Goal: Task Accomplishment & Management: Manage account settings

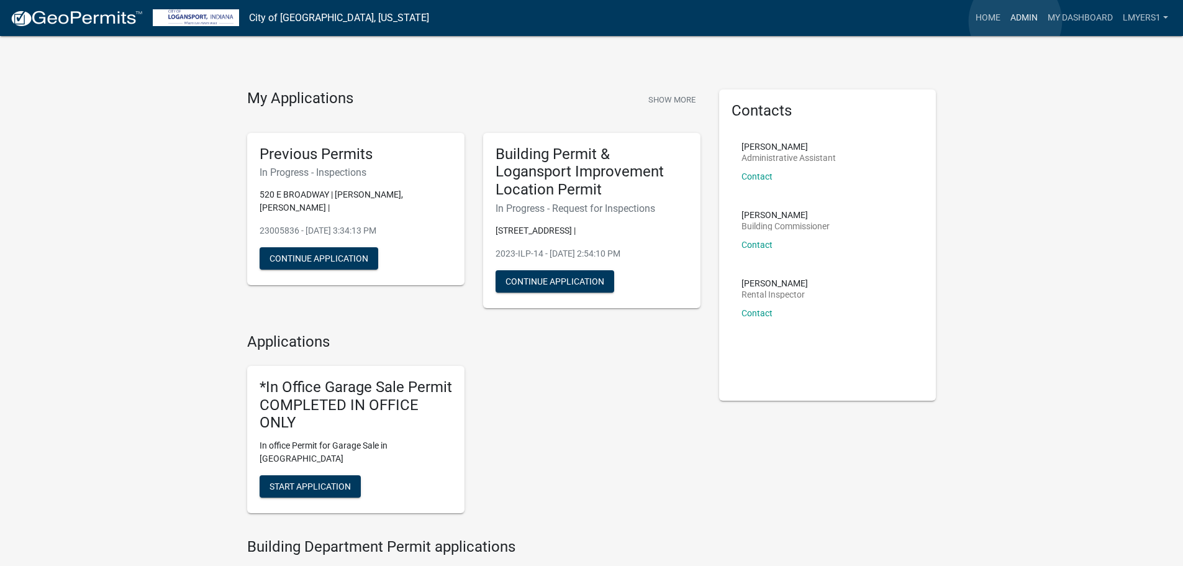
click at [1015, 21] on link "Admin" at bounding box center [1023, 18] width 37 height 24
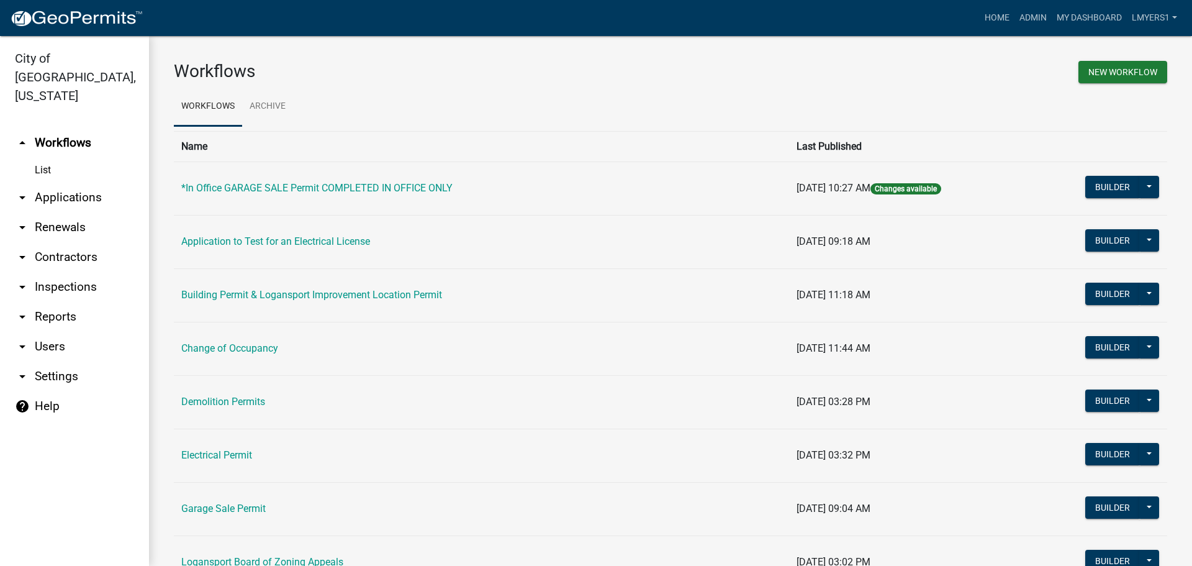
click at [56, 302] on link "arrow_drop_down Reports" at bounding box center [74, 317] width 149 height 30
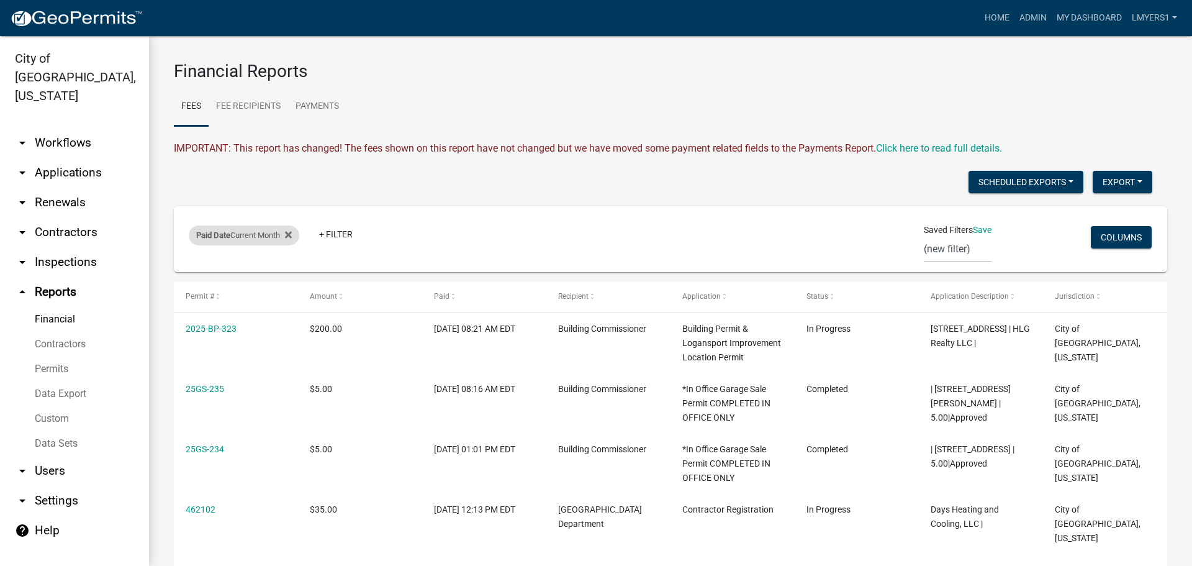
click at [265, 230] on div "Paid Date Current Month" at bounding box center [244, 235] width 111 height 20
click at [258, 287] on select "Today Yesterday Current Week Previous Week Current Month Last Month Current Cal…" at bounding box center [246, 281] width 124 height 25
click at [258, 285] on select "Today Yesterday Current Week Previous Week Current Month Last Month Current Cal…" at bounding box center [246, 281] width 124 height 25
click at [260, 281] on select "Today Yesterday Current Week Previous Week Current Month Last Month Current Cal…" at bounding box center [246, 281] width 124 height 25
select select "custom"
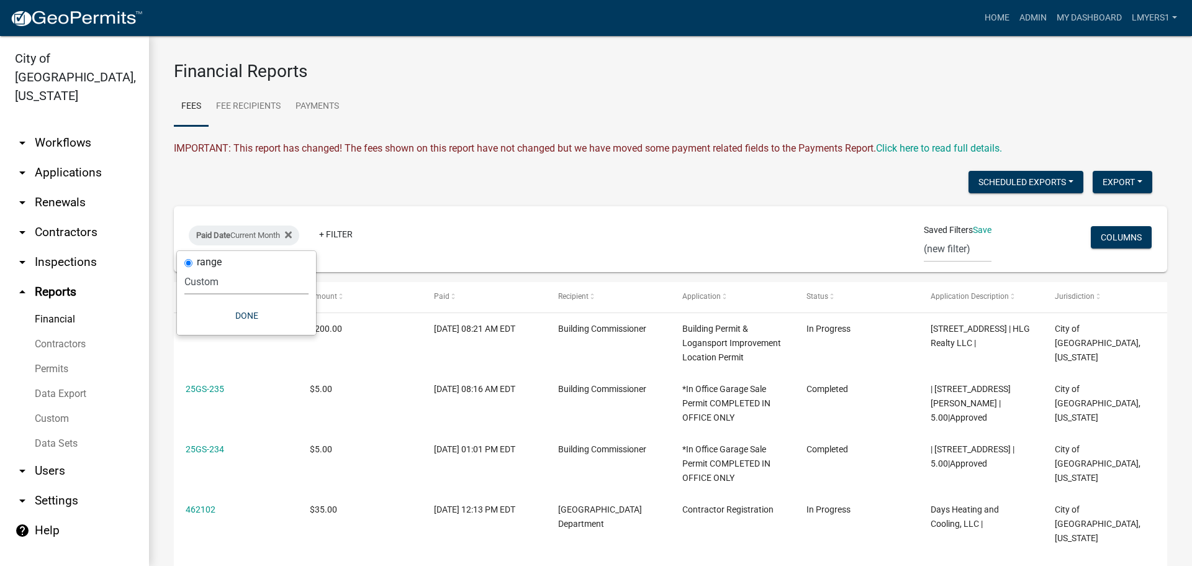
click at [199, 269] on select "Today Yesterday Current Week Previous Week Current Month Last Month Current Cal…" at bounding box center [246, 281] width 124 height 25
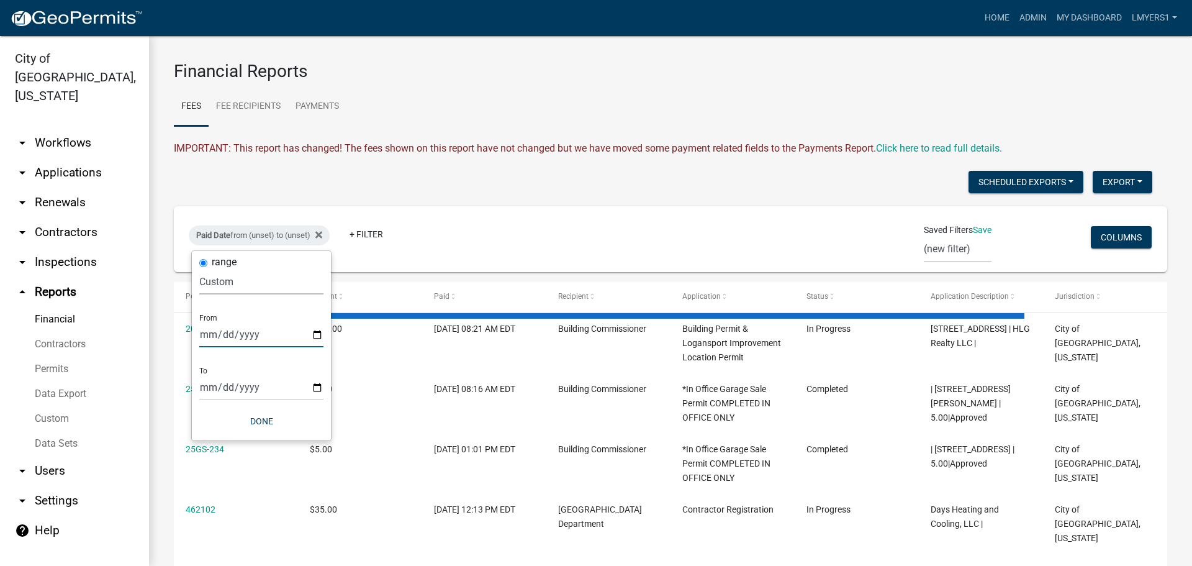
click at [286, 339] on input "date" at bounding box center [261, 334] width 124 height 25
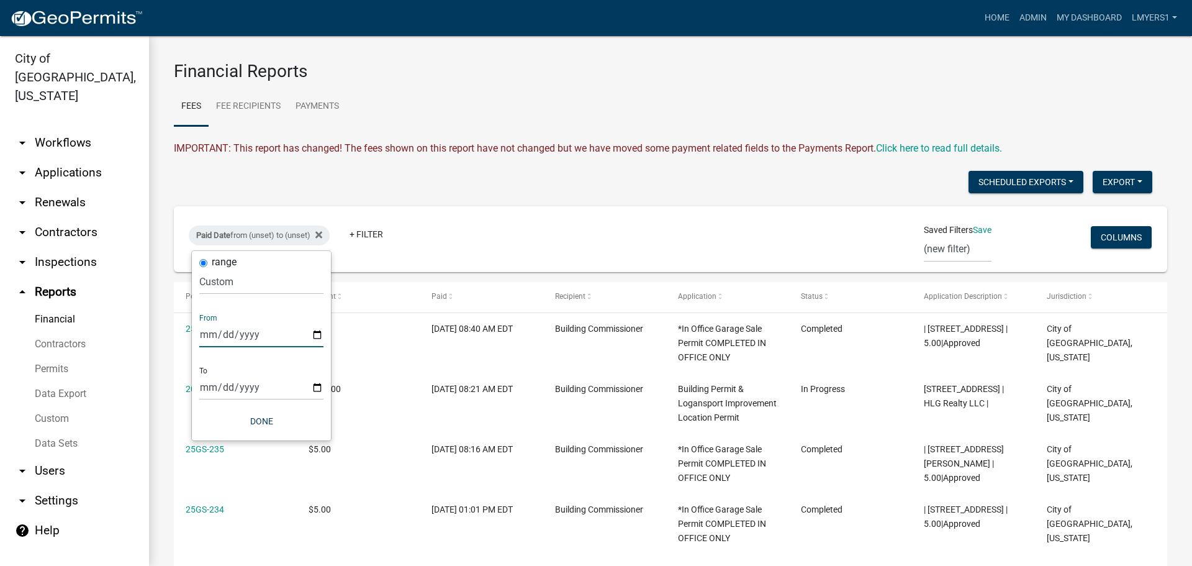
click at [318, 333] on input "date" at bounding box center [261, 334] width 124 height 25
type input "2025-08-29"
click at [323, 384] on input "date" at bounding box center [270, 386] width 124 height 25
type input "2025-09-05"
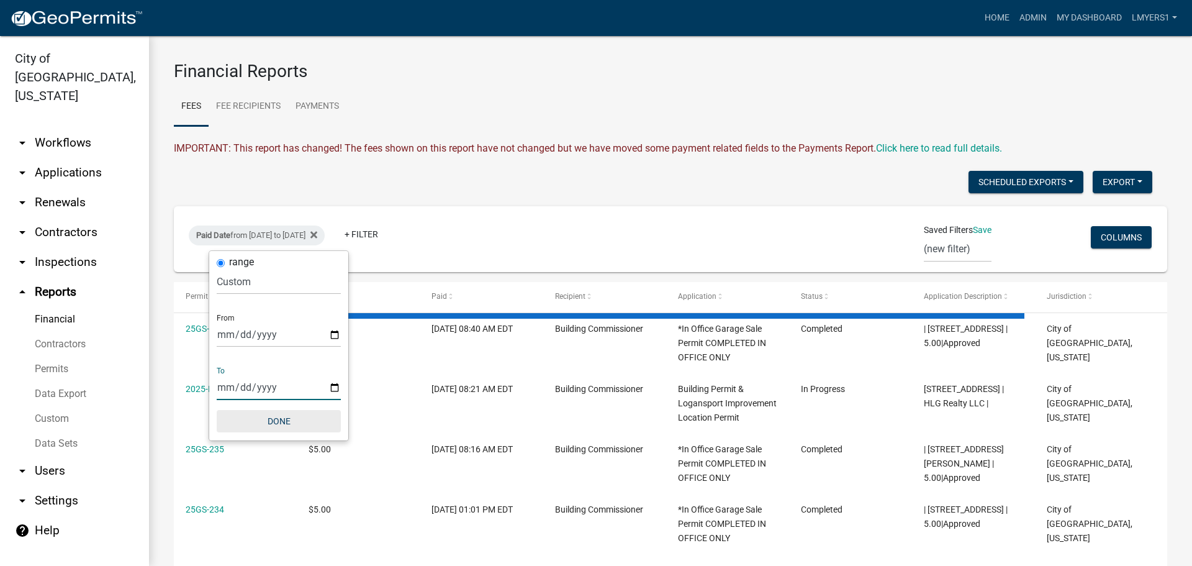
click at [284, 418] on button "Done" at bounding box center [279, 421] width 124 height 22
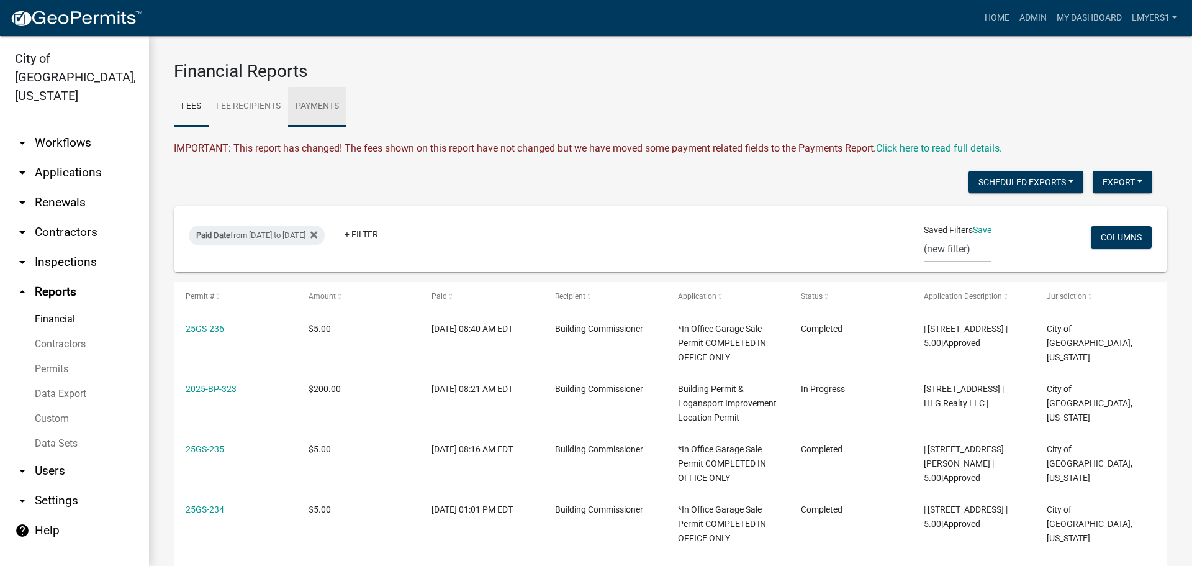
click at [314, 108] on link "Payments" at bounding box center [317, 107] width 58 height 40
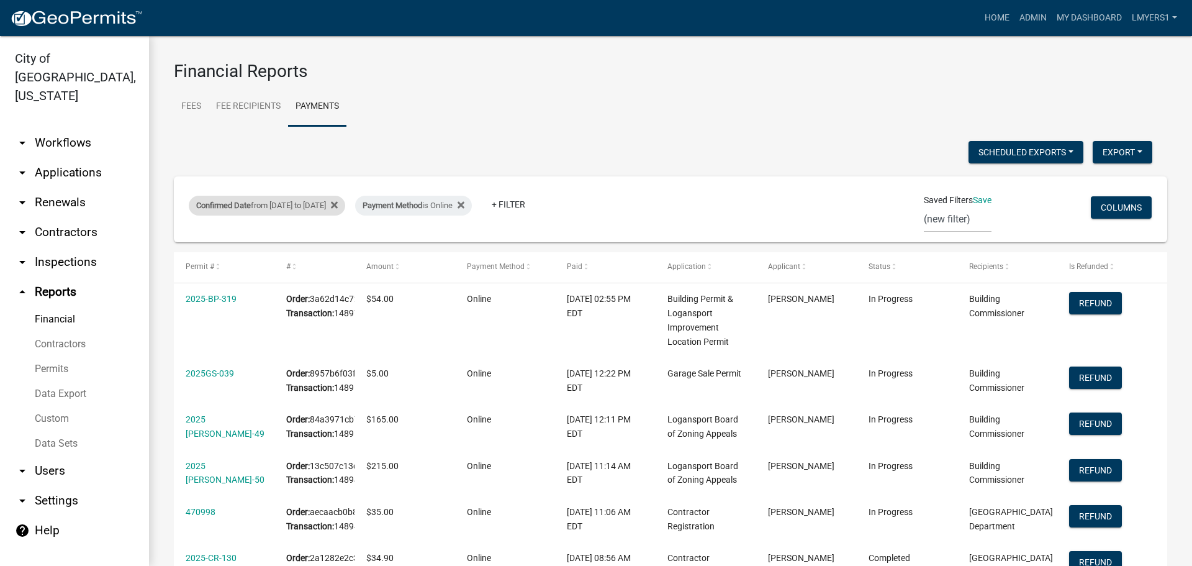
click at [333, 201] on div "Confirmed Date from 08/22/2025 to 08/29/2025" at bounding box center [267, 206] width 156 height 20
select select "custom"
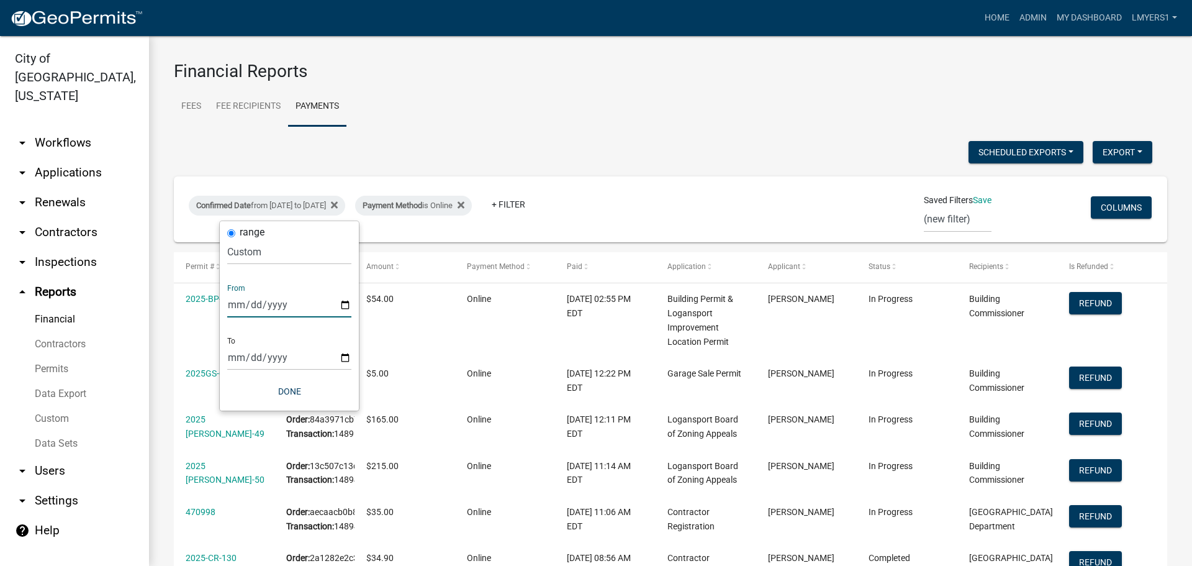
click at [346, 307] on input "2025-08-22" at bounding box center [289, 304] width 124 height 25
type input "2025-08-29"
click at [314, 363] on input "2025-08-29" at bounding box center [289, 357] width 124 height 25
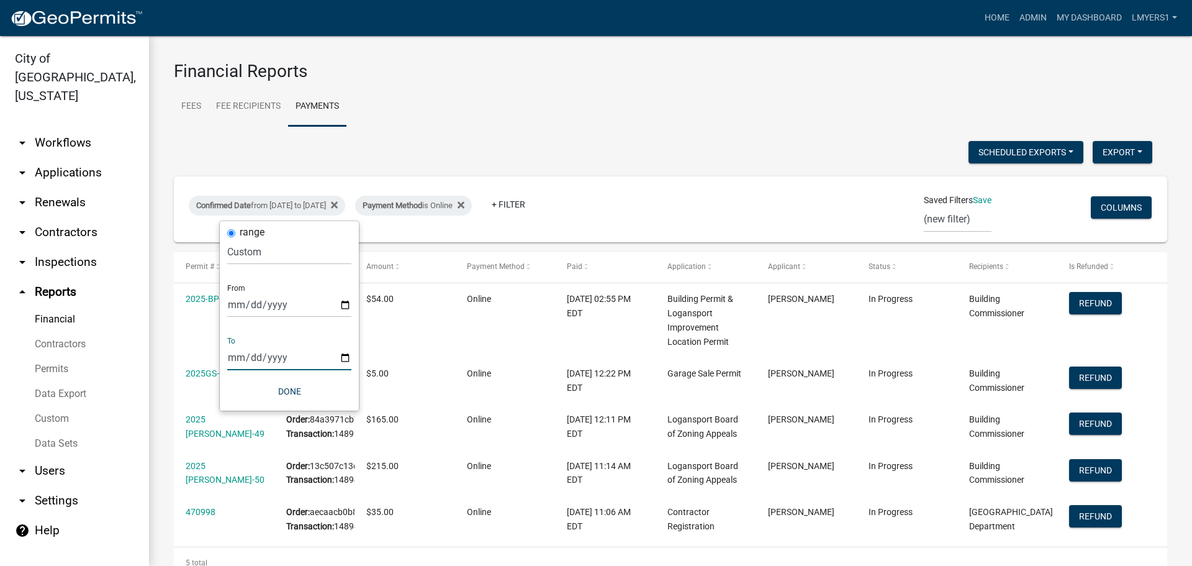
click at [343, 360] on input "2025-08-29" at bounding box center [289, 357] width 124 height 25
type input "2025-09-05"
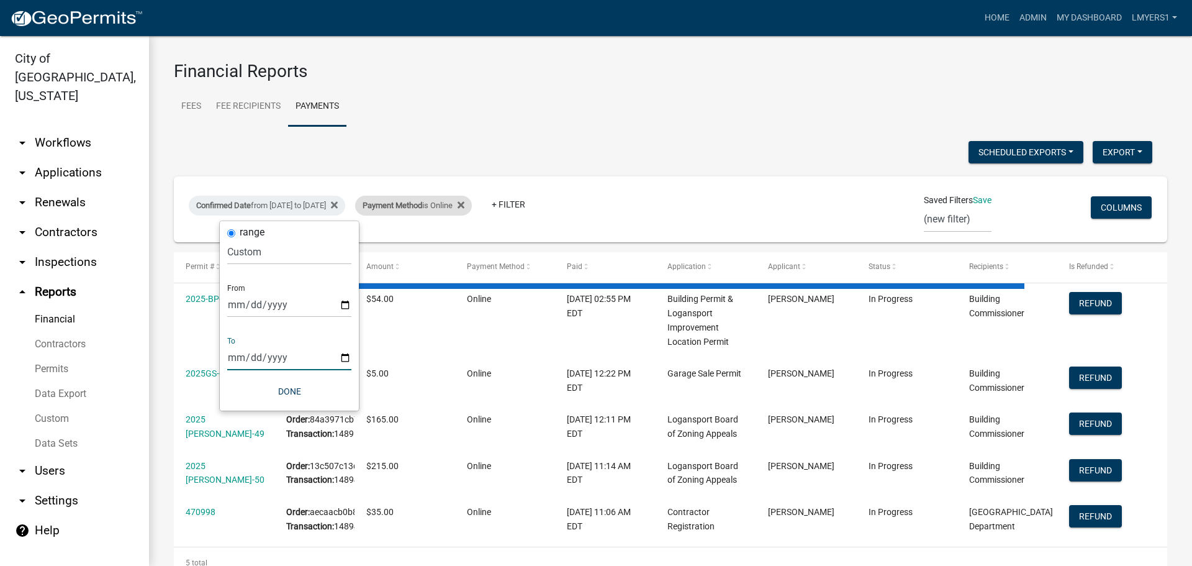
select select "3: 100"
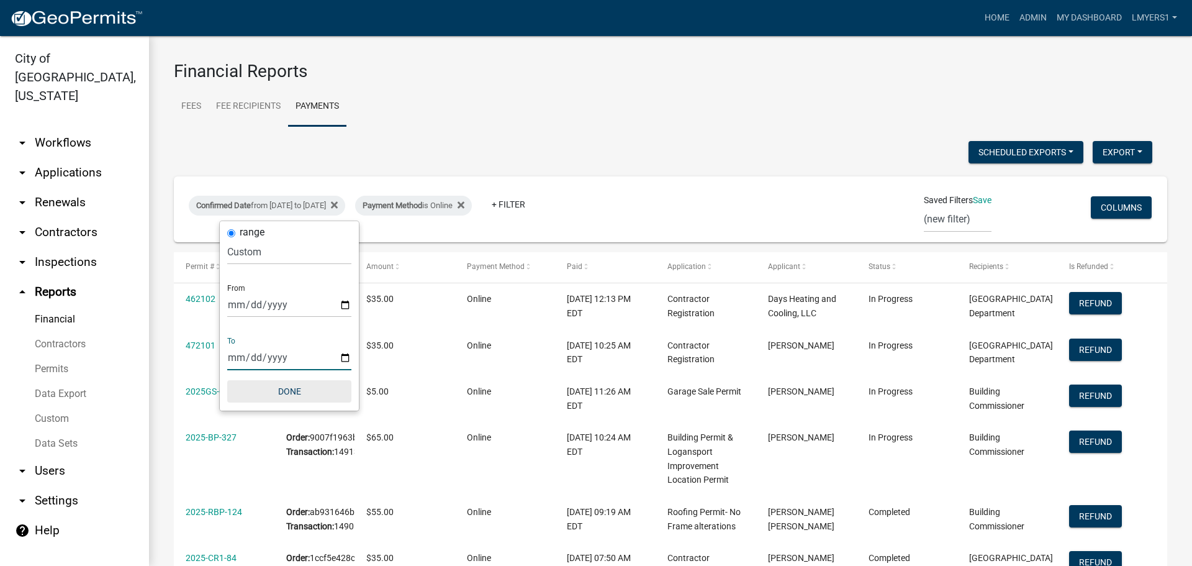
click at [292, 391] on button "Done" at bounding box center [289, 391] width 124 height 22
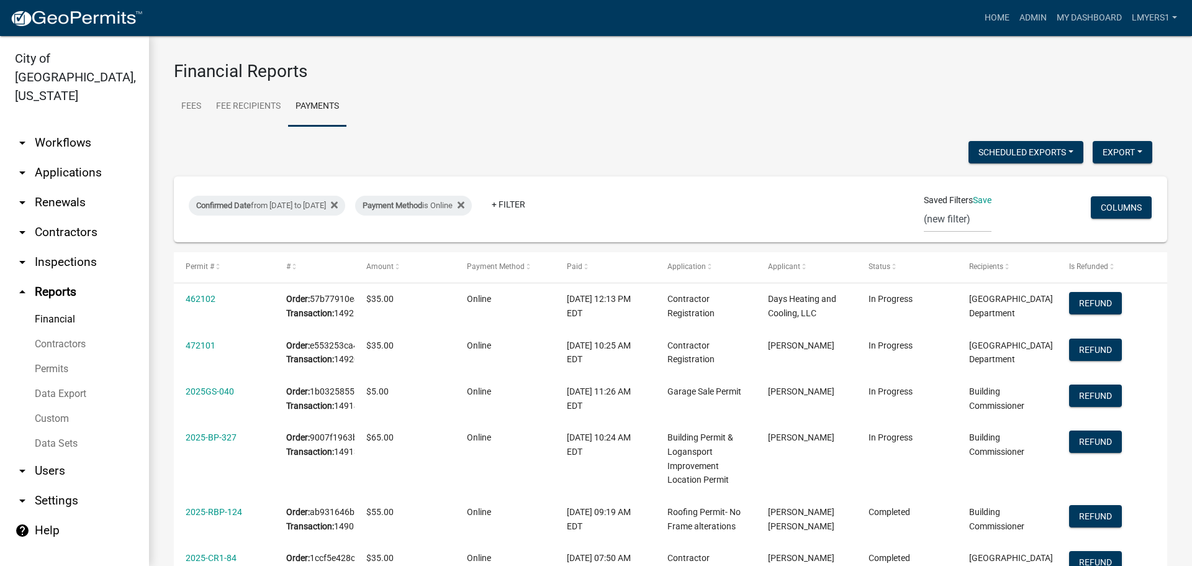
click at [76, 381] on link "Data Export" at bounding box center [74, 393] width 149 height 25
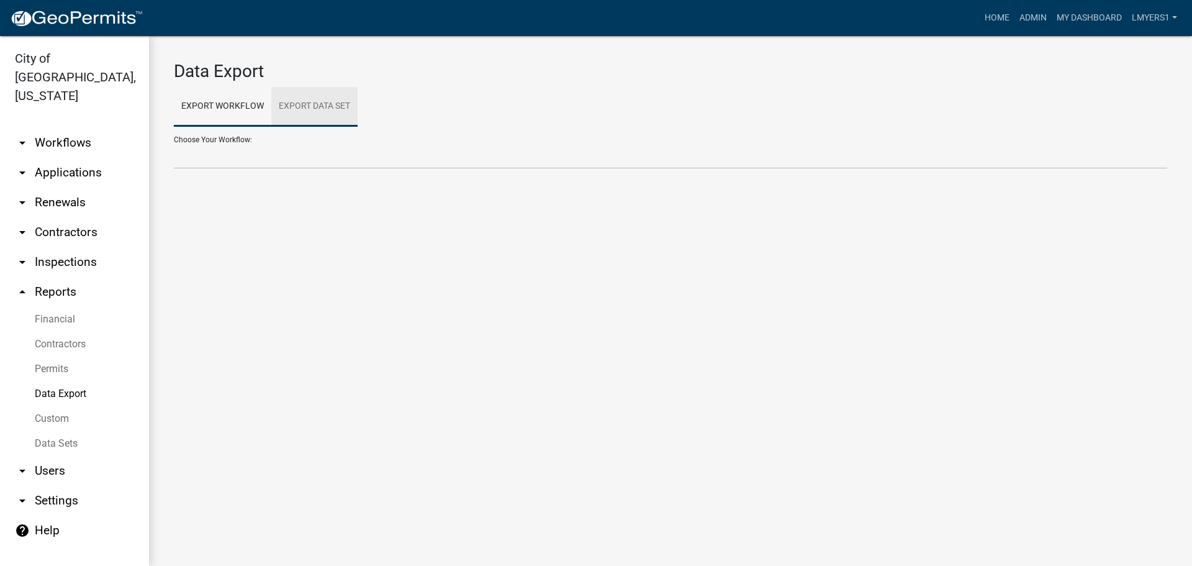
click at [304, 109] on link "Export Data Set" at bounding box center [314, 107] width 86 height 40
click at [269, 155] on select "Contractors Project List Fees Due Garage Sale List Permit list Permits Obtained…" at bounding box center [670, 155] width 993 height 25
select select "3: 82e0a01d-f1b8-49f2-aad3-a8058d032405"
click at [174, 143] on select "Contractors Project List Fees Due Garage Sale List Permit list Permits Obtained…" at bounding box center [670, 155] width 993 height 25
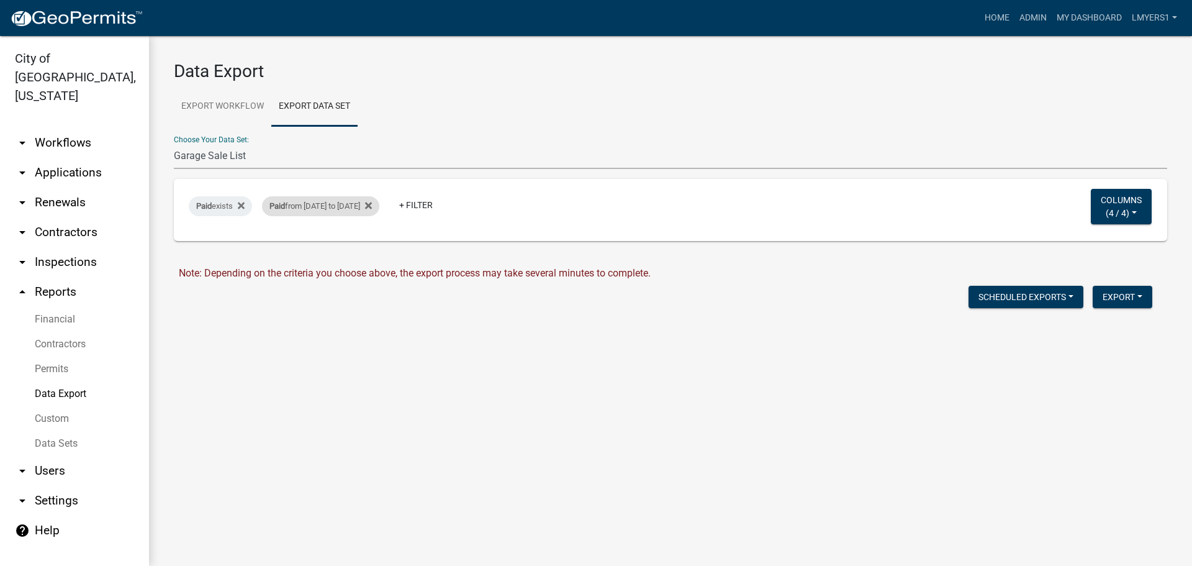
click at [341, 202] on div "Paid from 08/18/2025 to 08/29/2025" at bounding box center [320, 206] width 117 height 20
select select "custom"
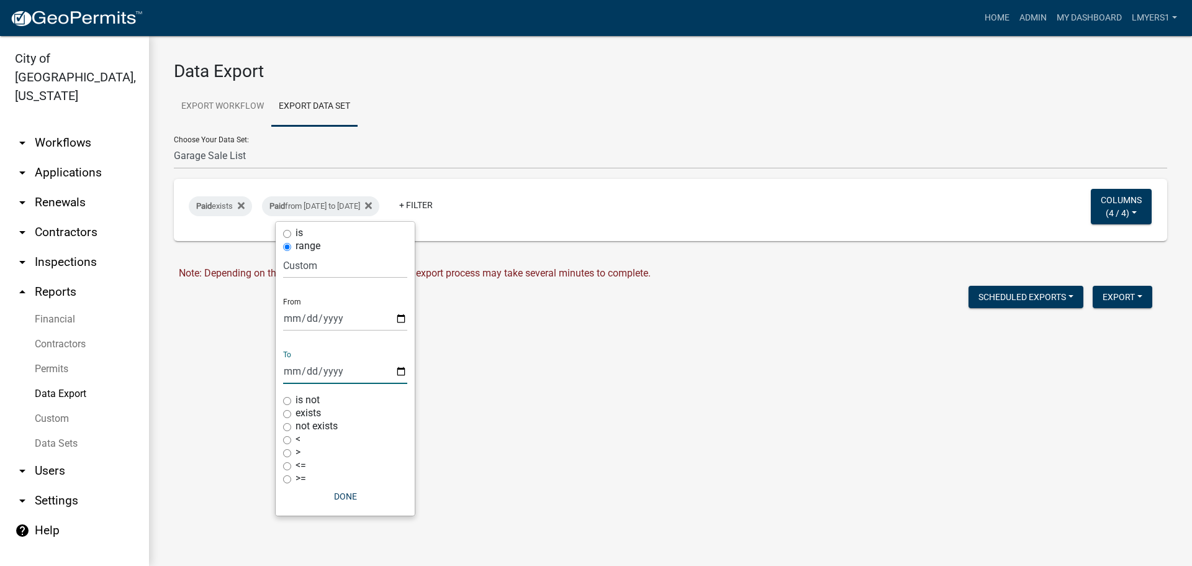
click at [405, 370] on input "2025-08-29" at bounding box center [345, 370] width 124 height 25
type input "2025-09-05"
click at [351, 490] on button "Done" at bounding box center [345, 496] width 124 height 22
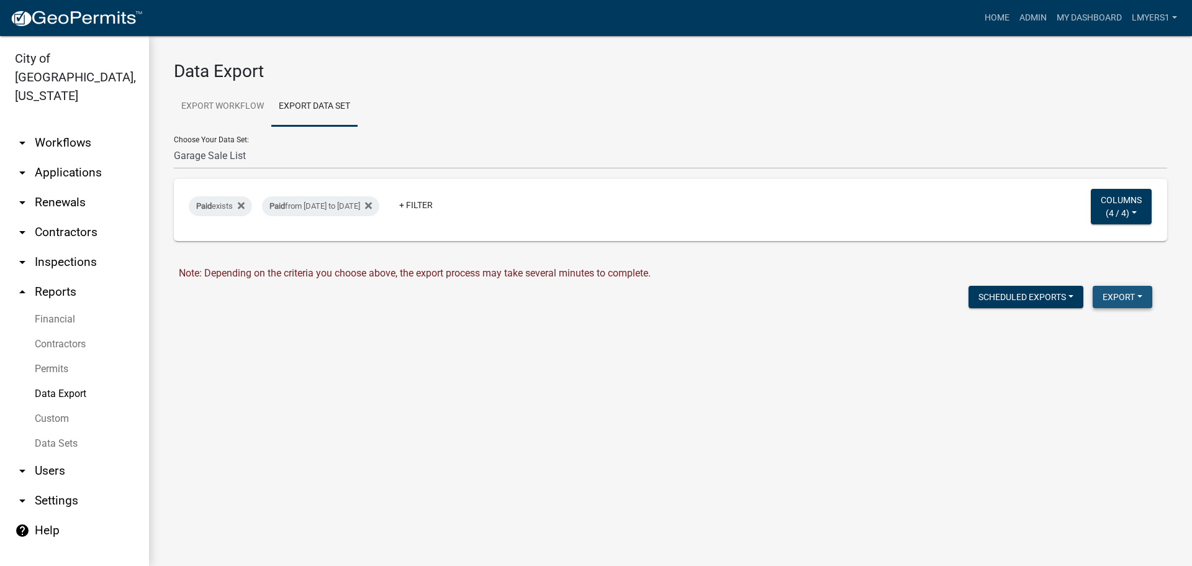
click at [1117, 303] on button "Export" at bounding box center [1123, 297] width 60 height 22
click at [1105, 327] on button "Excel Format (.xlsx)" at bounding box center [1094, 329] width 116 height 30
click at [279, 321] on link "Download Garage Sale List.xlsx" at bounding box center [248, 323] width 139 height 12
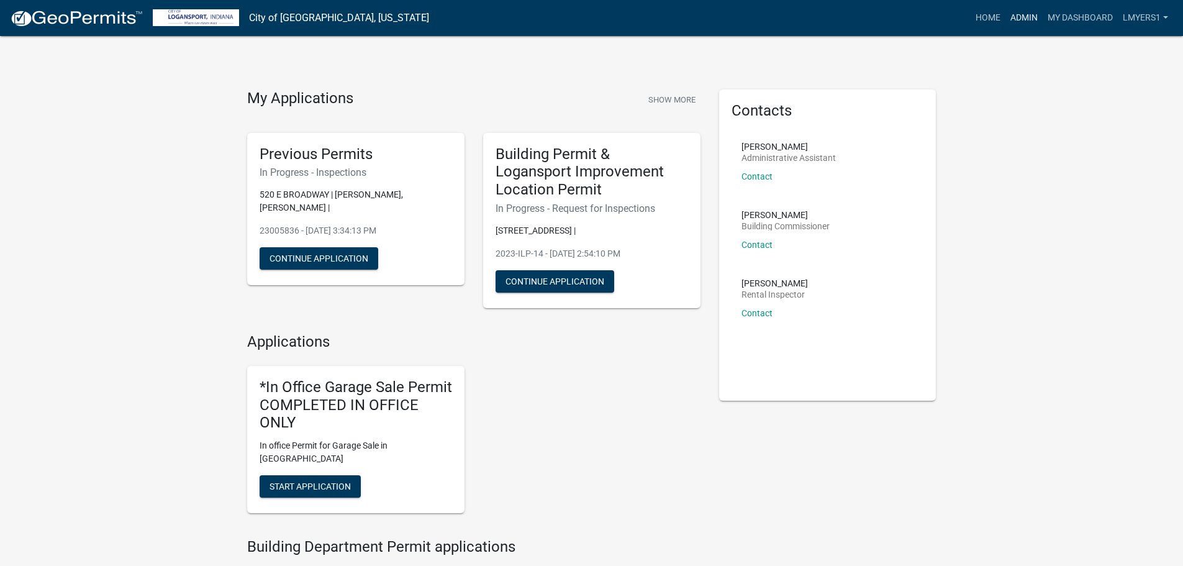
click at [1018, 16] on link "Admin" at bounding box center [1023, 18] width 37 height 24
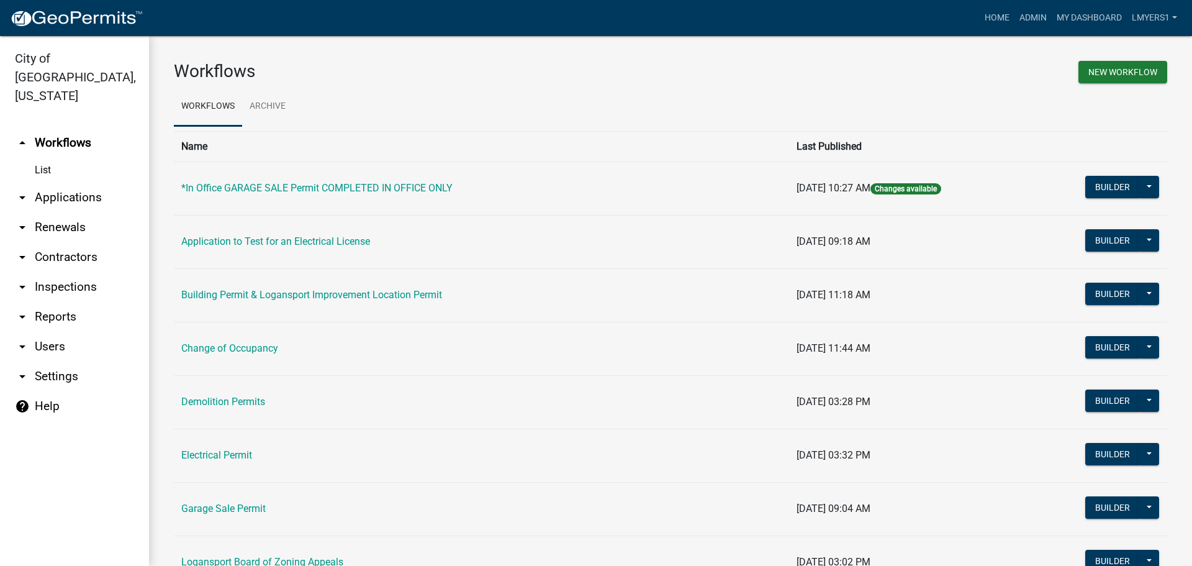
click at [71, 242] on link "arrow_drop_down Contractors" at bounding box center [74, 257] width 149 height 30
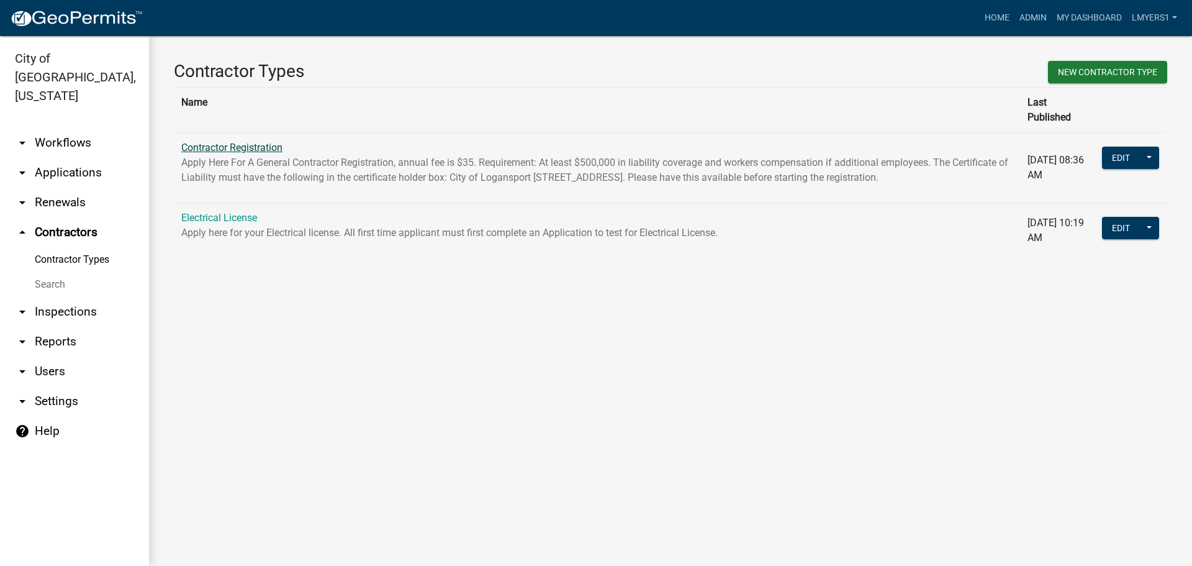
click at [237, 142] on link "Contractor Registration" at bounding box center [231, 148] width 101 height 12
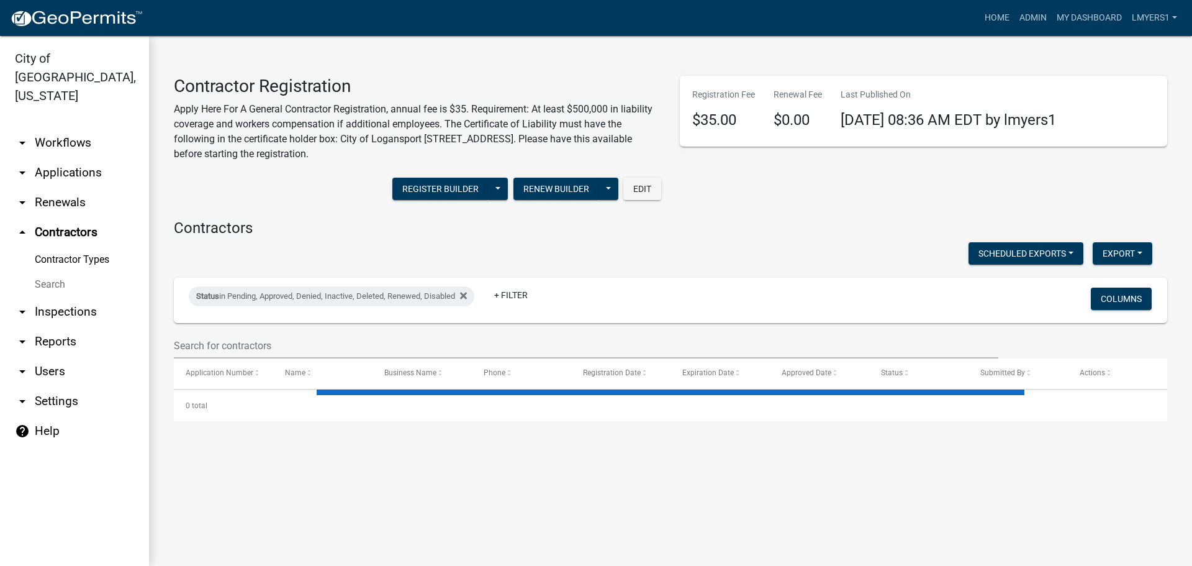
select select "3: 100"
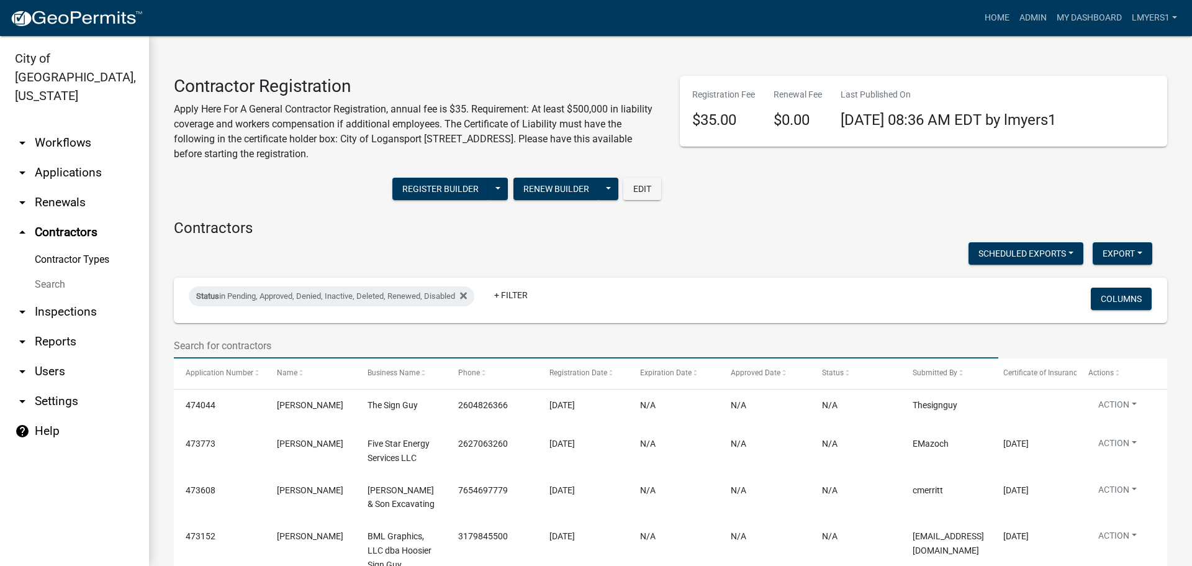
click at [258, 346] on input "text" at bounding box center [586, 345] width 825 height 25
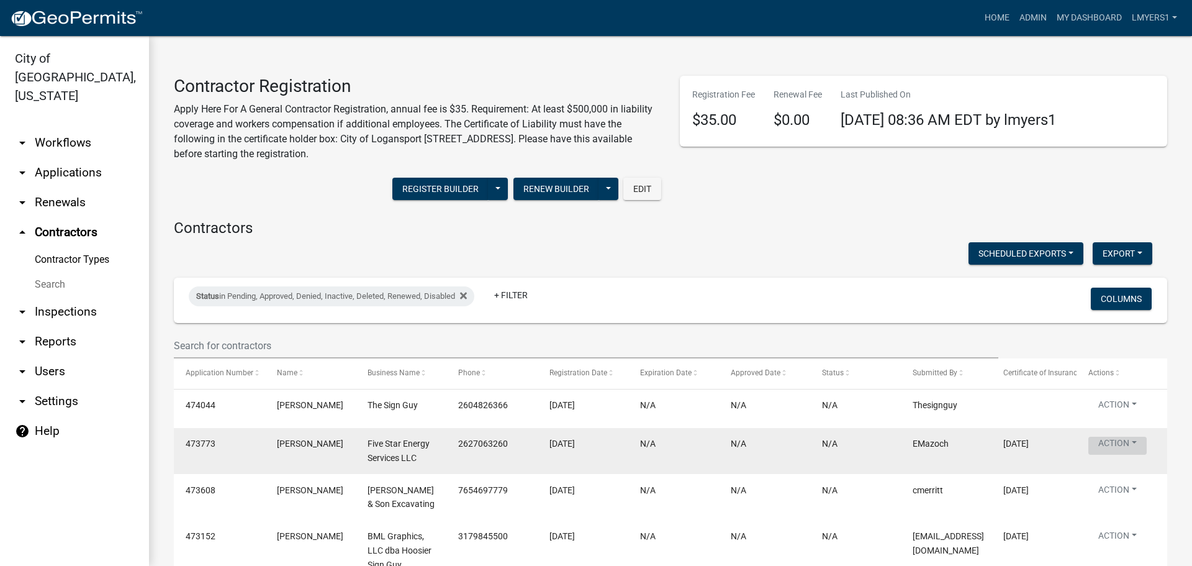
click at [1118, 446] on button "Action" at bounding box center [1117, 445] width 58 height 18
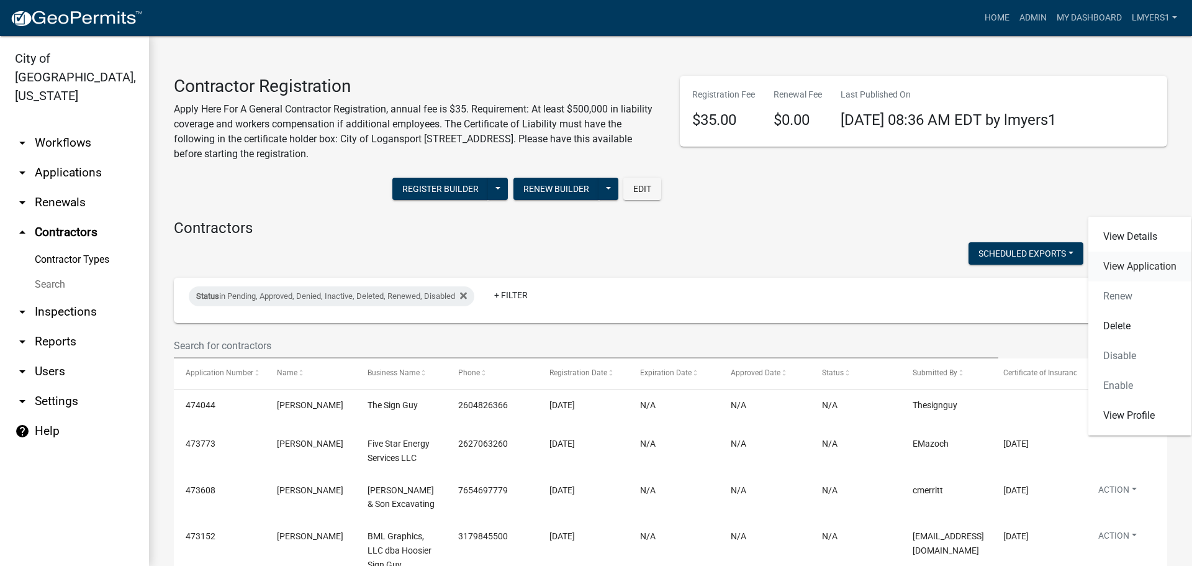
click at [1165, 268] on link "View Application" at bounding box center [1139, 266] width 103 height 30
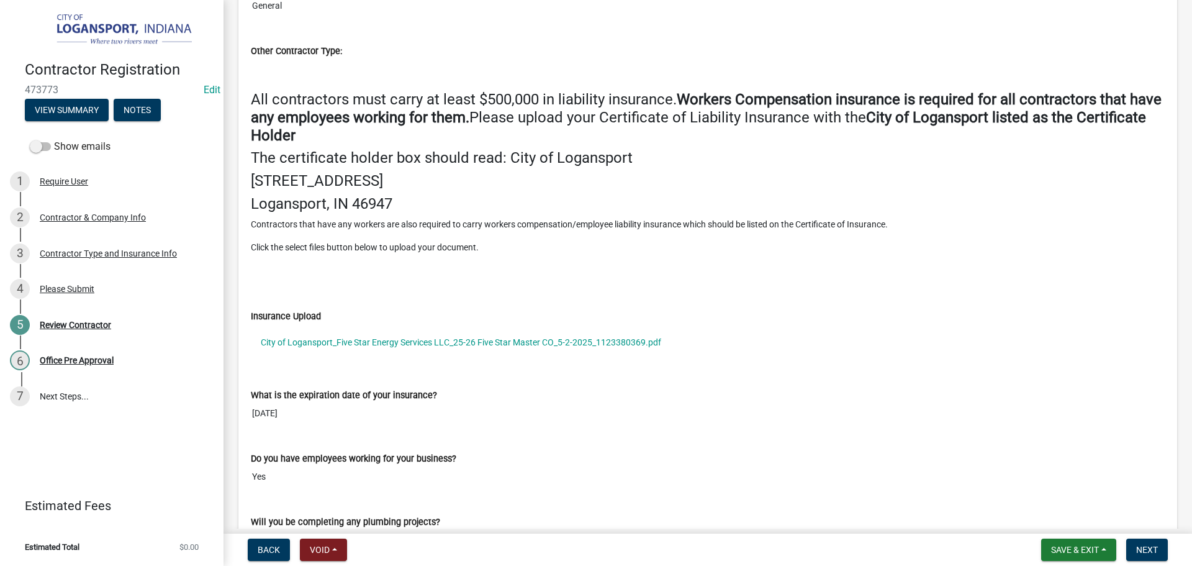
scroll to position [1490, 0]
click at [1131, 537] on nav "Back Void Withdraw Lock Expire Void Save & Exit Save Save & Exit Next" at bounding box center [708, 549] width 969 height 32
click at [1141, 546] on span "Next" at bounding box center [1147, 550] width 22 height 10
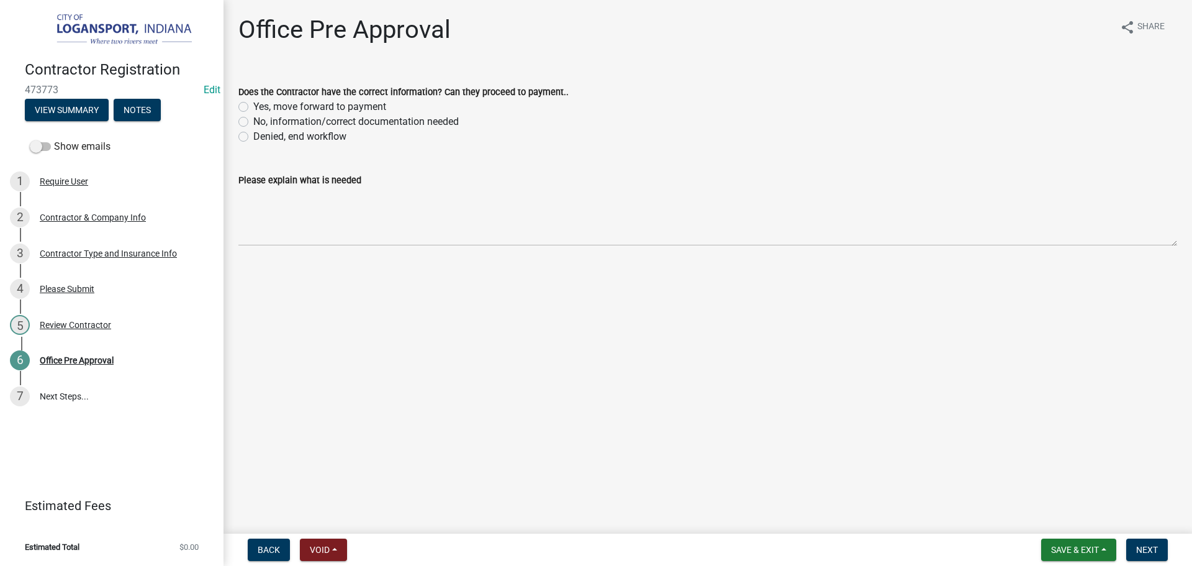
click at [253, 120] on label "No, information/correct documentation needed" at bounding box center [356, 121] width 206 height 15
click at [253, 120] on input "No, information/correct documentation needed" at bounding box center [257, 118] width 8 height 8
radio input "true"
click at [253, 104] on label "Yes, move forward to payment" at bounding box center [319, 106] width 133 height 15
click at [253, 104] on input "Yes, move forward to payment" at bounding box center [257, 103] width 8 height 8
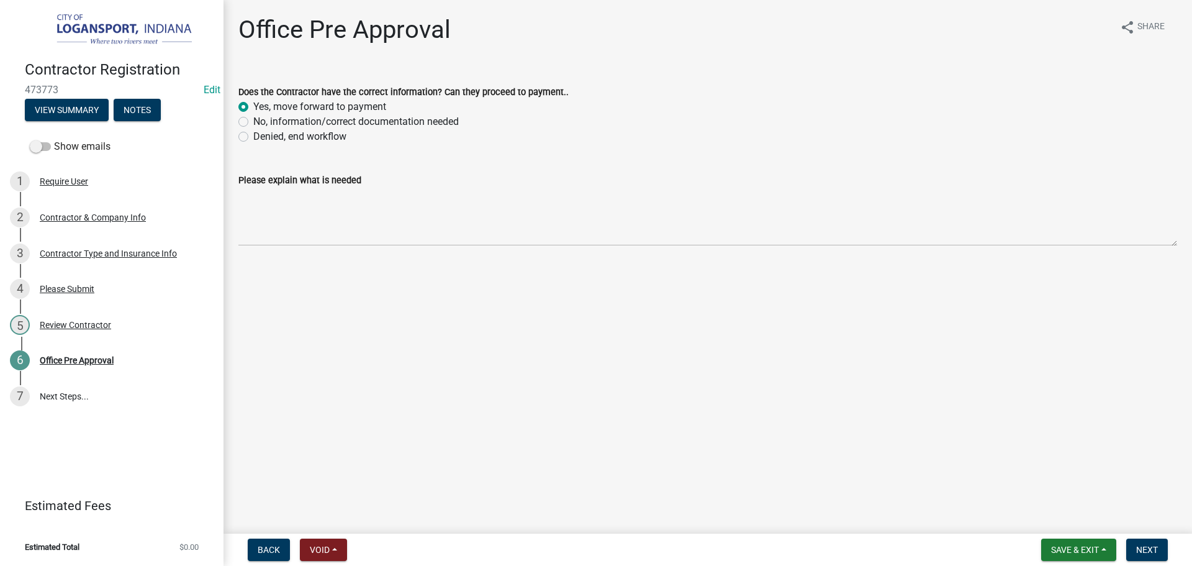
radio input "true"
click at [1152, 561] on nav "Back Void Withdraw Lock Expire Void Save & Exit Save Save & Exit Next" at bounding box center [708, 549] width 969 height 32
click at [1157, 548] on span "Next" at bounding box center [1147, 550] width 22 height 10
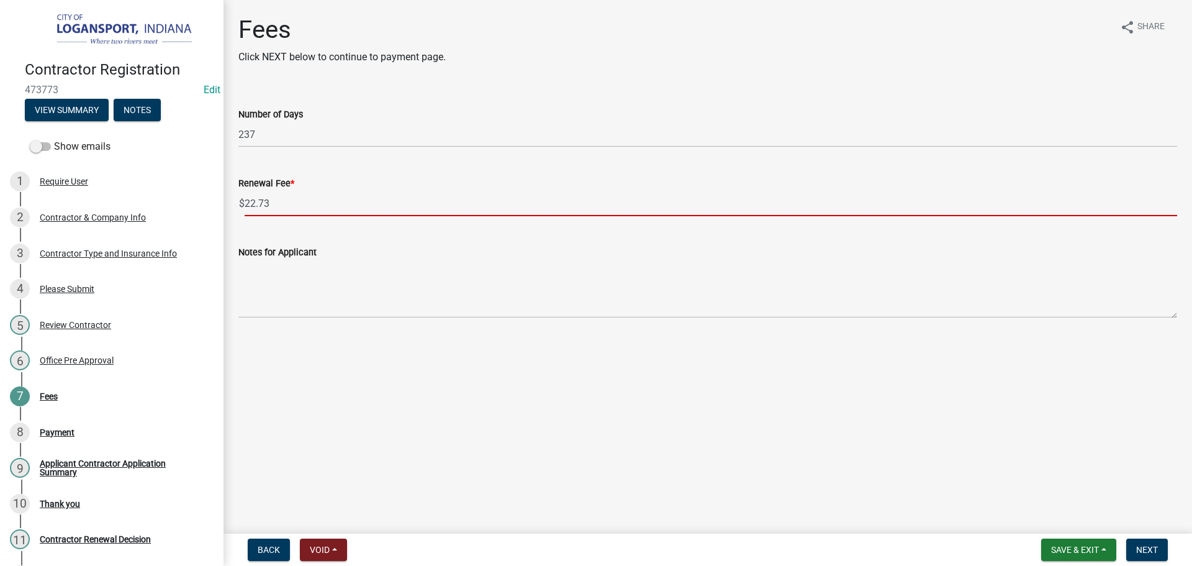
click at [278, 212] on input "22.73" at bounding box center [711, 203] width 933 height 25
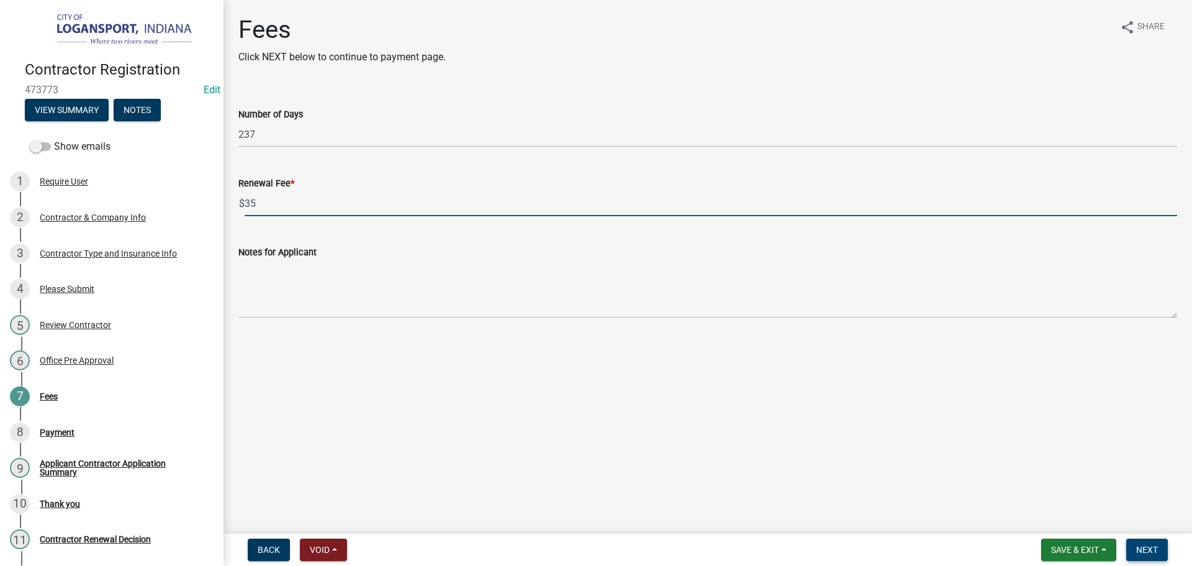
type input "35"
click at [1152, 553] on span "Next" at bounding box center [1147, 550] width 22 height 10
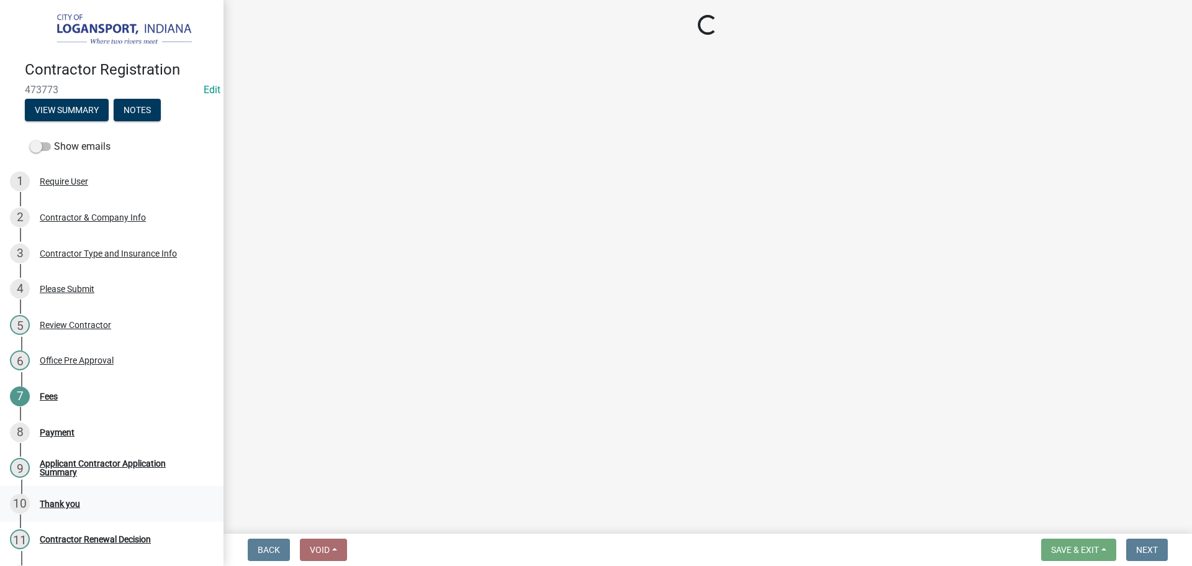
select select "3: 3"
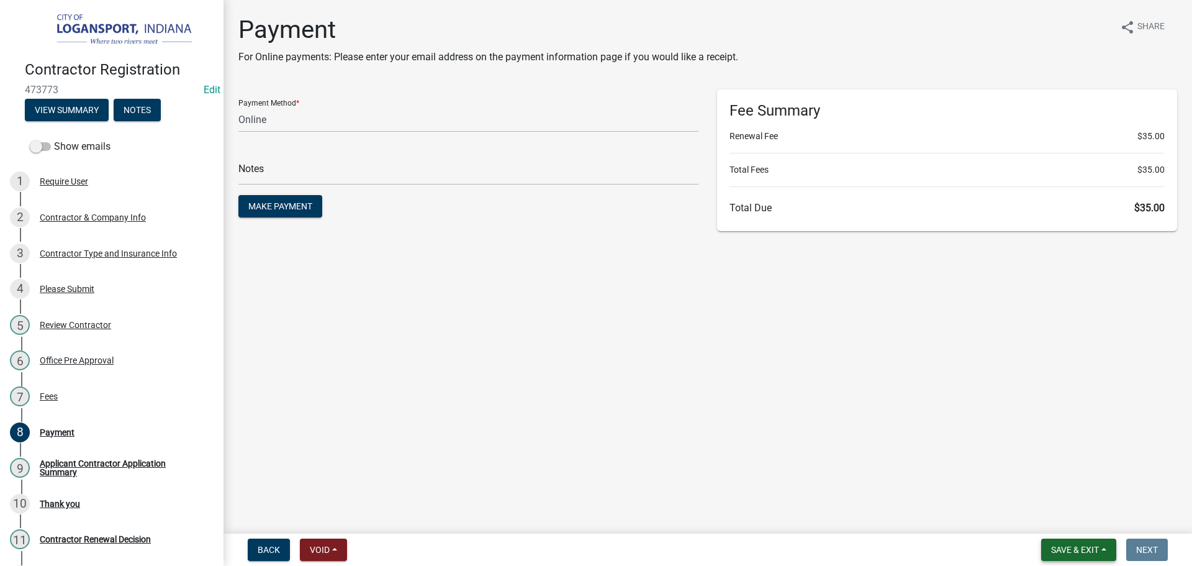
click at [1090, 551] on span "Save & Exit" at bounding box center [1075, 550] width 48 height 10
click at [1083, 518] on button "Save & Exit" at bounding box center [1066, 517] width 99 height 30
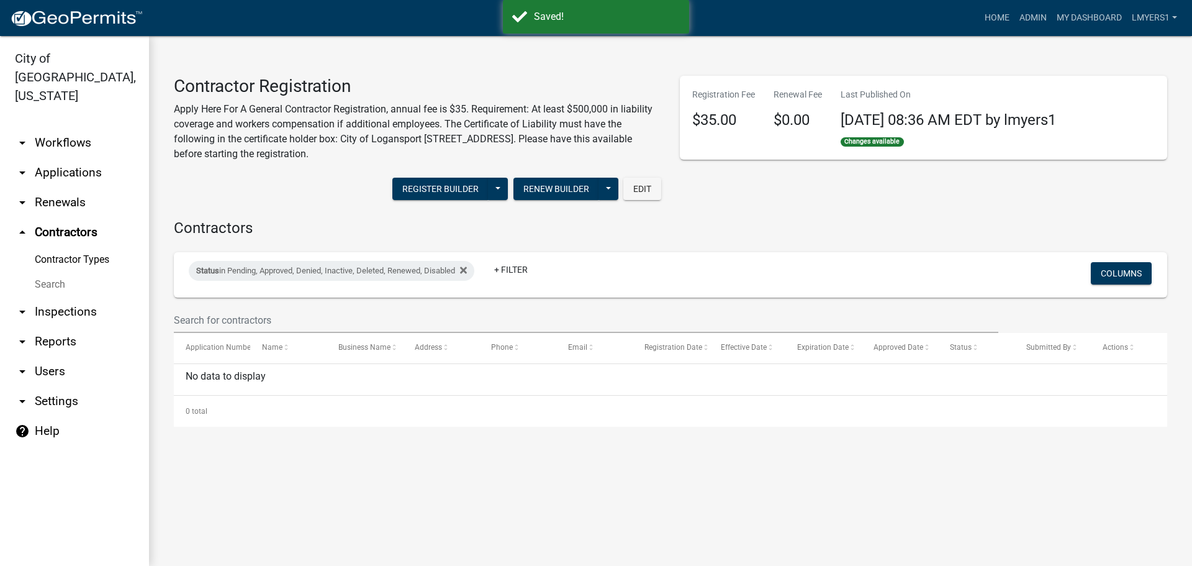
select select "3: 100"
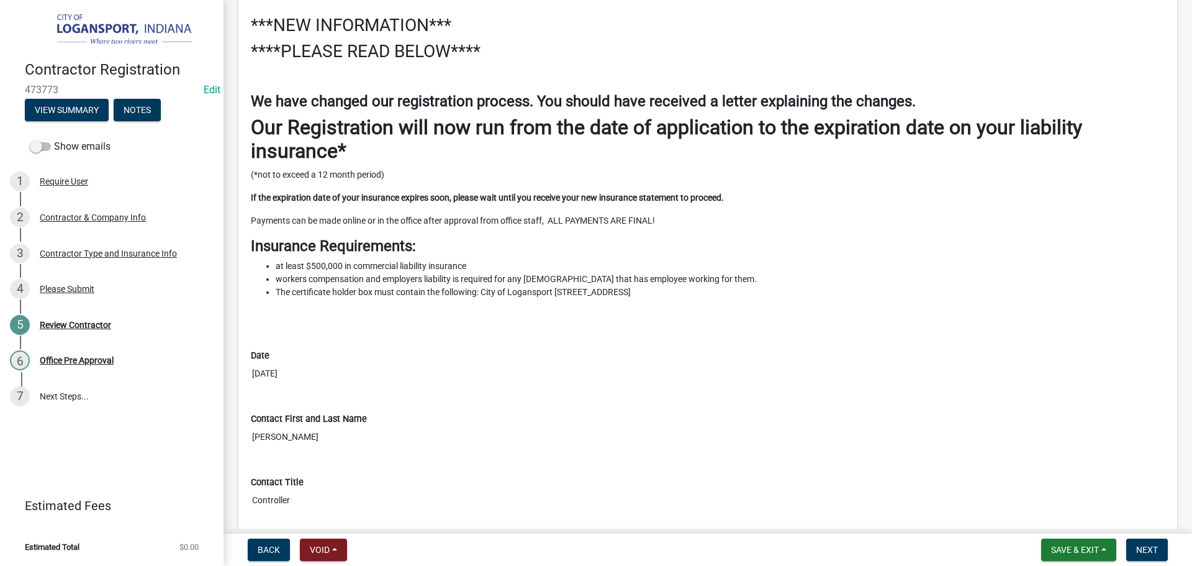
scroll to position [186, 0]
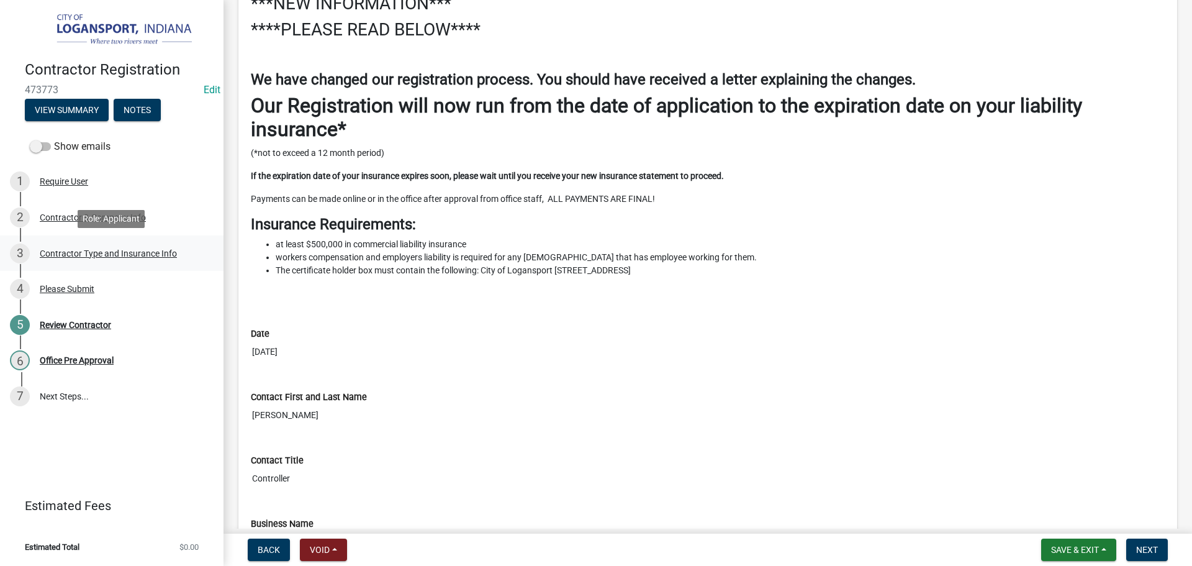
click at [100, 256] on div "Contractor Type and Insurance Info" at bounding box center [108, 253] width 137 height 9
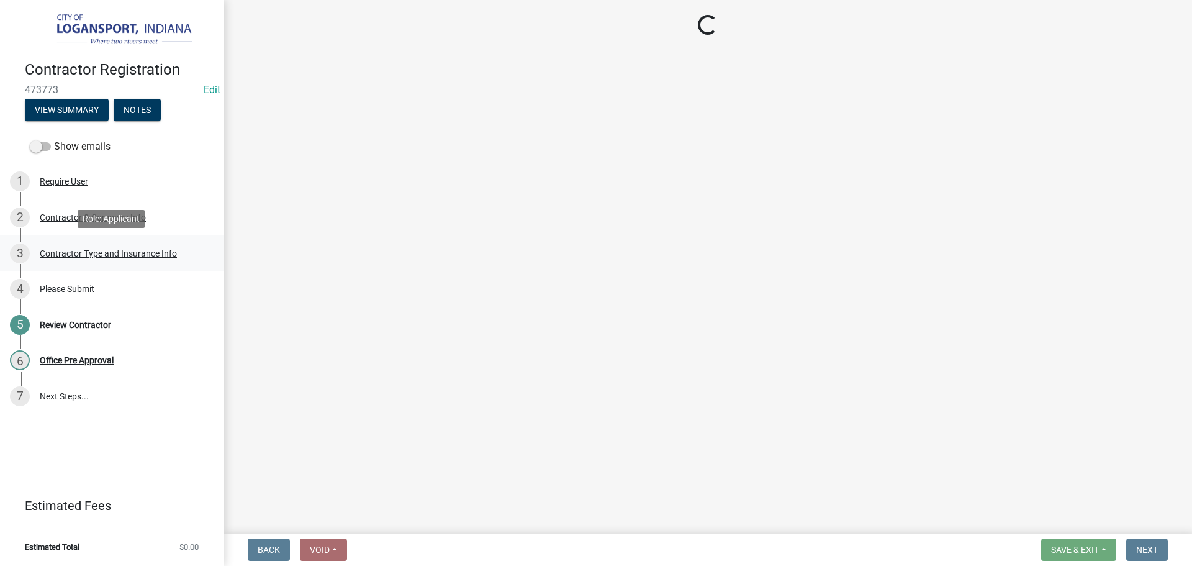
scroll to position [0, 0]
select select "03705ffd-7527-4ddb-a600-46f4763bc457"
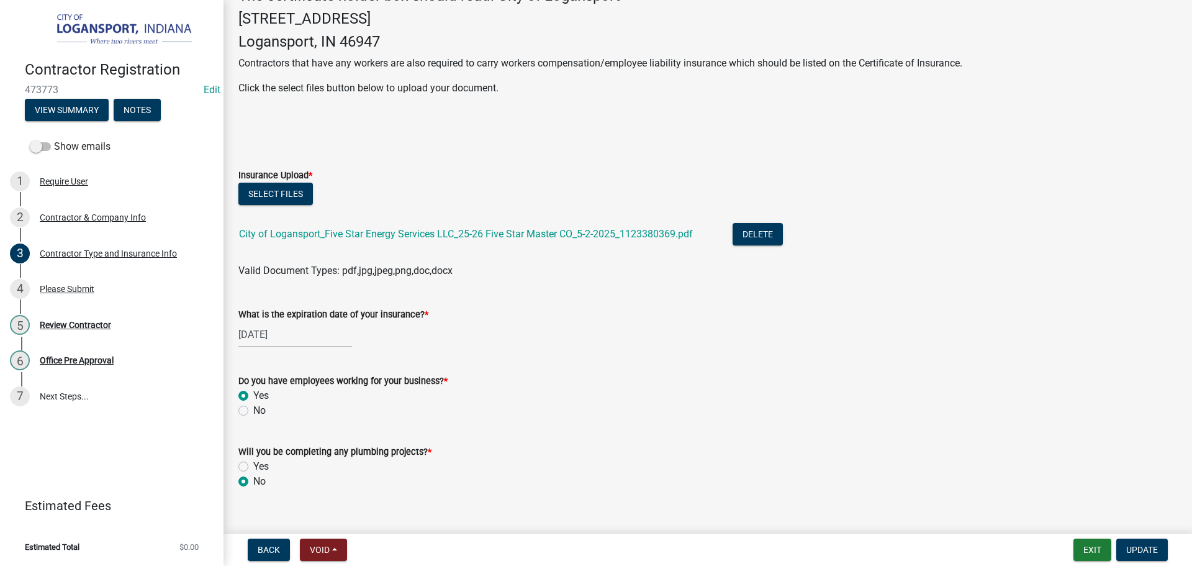
scroll to position [310, 0]
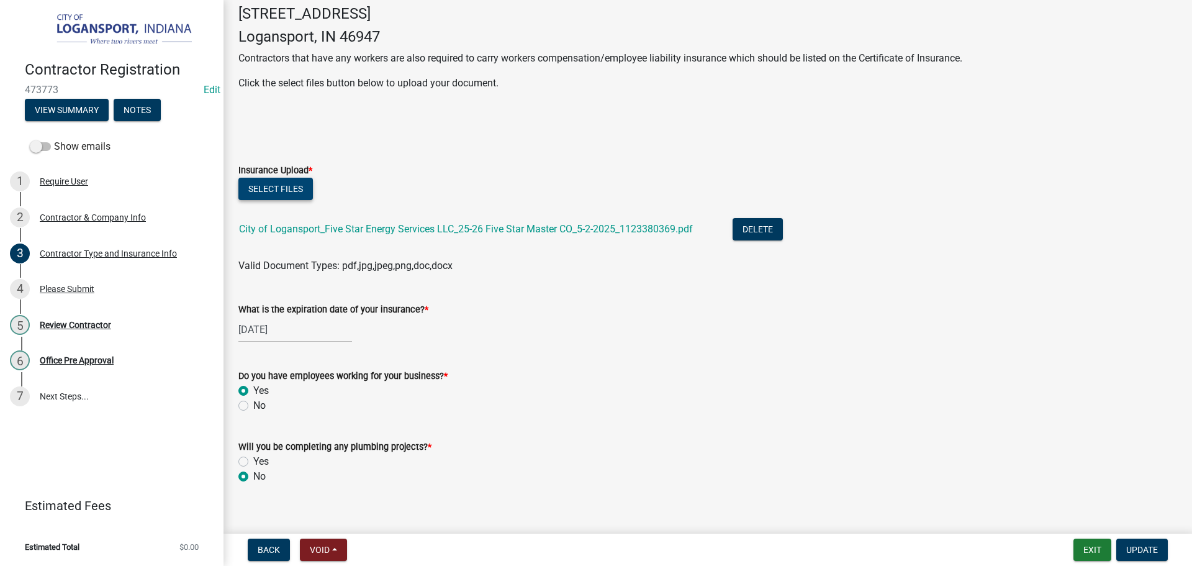
click at [275, 200] on button "Select files" at bounding box center [275, 189] width 75 height 22
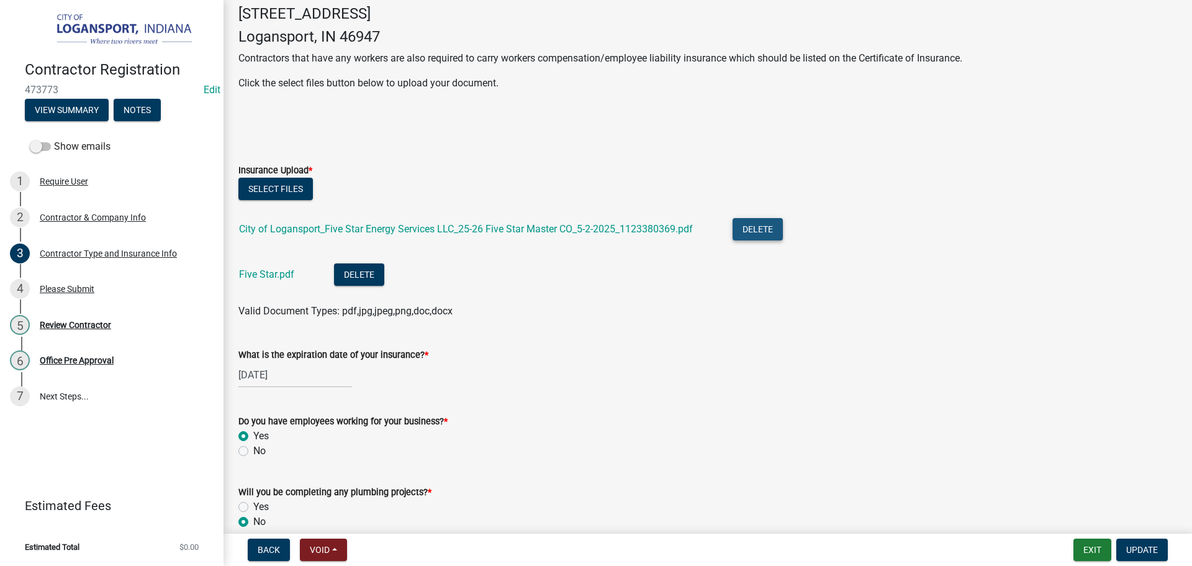
click at [767, 240] on button "Delete" at bounding box center [758, 229] width 50 height 22
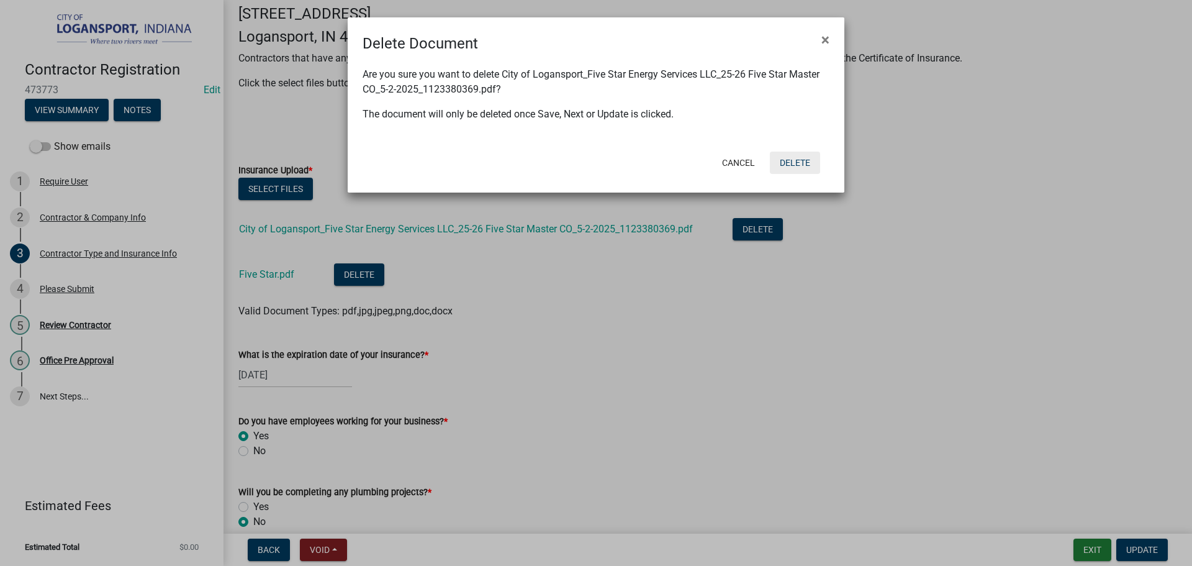
click at [793, 165] on button "Delete" at bounding box center [795, 162] width 50 height 22
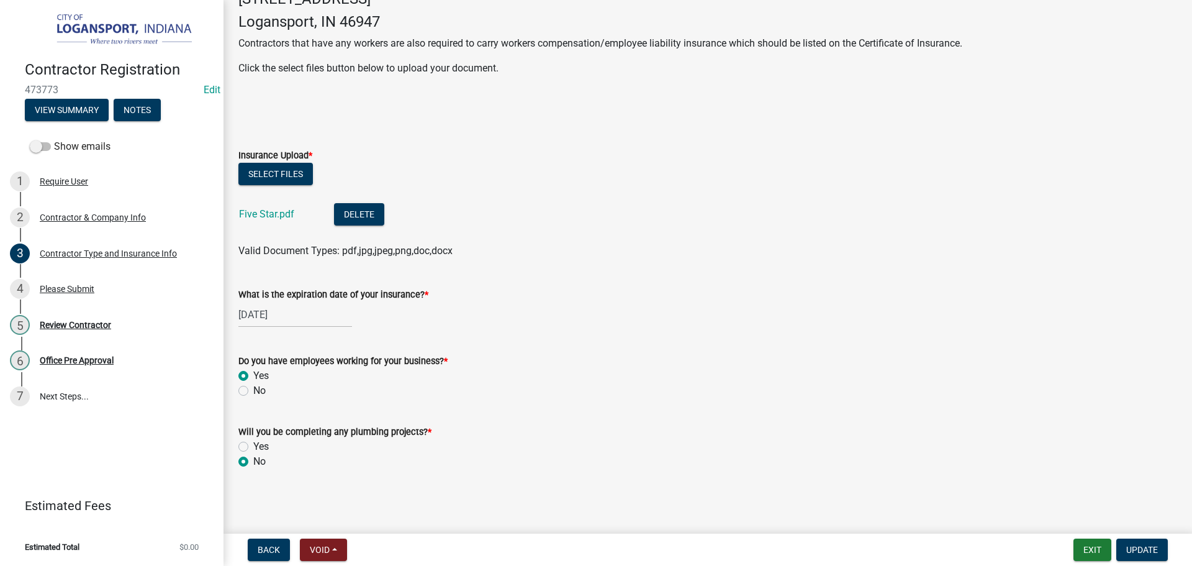
scroll to position [0, 0]
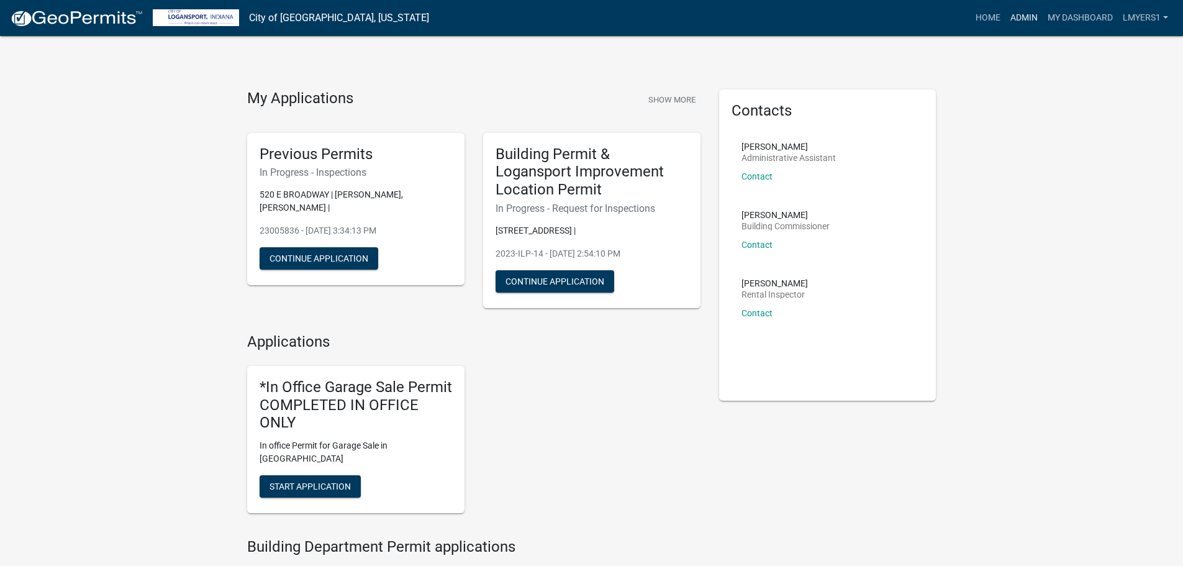
click at [1021, 17] on link "Admin" at bounding box center [1023, 18] width 37 height 24
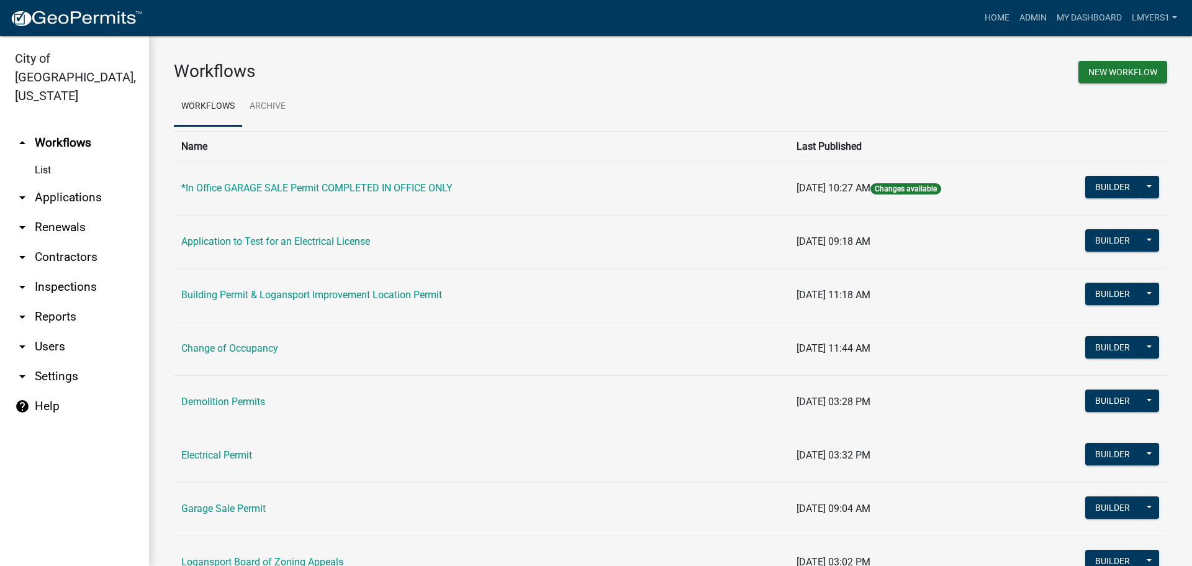
click at [53, 242] on link "arrow_drop_down Contractors" at bounding box center [74, 257] width 149 height 30
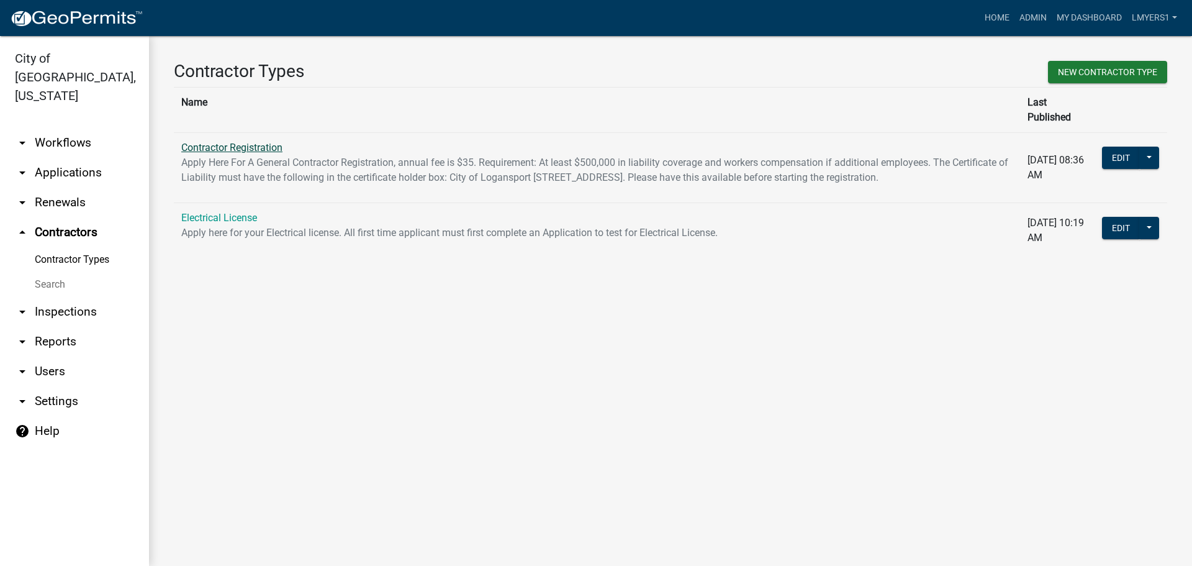
click at [234, 142] on link "Contractor Registration" at bounding box center [231, 148] width 101 height 12
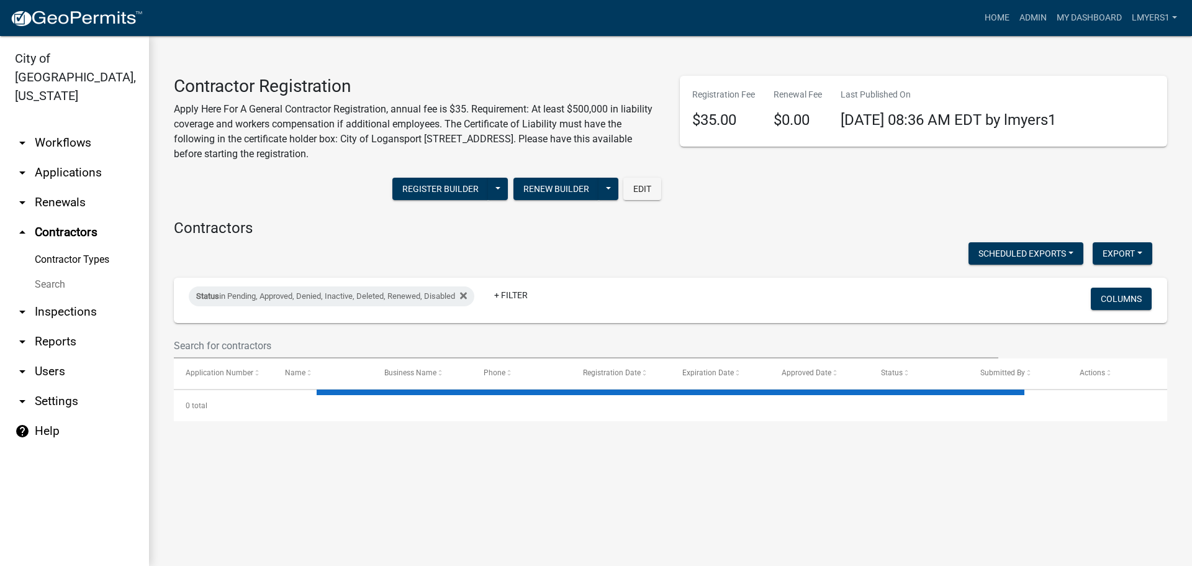
select select "3: 100"
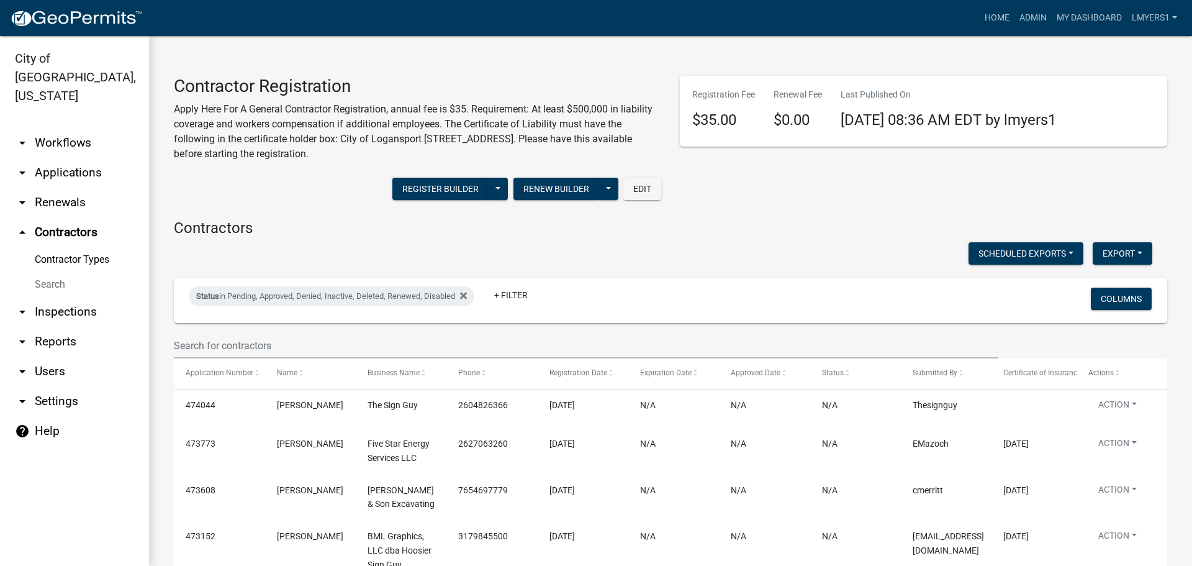
click at [195, 329] on wm-filter-builder "Status in Pending, Approved, Denied, Inactive, Deleted, Renewed, Disabled + Fil…" at bounding box center [670, 318] width 993 height 81
click at [199, 345] on input "text" at bounding box center [586, 345] width 825 height 25
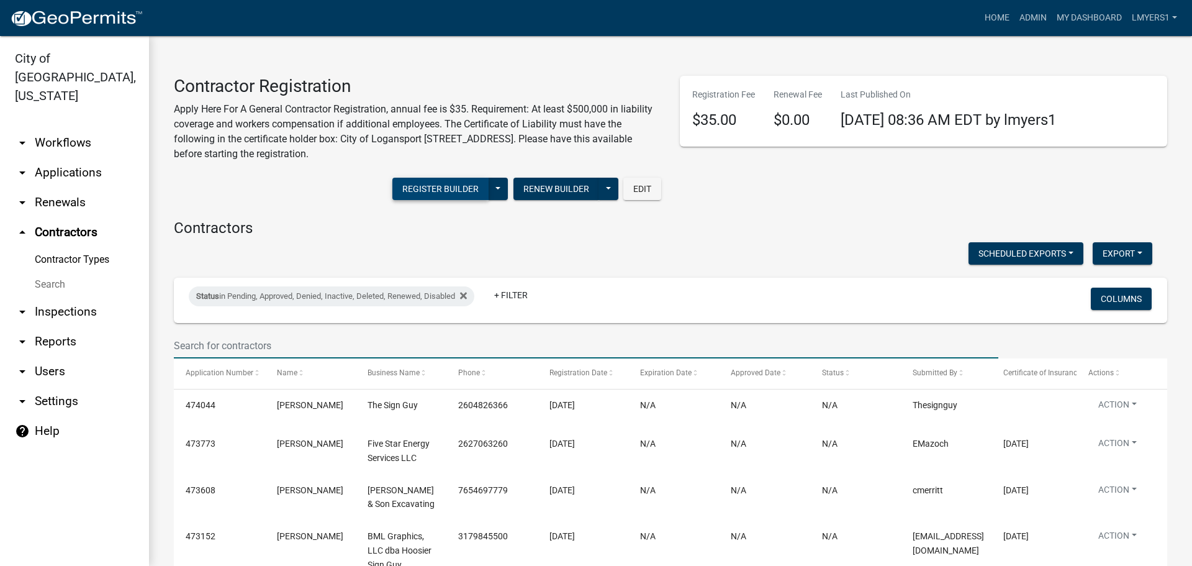
click at [436, 183] on button "Register Builder" at bounding box center [440, 189] width 96 height 22
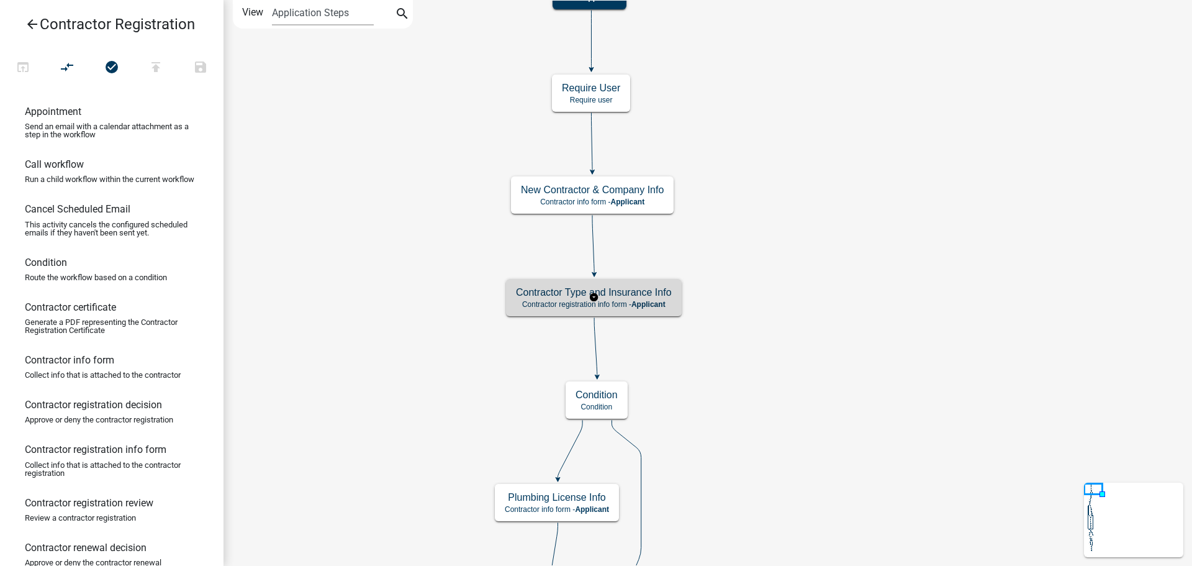
click at [601, 306] on p "Contractor registration info form - Applicant" at bounding box center [594, 304] width 156 height 9
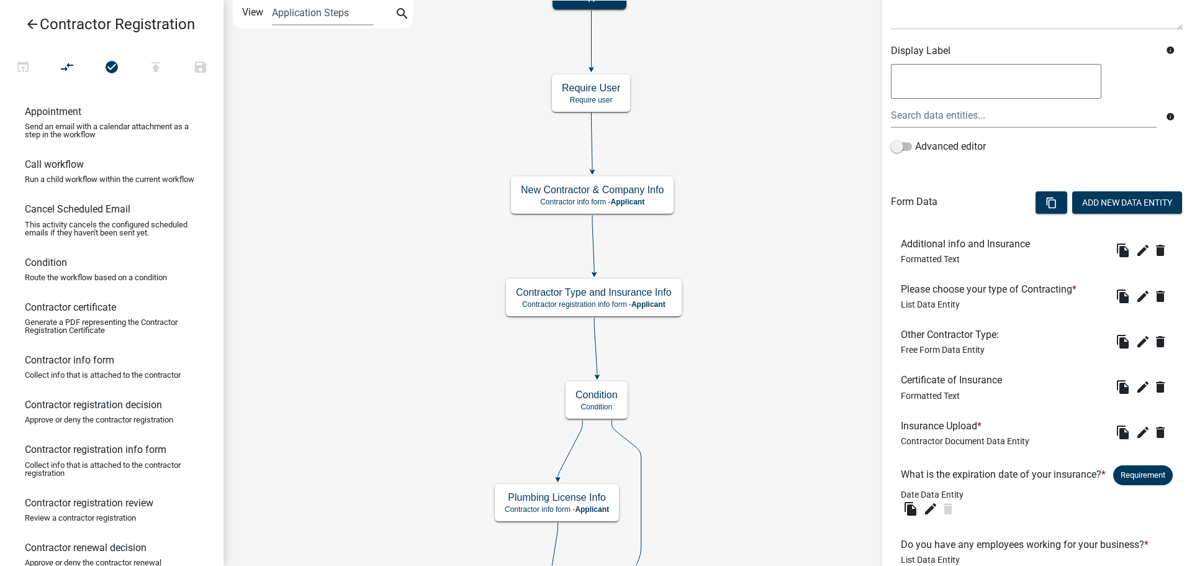
scroll to position [248, 0]
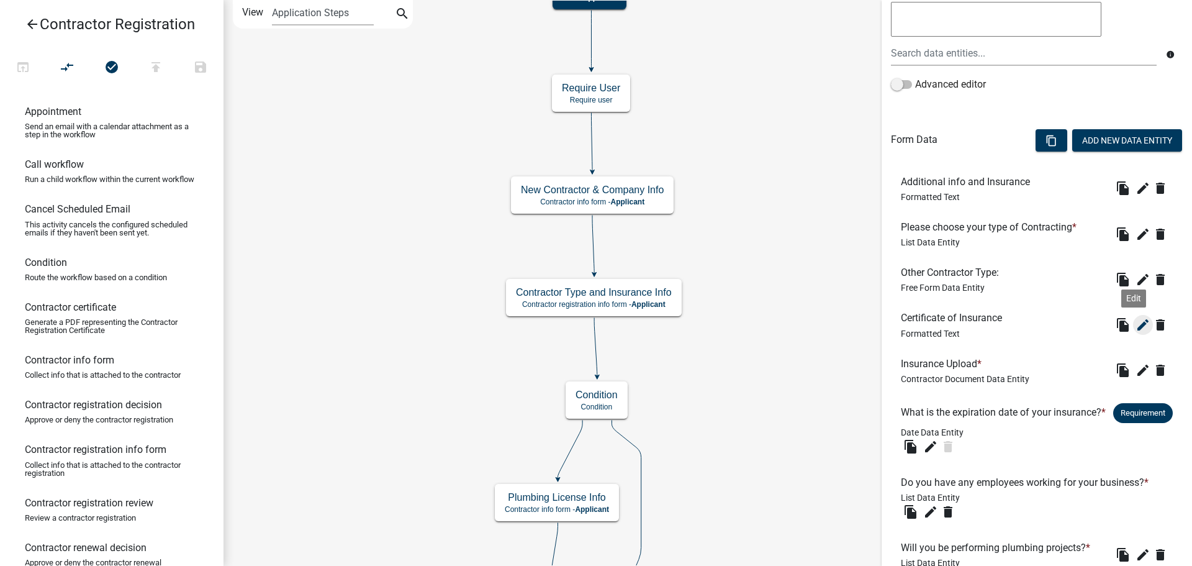
click at [1136, 324] on icon "edit" at bounding box center [1143, 324] width 15 height 15
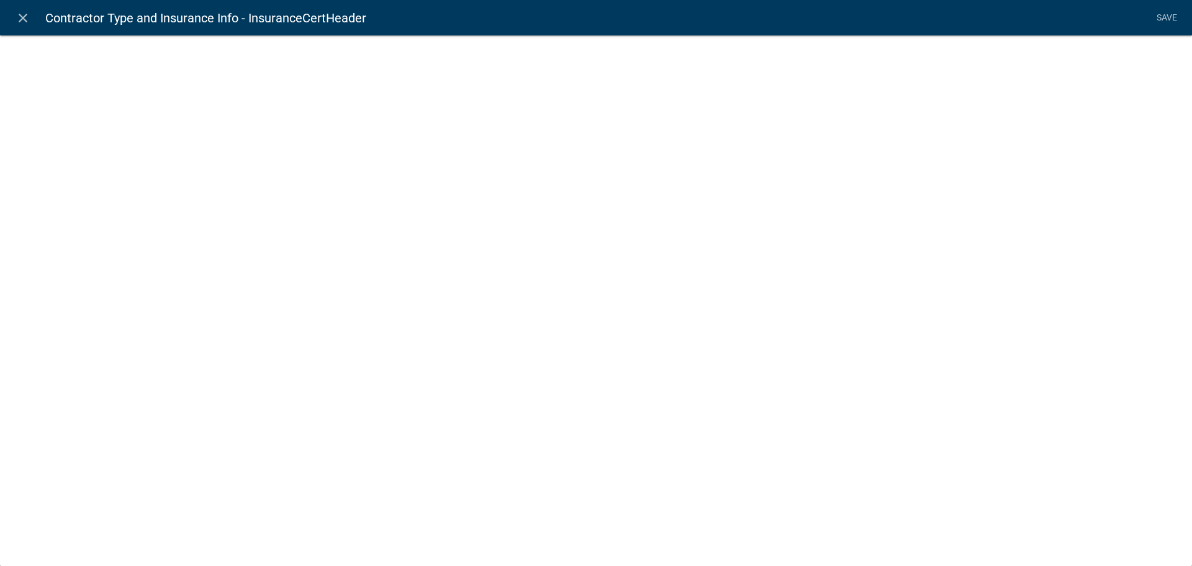
select select "rich-text"
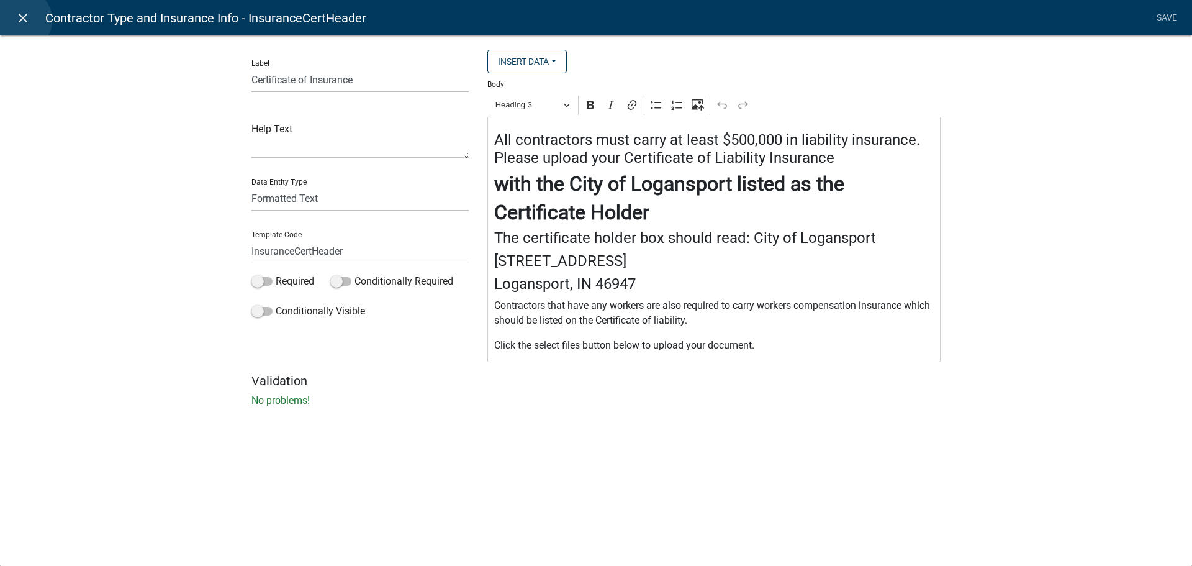
click at [20, 20] on icon "close" at bounding box center [23, 18] width 15 height 15
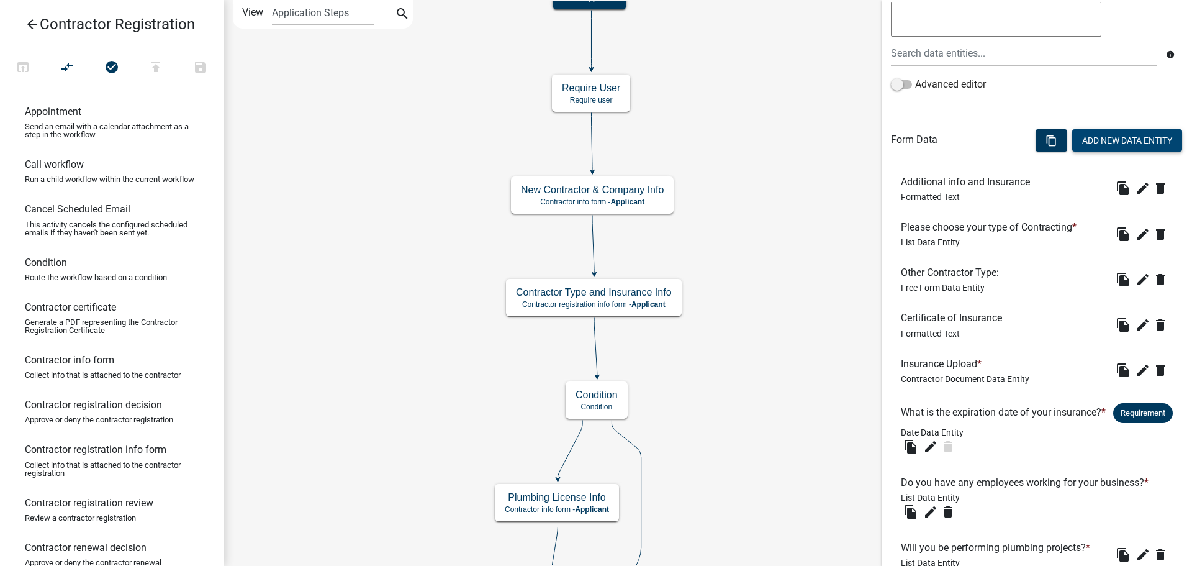
click at [1106, 138] on button "Add New Data Entity" at bounding box center [1127, 140] width 110 height 22
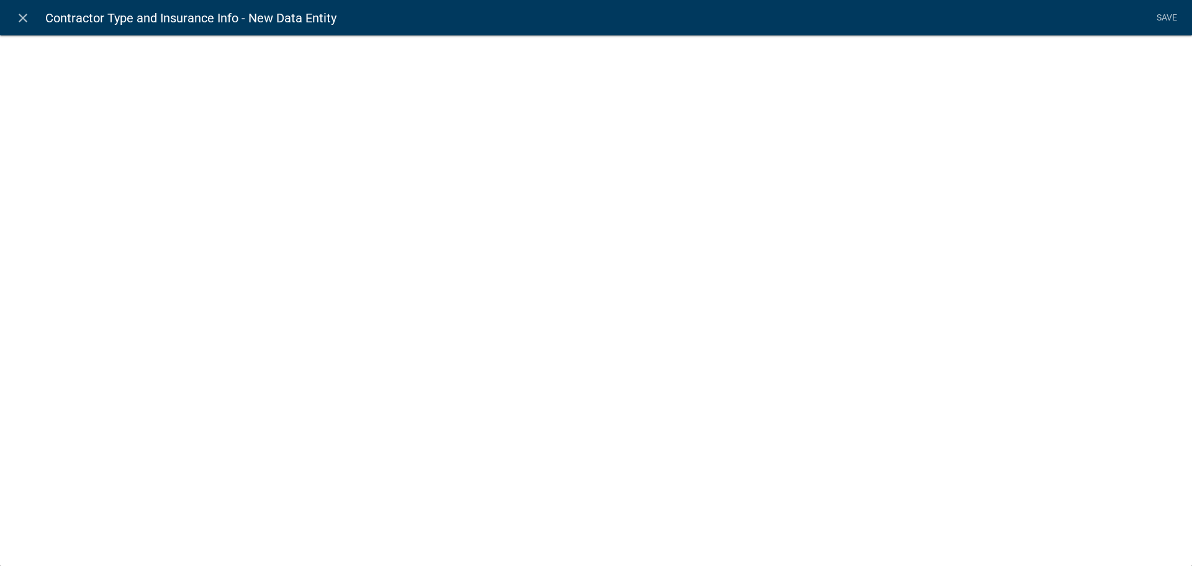
select select
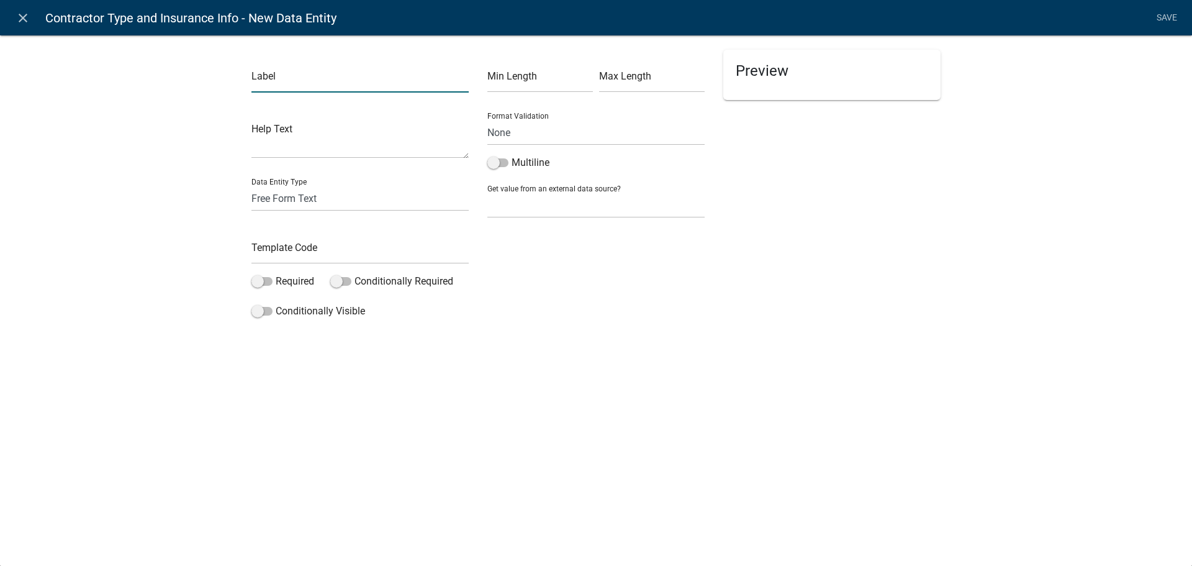
click at [296, 84] on input "text" at bounding box center [359, 79] width 217 height 25
type input "Please upload ONLY the Certificate of Liability, uploading a large number of pa…"
click at [344, 255] on input "text" at bounding box center [359, 250] width 217 height 25
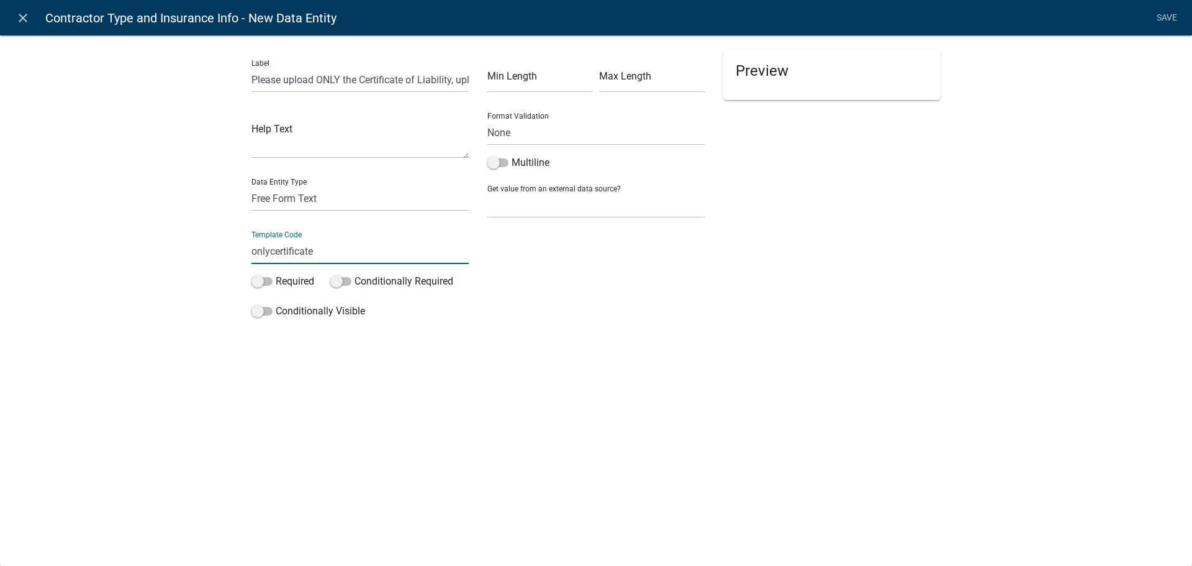
type input "onlycertificate"
click at [1168, 15] on li "Save" at bounding box center [1166, 18] width 31 height 24
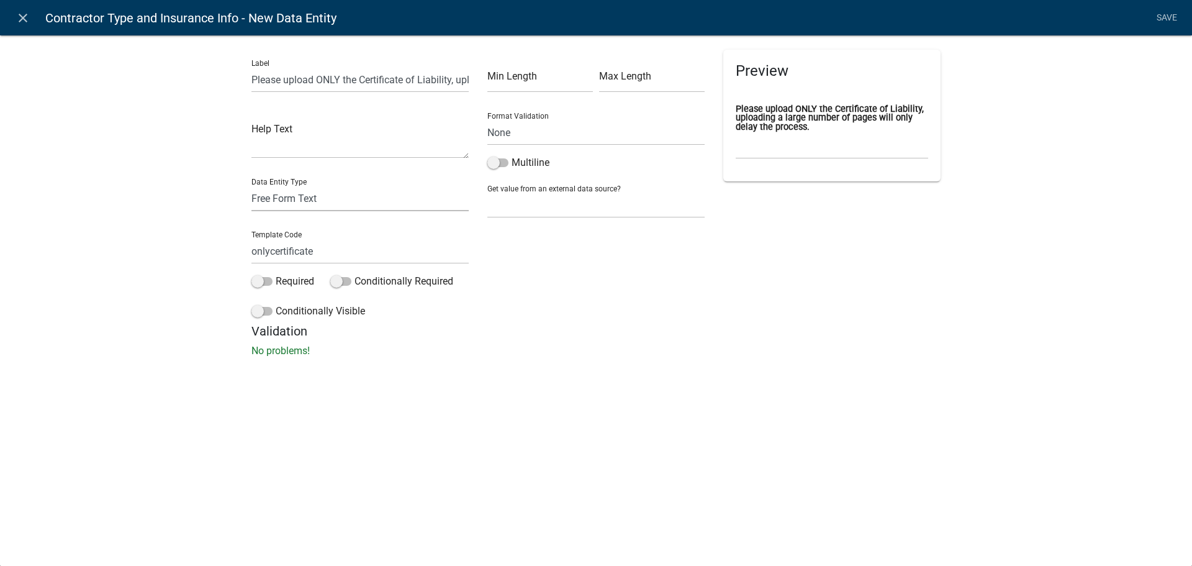
click at [317, 197] on select "Free Form Text Display Entity Value Fee Numeric Data Date Map Sketch Data List …" at bounding box center [359, 198] width 217 height 25
select select "rich-text"
click at [251, 186] on select "Free Form Text Display Entity Value Fee Numeric Data Date Map Sketch Data List …" at bounding box center [359, 198] width 217 height 25
select select "rich-text"
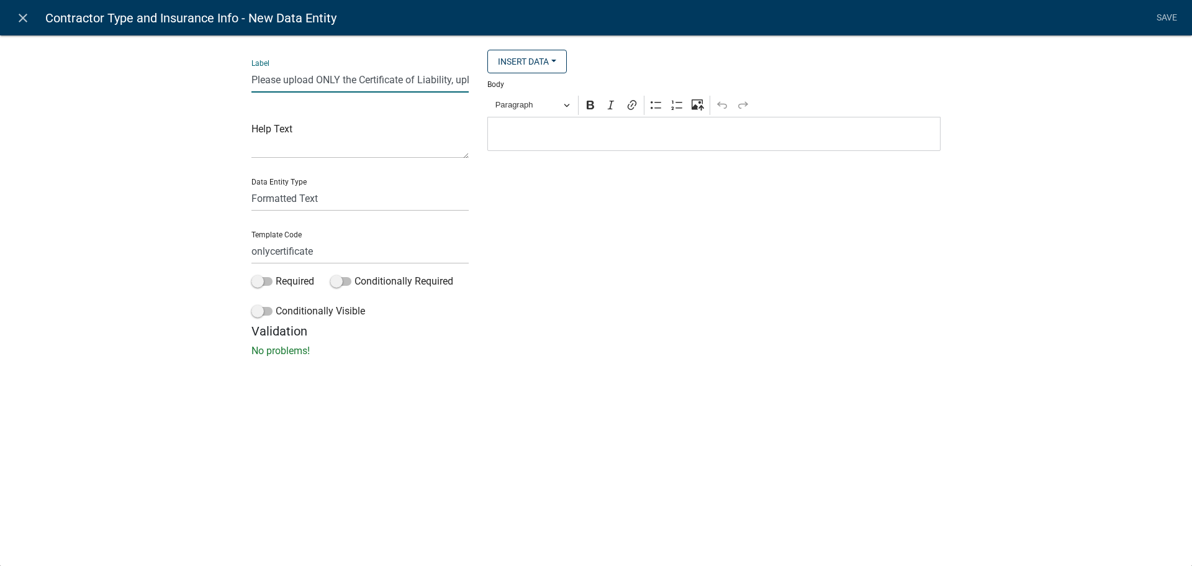
click at [344, 73] on input "Please upload ONLY the Certificate of Liability, uploading a large number of pa…" at bounding box center [359, 79] width 217 height 25
click at [540, 125] on div "Editor editing area: main. Press Alt+0 for help." at bounding box center [713, 134] width 453 height 34
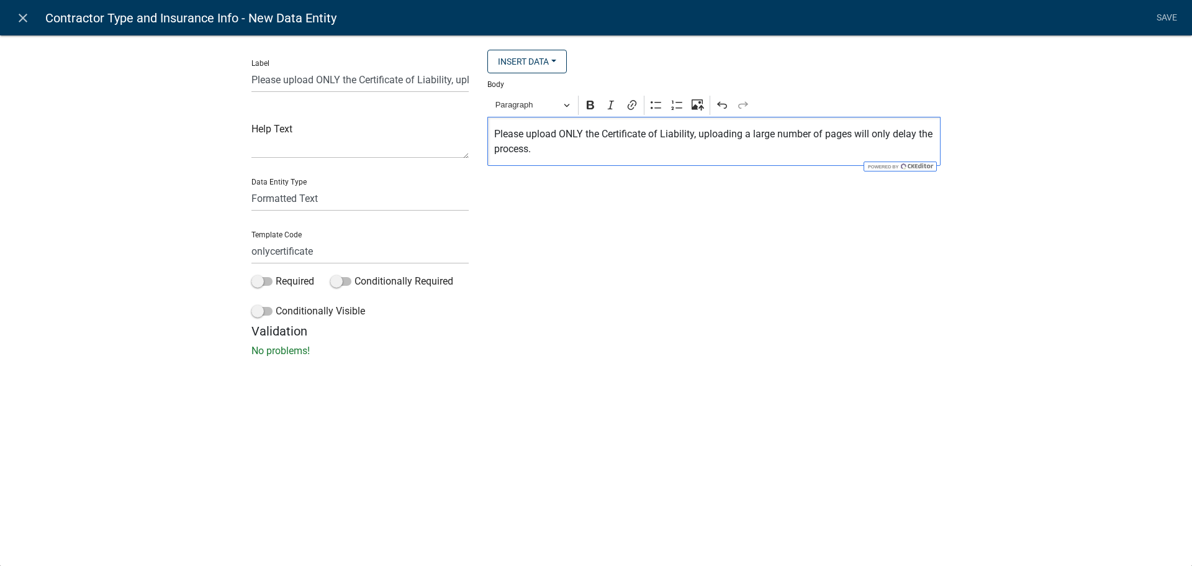
drag, startPoint x: 492, startPoint y: 133, endPoint x: 533, endPoint y: 157, distance: 47.3
click at [533, 157] on div "Please upload ONLY the Certificate of Liability, uploading a large number of pa…" at bounding box center [713, 141] width 453 height 49
click at [589, 108] on icon "Editor toolbar" at bounding box center [590, 105] width 7 height 9
click at [1170, 10] on link "Save" at bounding box center [1166, 18] width 31 height 24
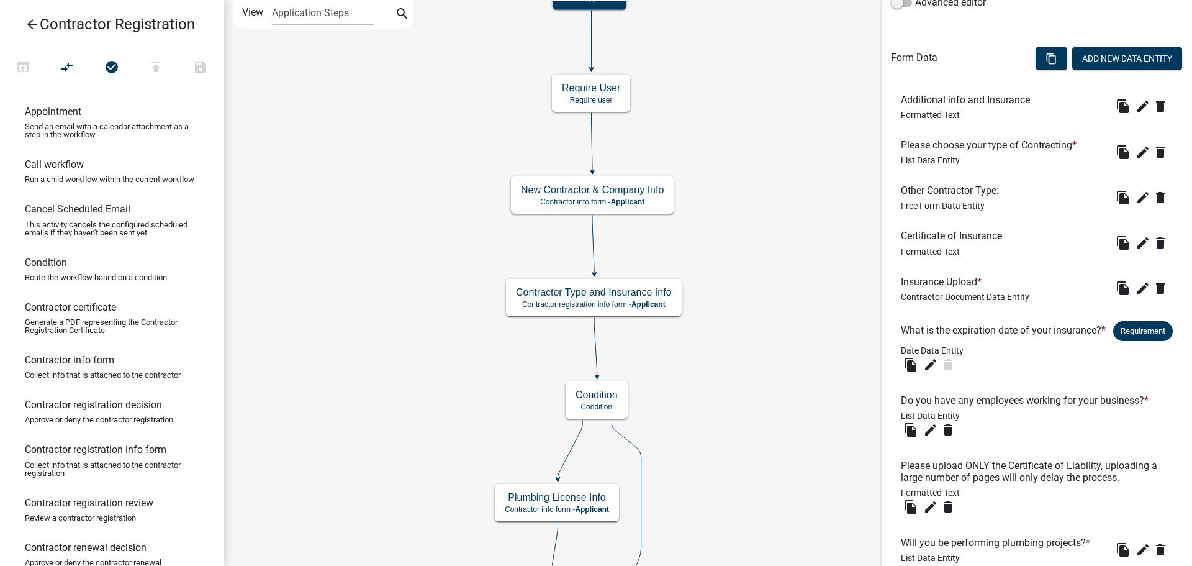
scroll to position [430, 0]
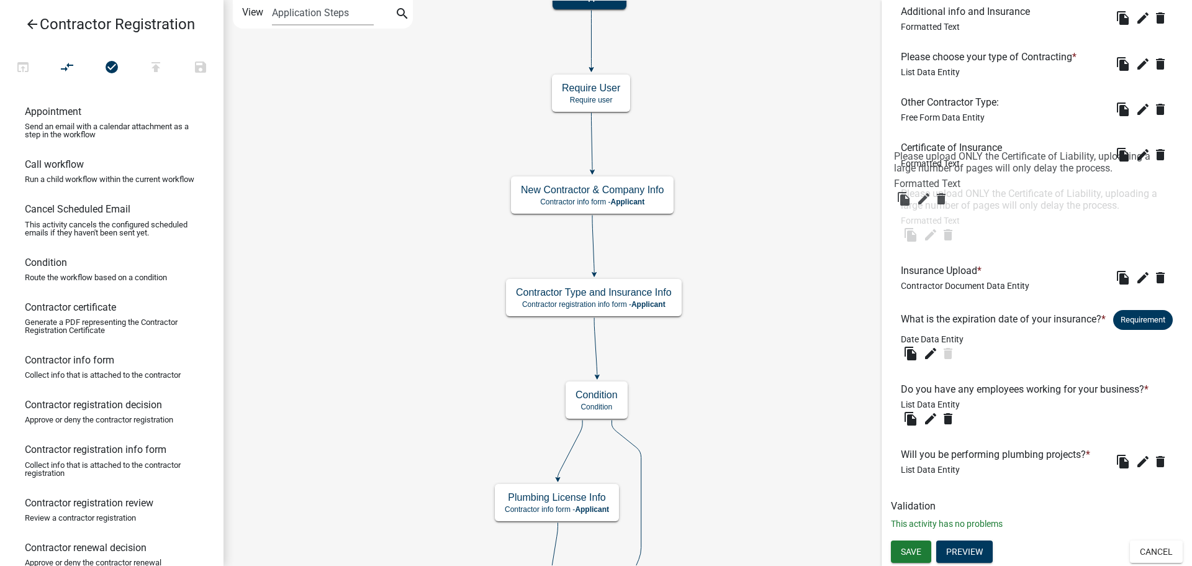
drag, startPoint x: 949, startPoint y: 391, endPoint x: 943, endPoint y: 170, distance: 221.1
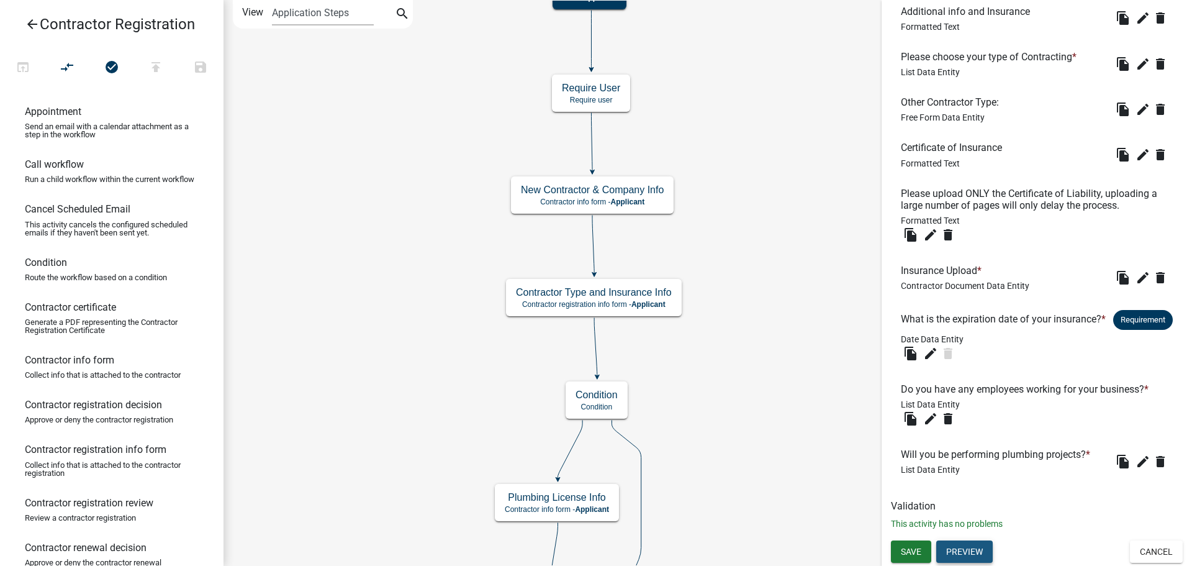
click at [964, 551] on button "Preview" at bounding box center [964, 551] width 57 height 22
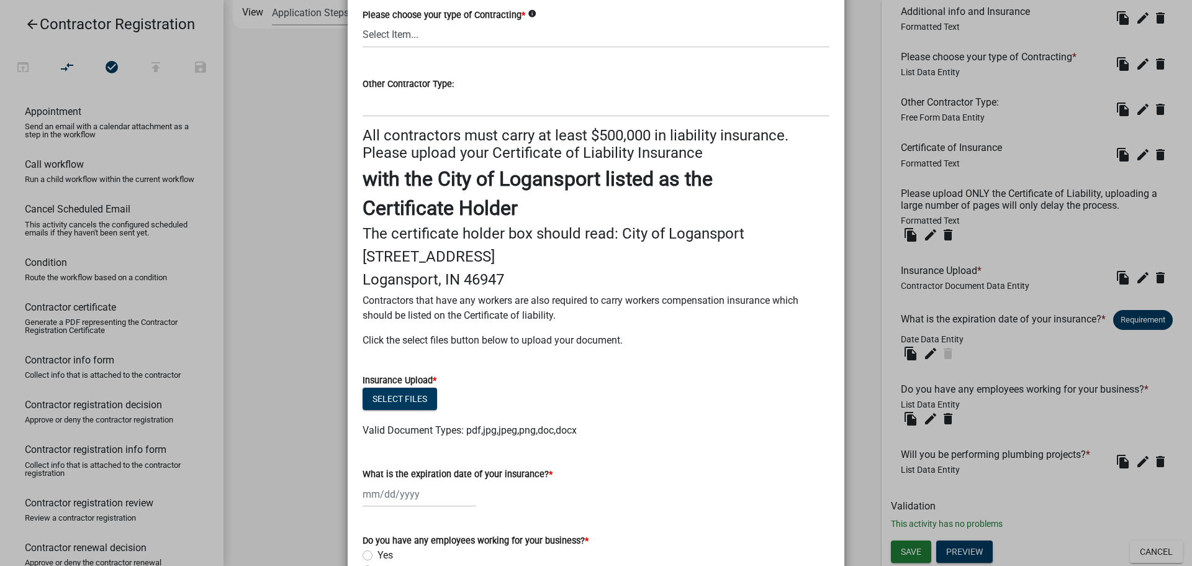
scroll to position [186, 0]
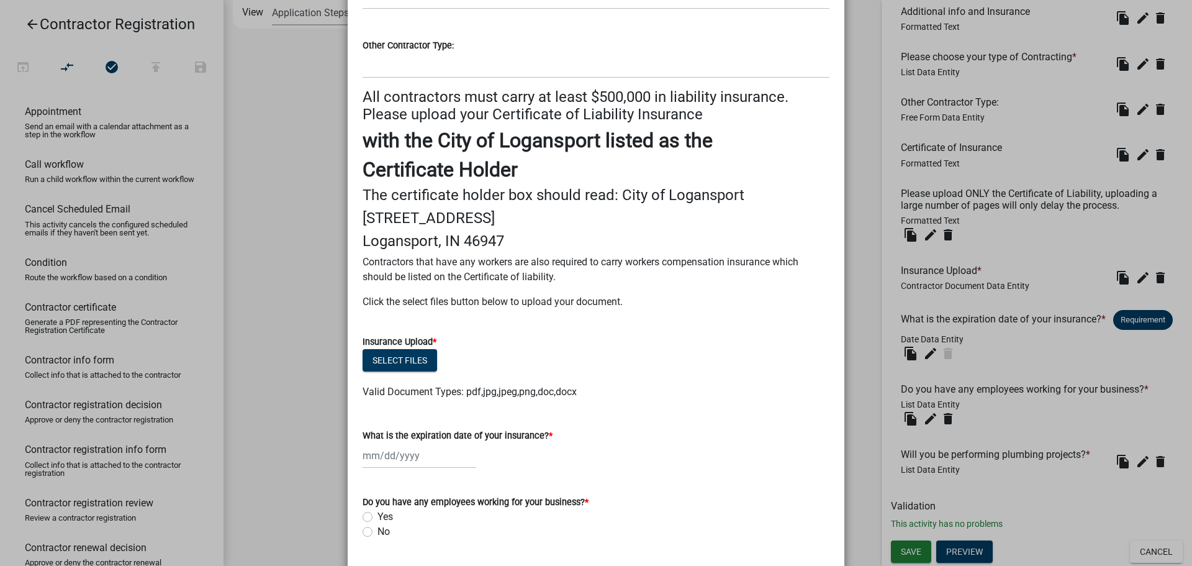
click at [902, 559] on ngb-modal-window "Activity Preview : Contractor Type and Insurance Info × Additional Info and Ins…" at bounding box center [596, 283] width 1192 height 566
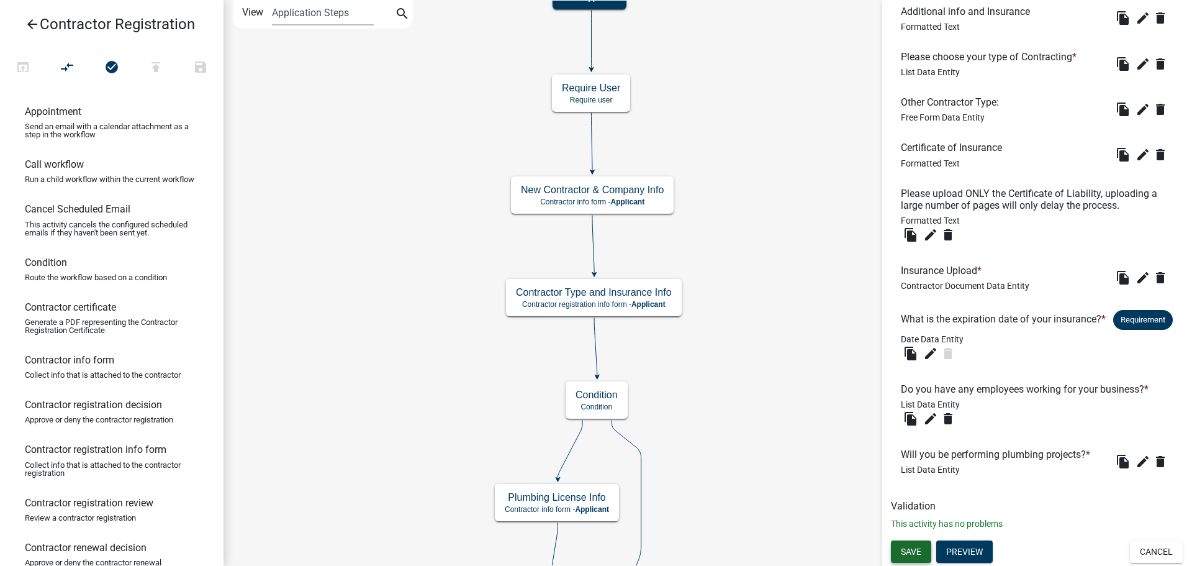
click at [902, 555] on span "Save" at bounding box center [911, 551] width 20 height 10
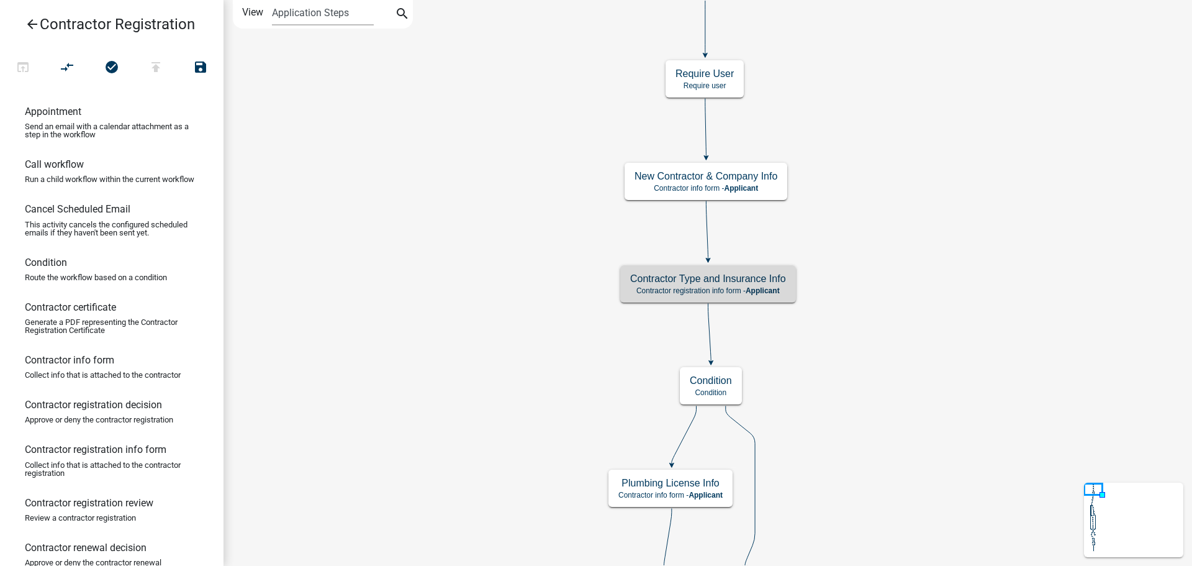
scroll to position [0, 0]
click at [754, 289] on span "Applicant" at bounding box center [763, 290] width 34 height 9
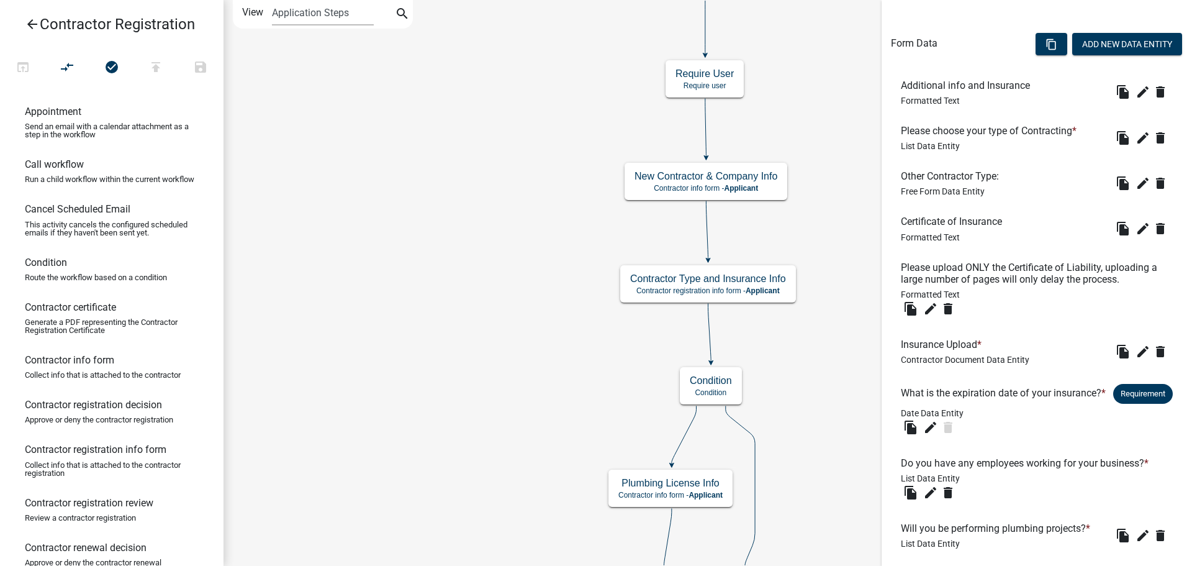
scroll to position [430, 0]
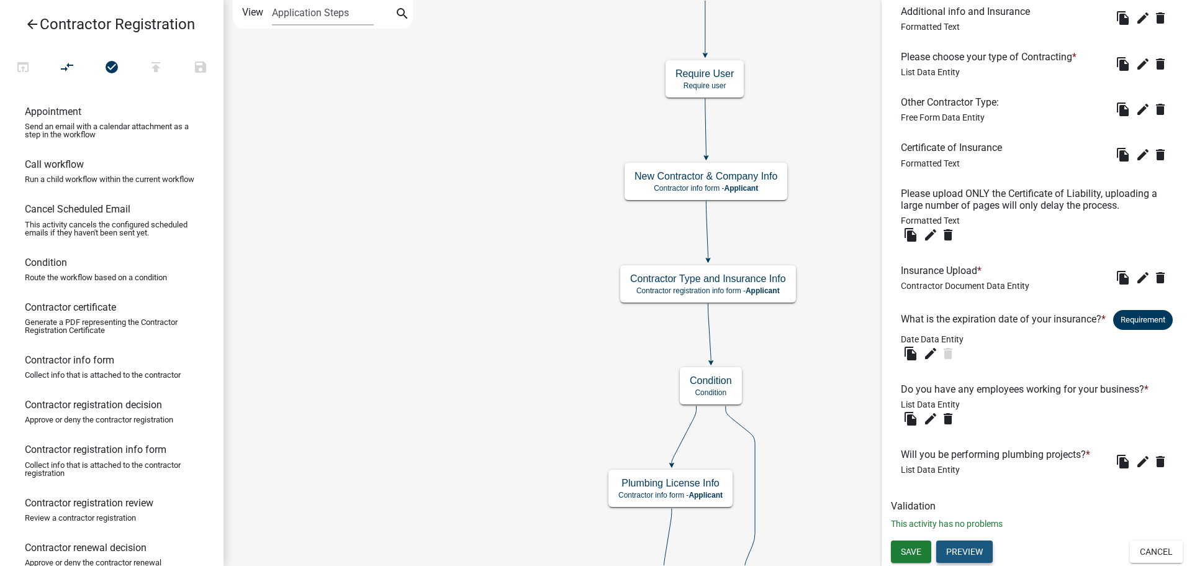
click at [976, 552] on button "Preview" at bounding box center [964, 551] width 57 height 22
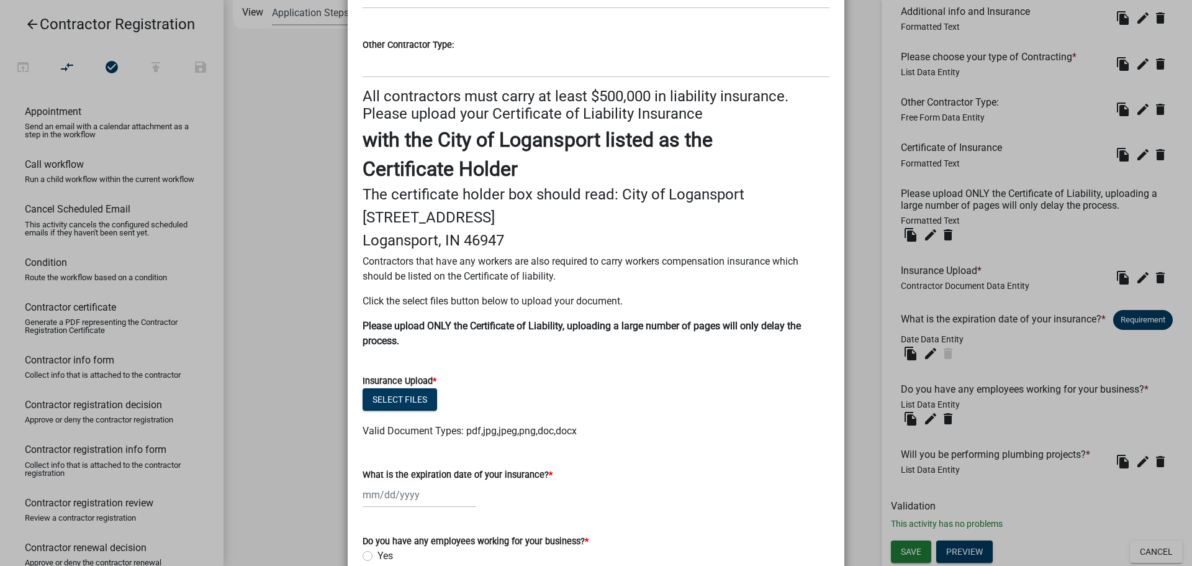
scroll to position [387, 0]
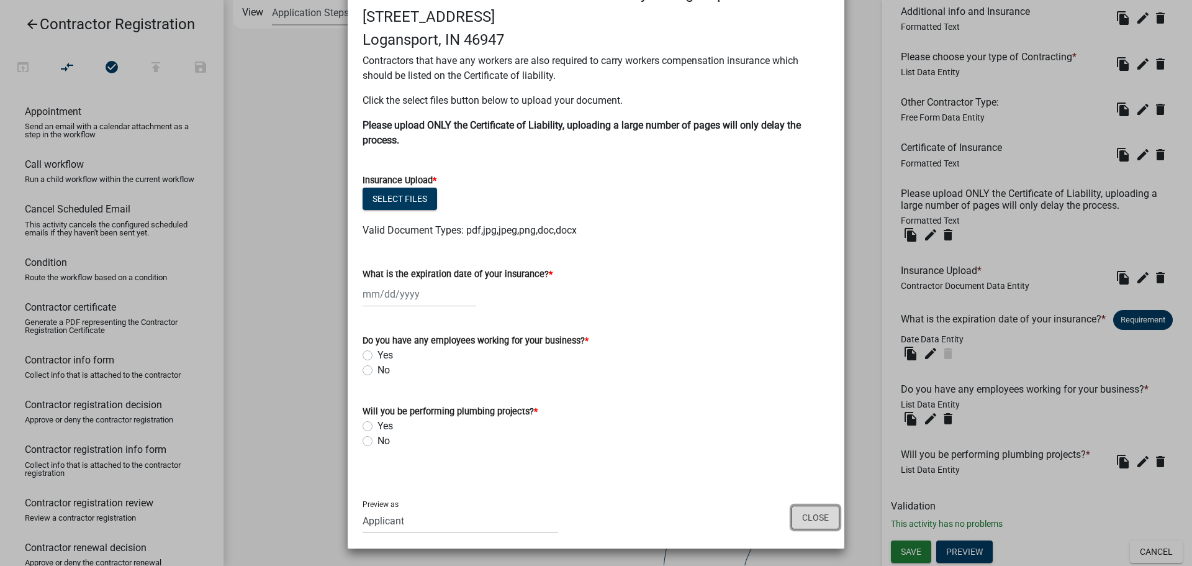
click at [800, 513] on button "Close" at bounding box center [816, 517] width 48 height 24
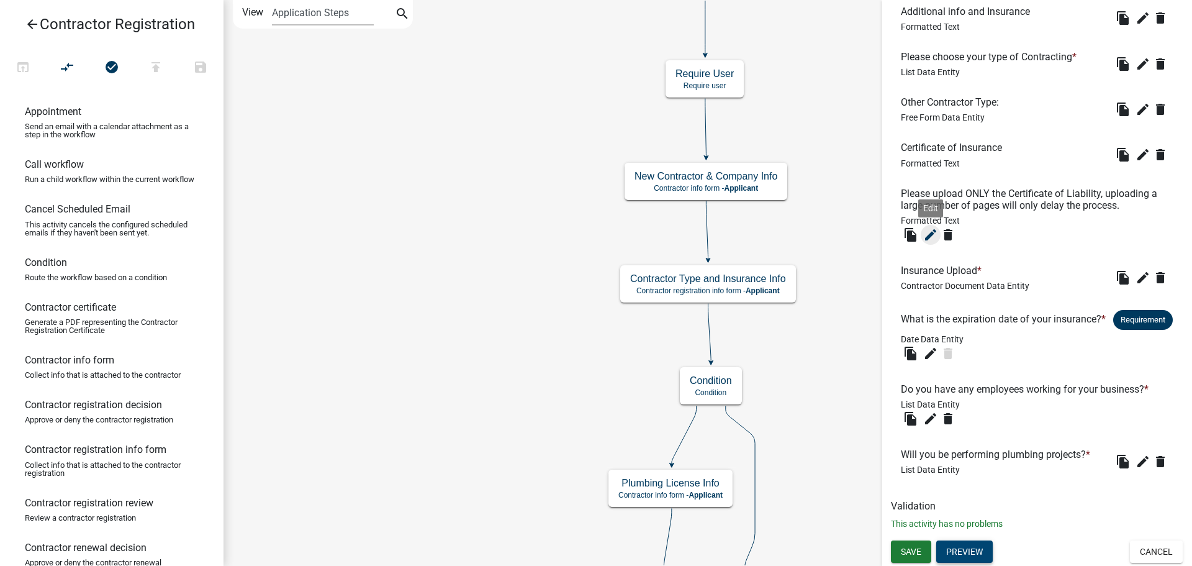
click at [931, 227] on icon "edit" at bounding box center [930, 234] width 15 height 15
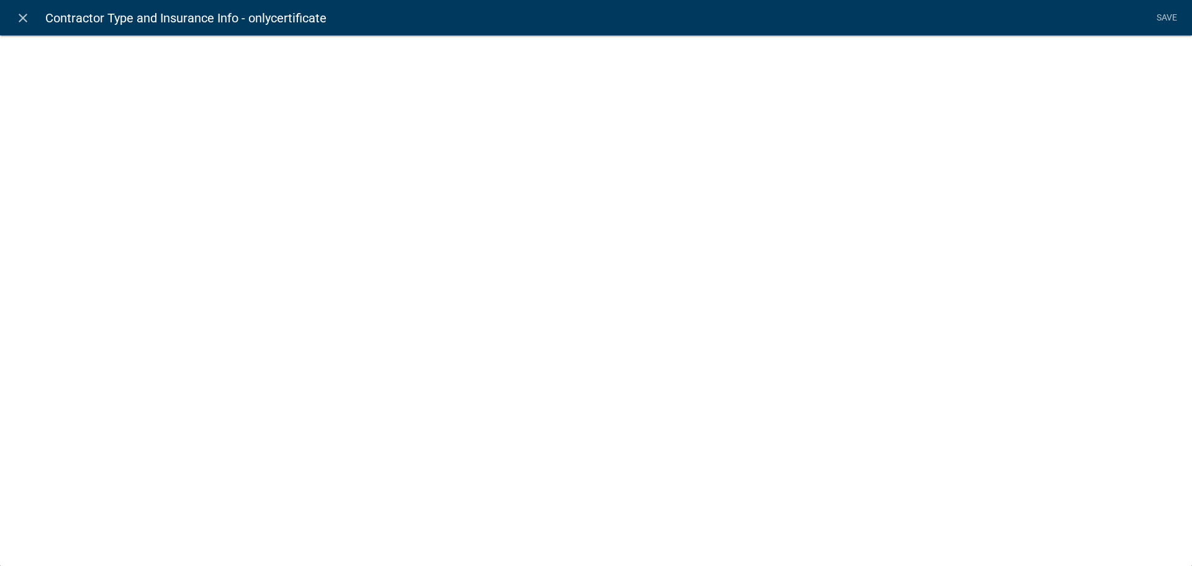
select select "rich-text"
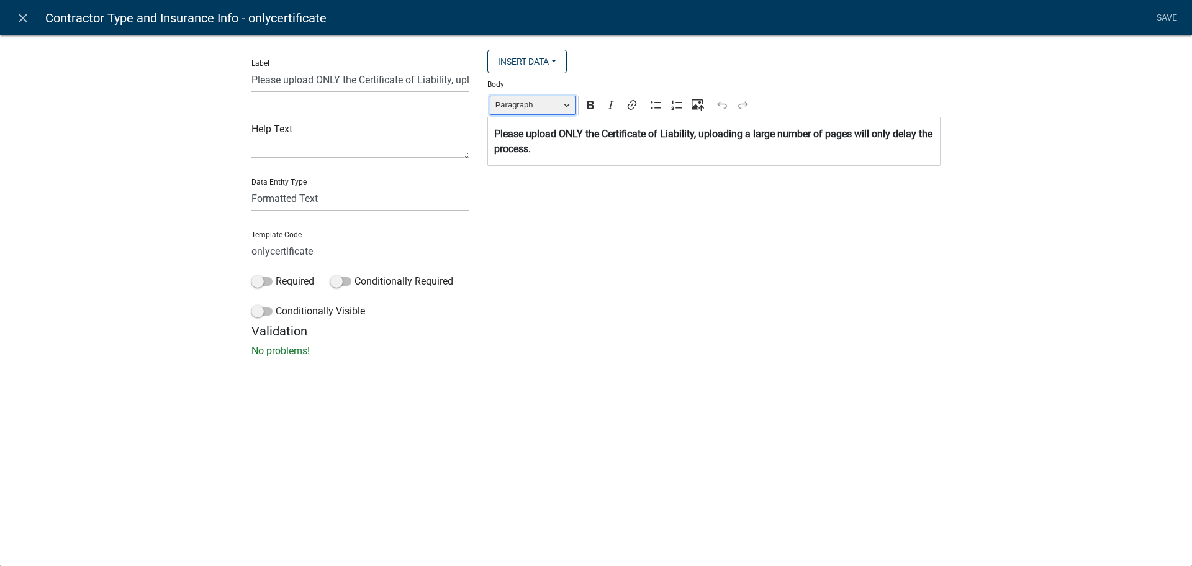
click at [550, 107] on span "Paragraph" at bounding box center [527, 104] width 65 height 15
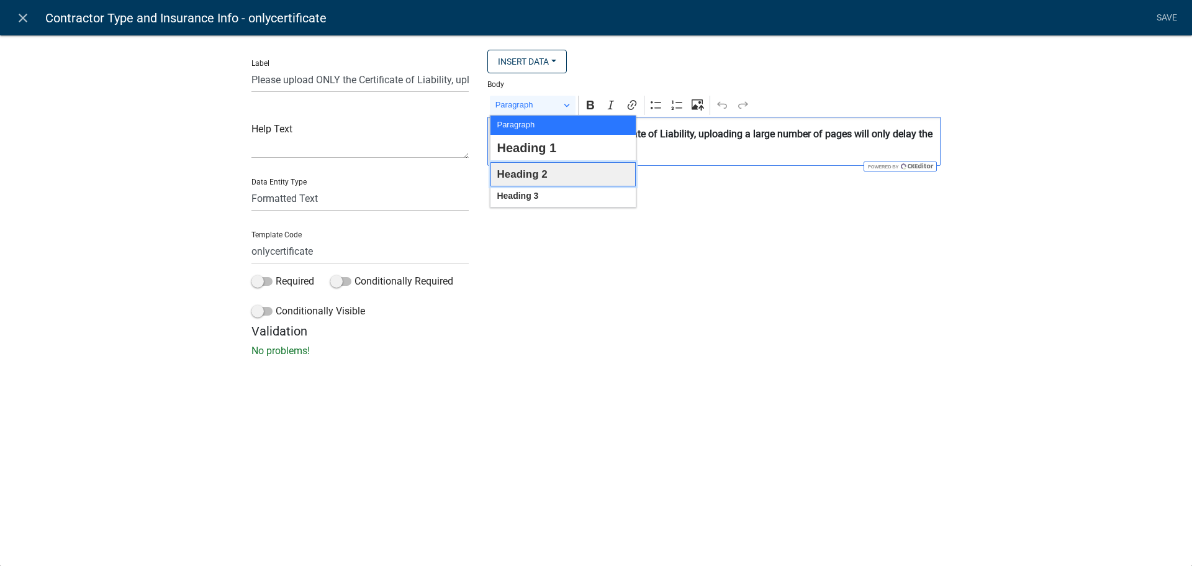
click at [538, 180] on span "Heading 2" at bounding box center [522, 174] width 50 height 19
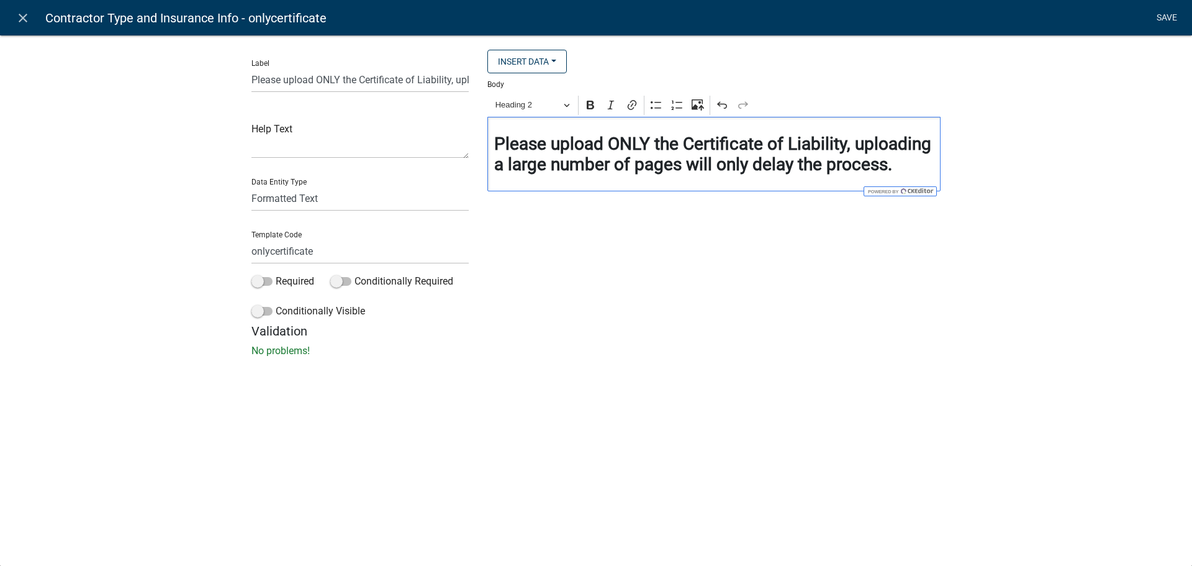
click at [1167, 20] on link "Save" at bounding box center [1166, 18] width 31 height 24
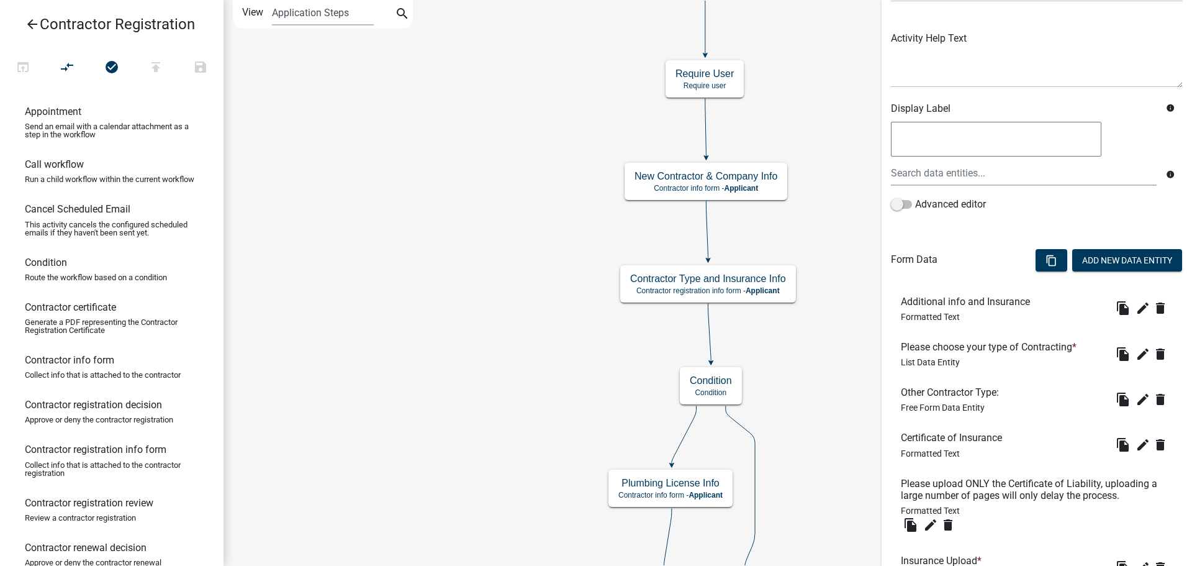
scroll to position [430, 0]
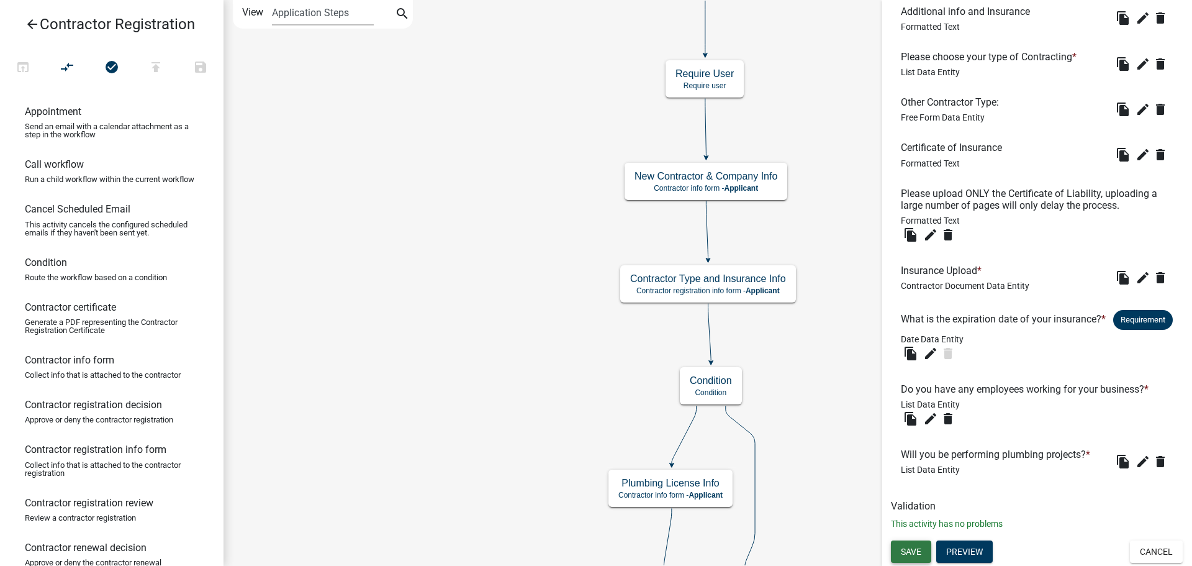
click at [916, 549] on span "Save" at bounding box center [911, 551] width 20 height 10
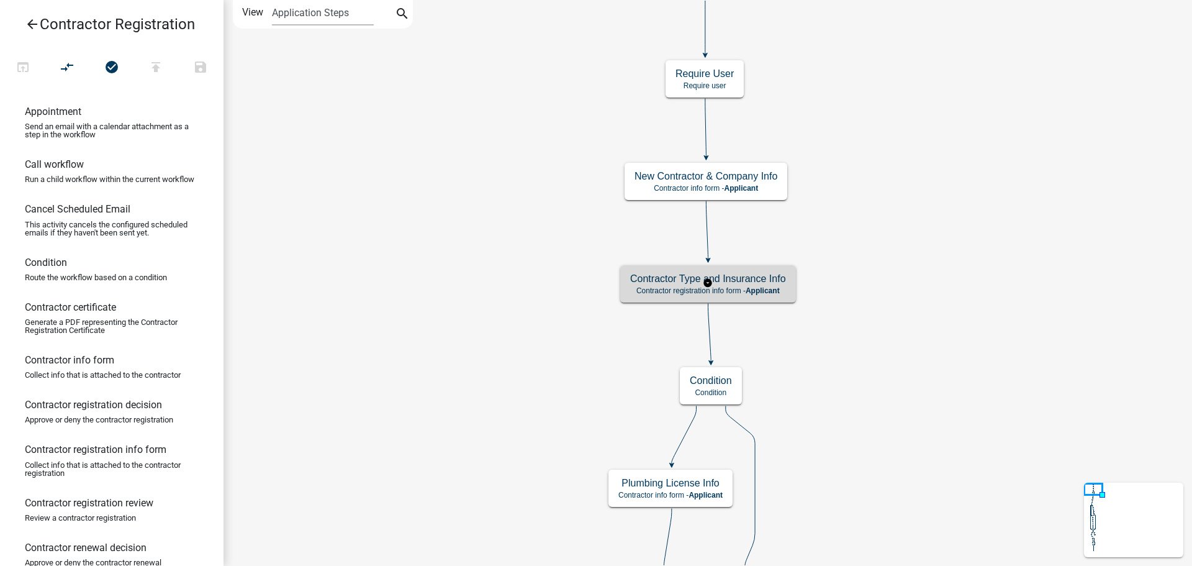
click at [718, 293] on p "Contractor registration info form - Applicant" at bounding box center [708, 290] width 156 height 9
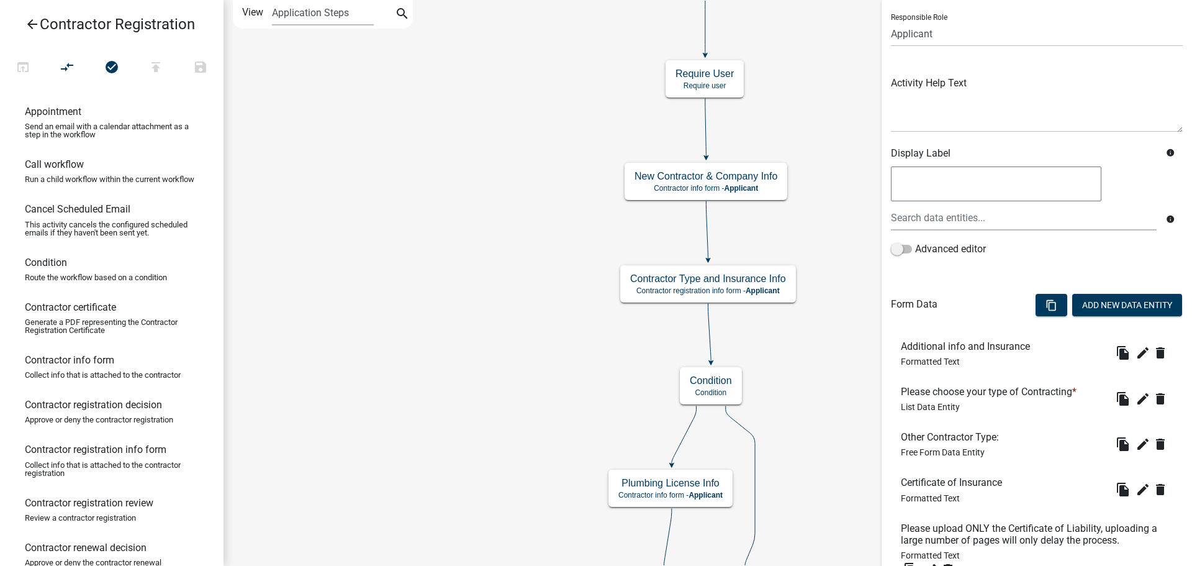
scroll to position [310, 0]
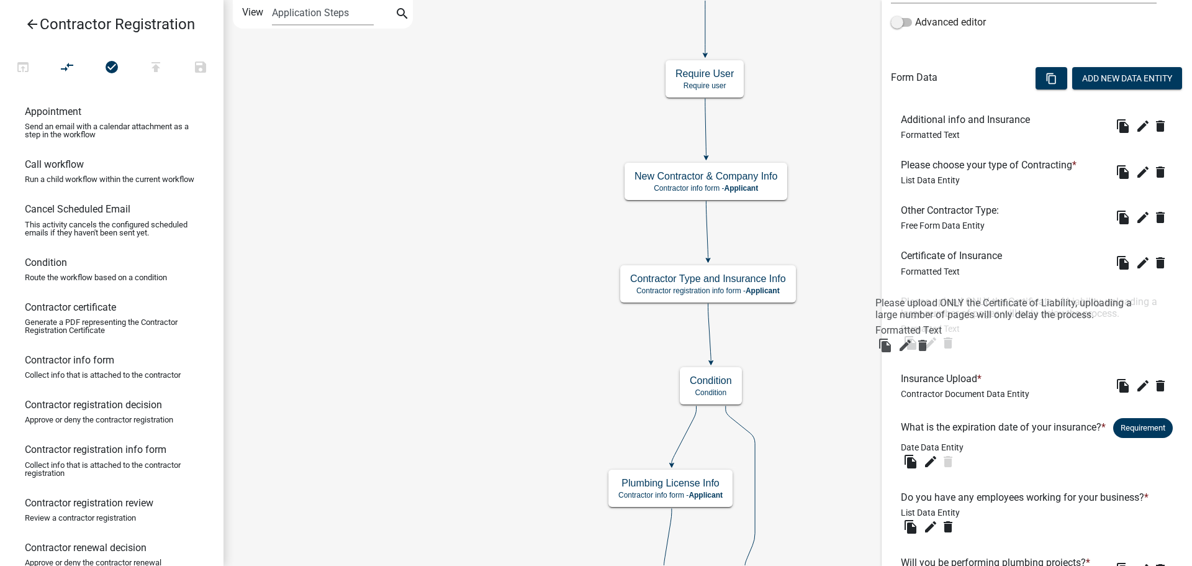
drag, startPoint x: 1126, startPoint y: 312, endPoint x: 1106, endPoint y: 313, distance: 19.3
click at [1106, 313] on h6 "Please upload ONLY the Certificate of Liability, uploading a large number of pa…" at bounding box center [1037, 308] width 272 height 24
click at [913, 345] on icon "file_copy" at bounding box center [910, 342] width 15 height 15
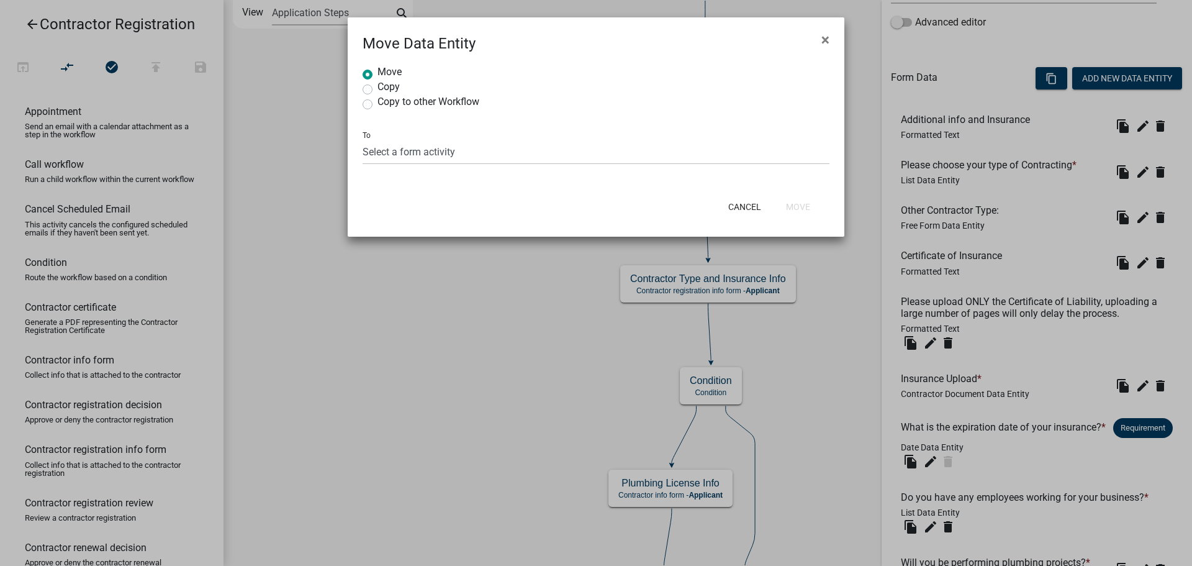
click at [377, 102] on label "Copy to other Workflow" at bounding box center [428, 102] width 102 height 10
click at [377, 102] on input "Copy to other Workflow" at bounding box center [381, 101] width 8 height 8
radio input "true"
select select
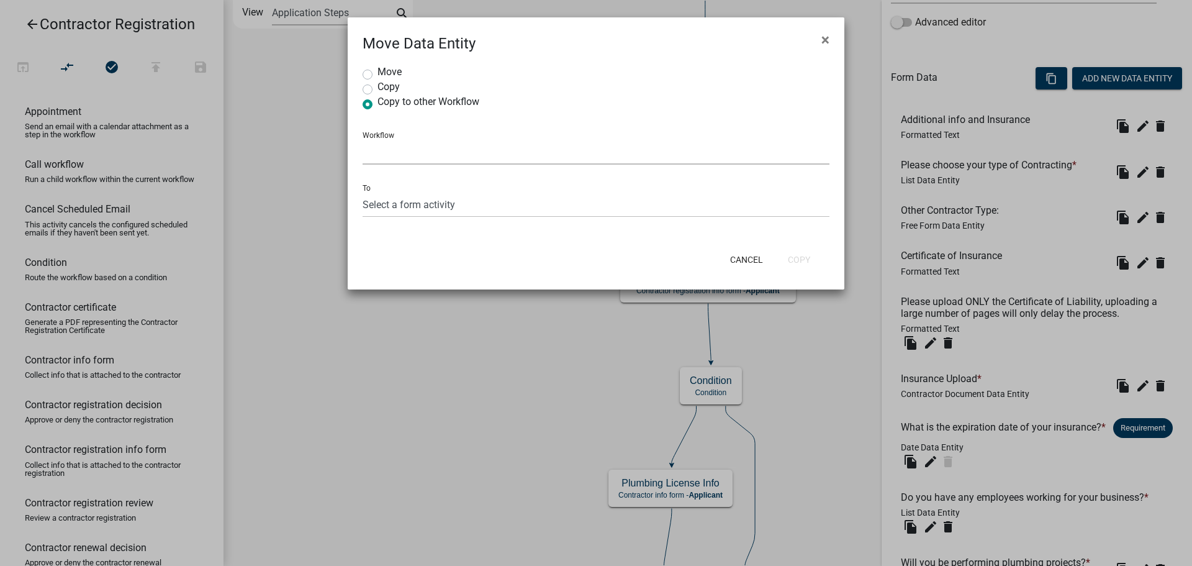
click at [419, 149] on select "Select a Workflow *In Office GARAGE SALE Permit COMPLETED IN OFFICE ONLY Applic…" at bounding box center [596, 151] width 467 height 25
click at [535, 130] on div "Workflow Select a Workflow *In Office GARAGE SALE Permit COMPLETED IN OFFICE ON…" at bounding box center [596, 143] width 467 height 43
click at [503, 206] on select "Select a form activity New Contractor & Company Info Please Submit Contractor T…" at bounding box center [596, 204] width 467 height 25
click at [824, 40] on span "×" at bounding box center [825, 39] width 8 height 17
radio input "true"
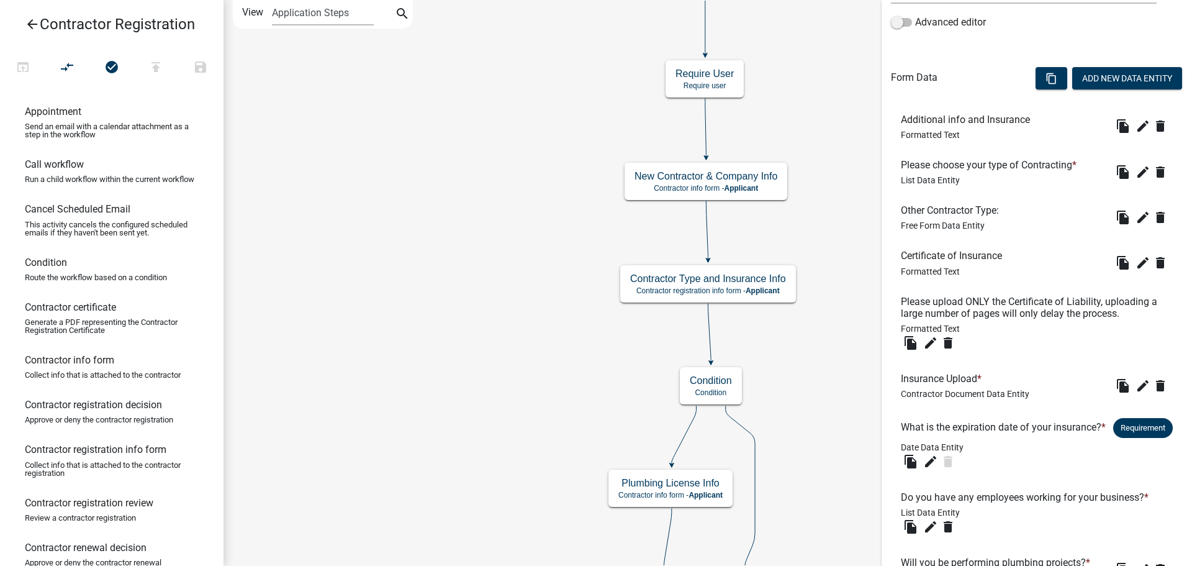
click at [824, 40] on div "Move Copy Copy to other Workflow To Select a form activity" at bounding box center [596, 92] width 497 height 136
click at [925, 337] on icon "edit" at bounding box center [930, 342] width 15 height 15
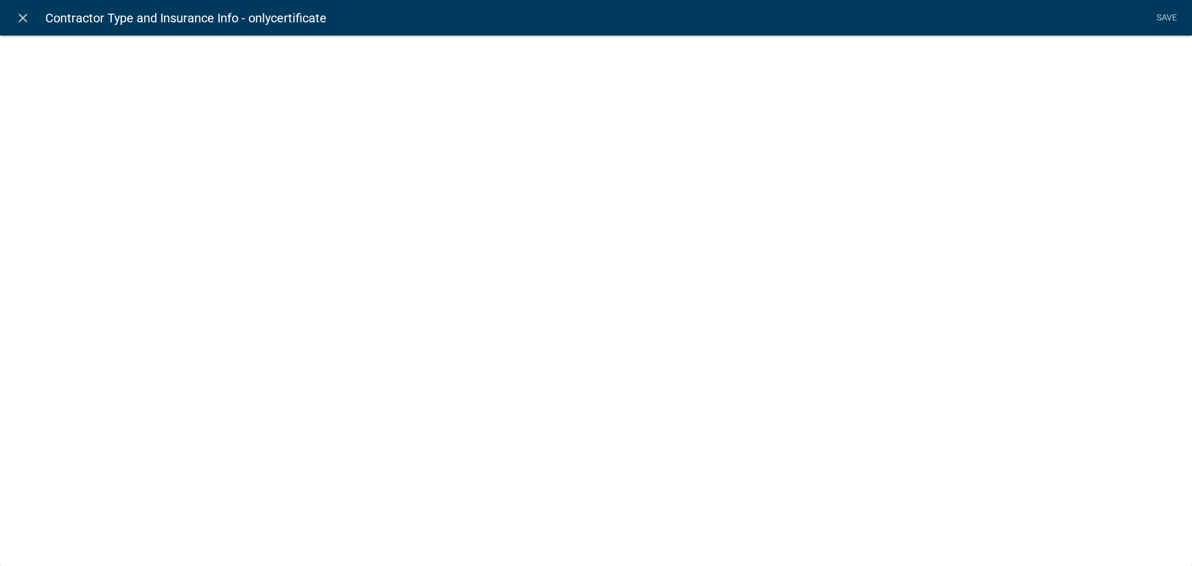
select select "rich-text"
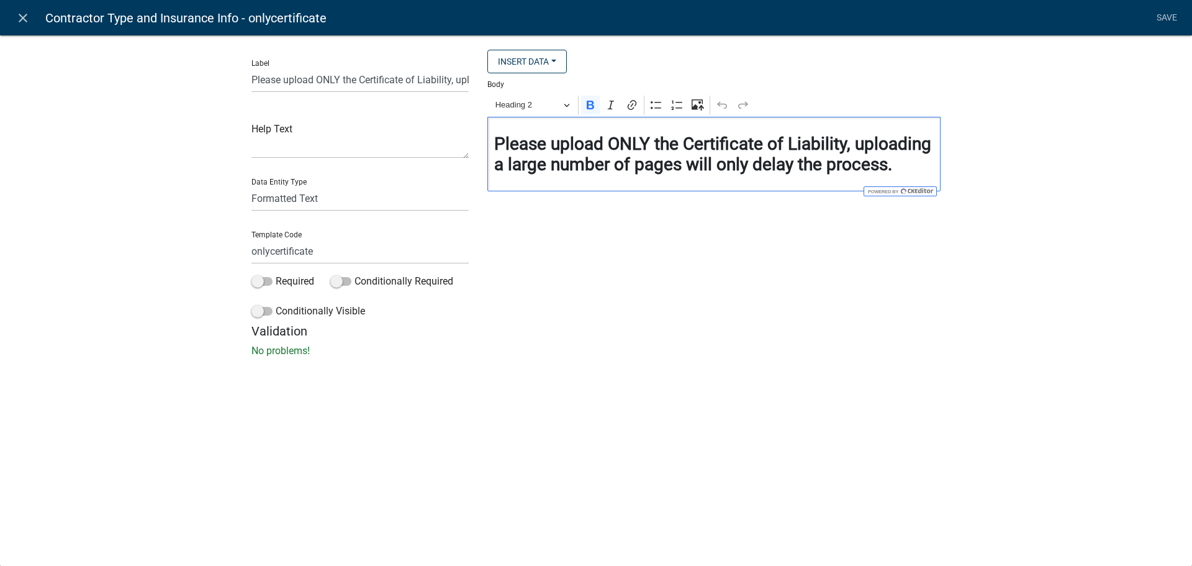
drag, startPoint x: 903, startPoint y: 159, endPoint x: 497, endPoint y: 150, distance: 406.8
click at [497, 150] on h3 "⁠⁠⁠⁠⁠⁠⁠ Please upload ONLY the Certificate of Liability, uploading a large numb…" at bounding box center [714, 154] width 440 height 42
copy strong "Please upload ONLY the Certificate of Liability, uploading a large number of pa…"
click at [25, 28] on link "close" at bounding box center [22, 17] width 25 height 25
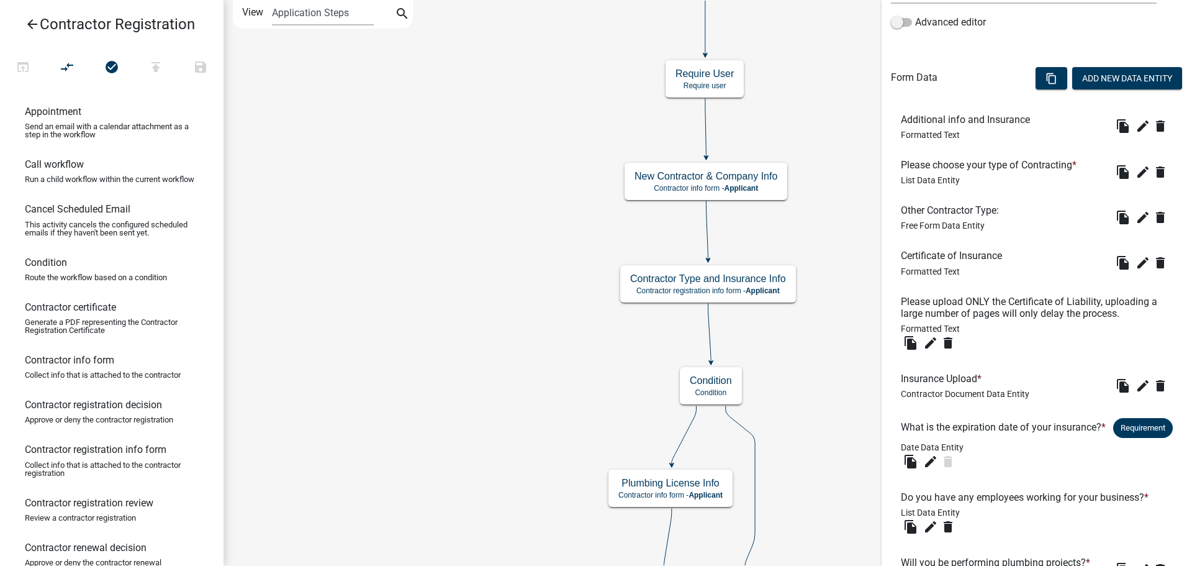
click at [35, 24] on icon "arrow_back" at bounding box center [32, 25] width 15 height 17
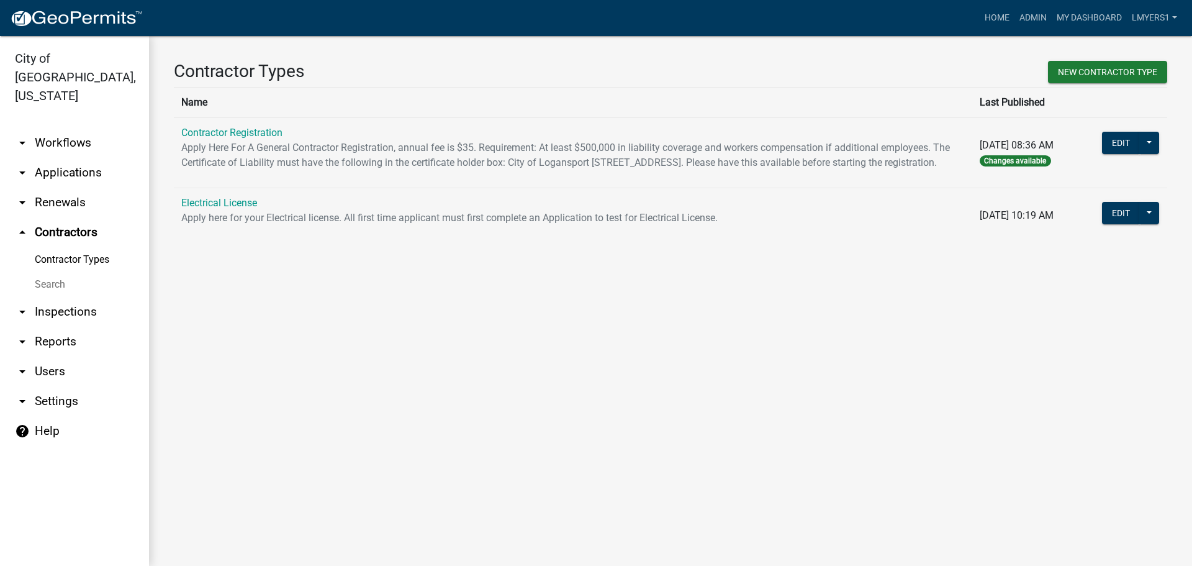
click at [234, 125] on td "Contractor Registration Apply Here For A General Contractor Registration, annua…" at bounding box center [573, 152] width 798 height 70
click at [235, 133] on link "Contractor Registration" at bounding box center [231, 133] width 101 height 12
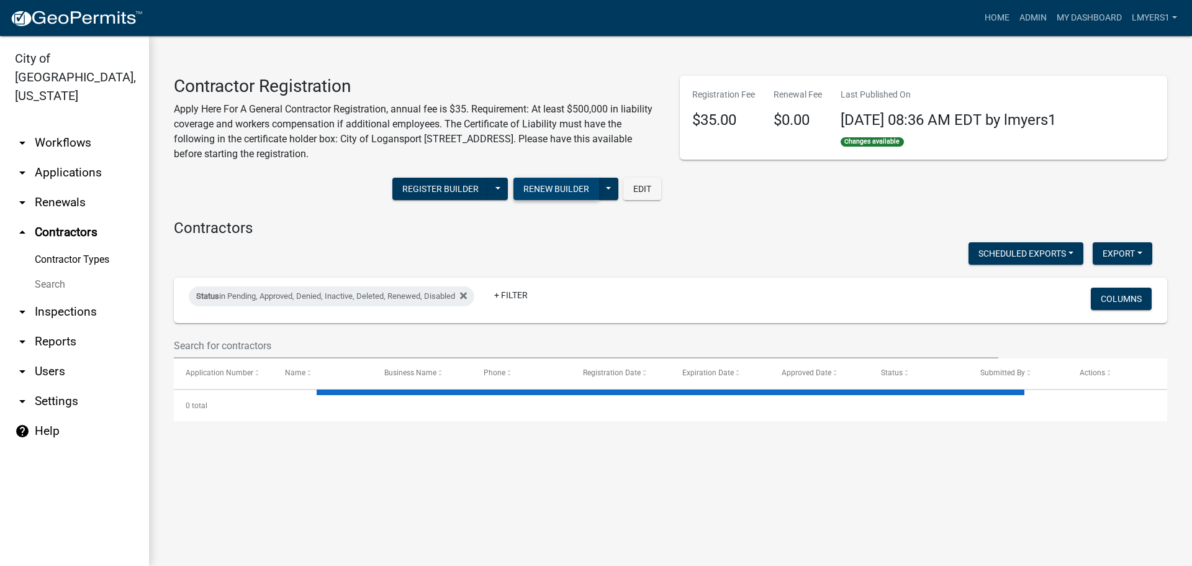
click at [565, 190] on button "Renew Builder" at bounding box center [556, 189] width 86 height 22
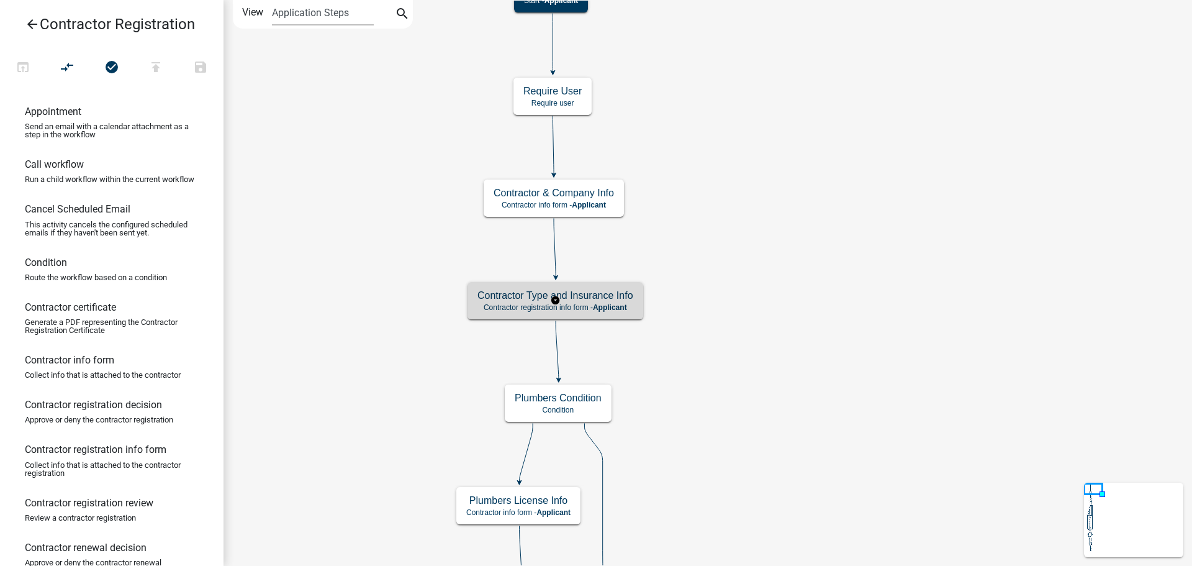
click at [526, 305] on p "Contractor registration info form - Applicant" at bounding box center [555, 307] width 156 height 9
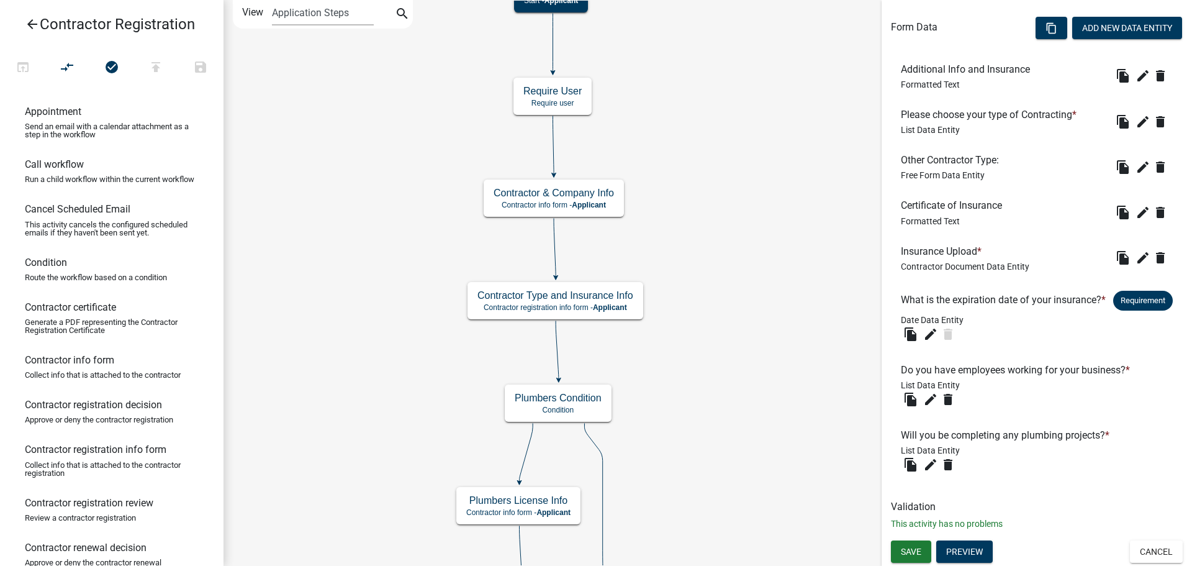
scroll to position [373, 0]
click at [1083, 18] on button "Add New Data Entity" at bounding box center [1127, 28] width 110 height 22
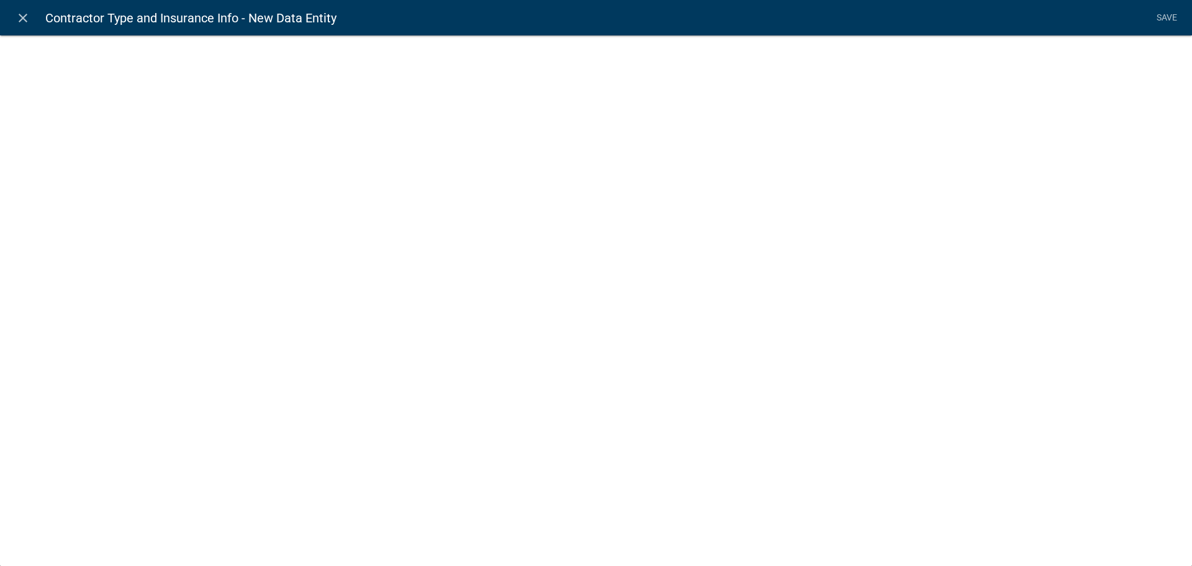
select select
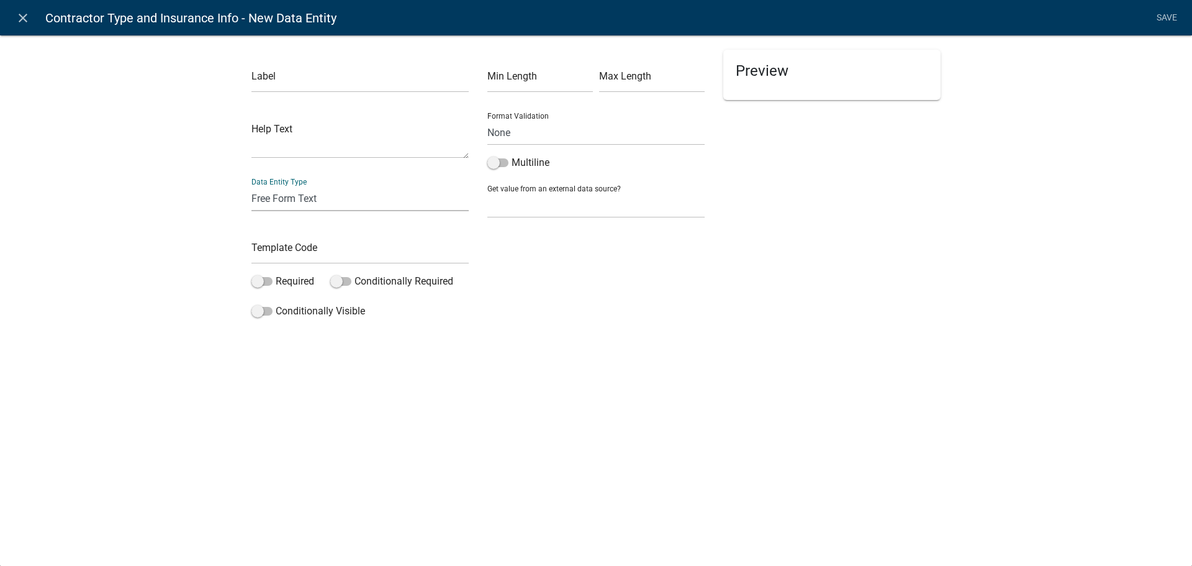
click at [315, 196] on select "Free Form Text Display Entity Value Fee Numeric Data Date Map Sketch Data List …" at bounding box center [359, 198] width 217 height 25
select select "rich-text"
click at [251, 186] on select "Free Form Text Display Entity Value Fee Numeric Data Date Map Sketch Data List …" at bounding box center [359, 198] width 217 height 25
select select "rich-text"
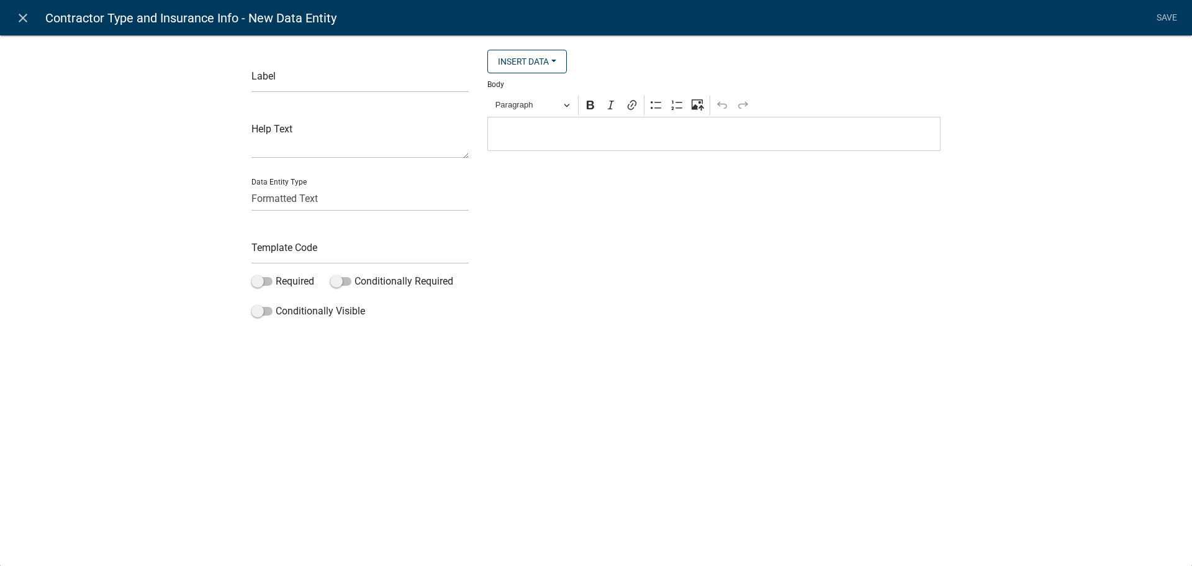
click at [543, 136] on p "Editor editing area: main. Press Alt+0 for help." at bounding box center [714, 134] width 440 height 15
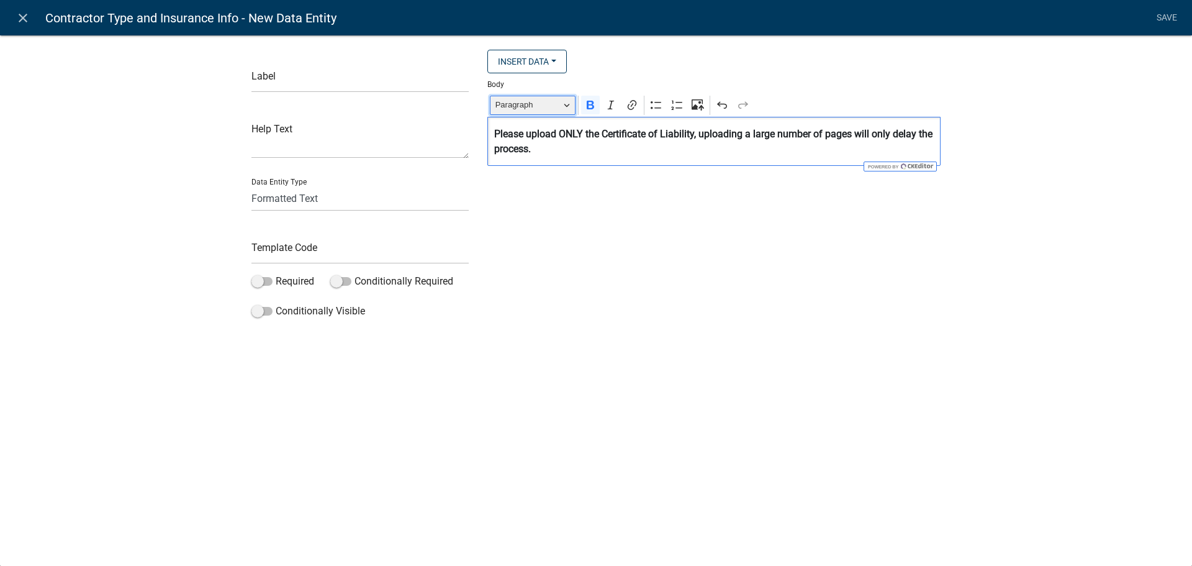
click at [553, 109] on span "Paragraph" at bounding box center [527, 104] width 65 height 15
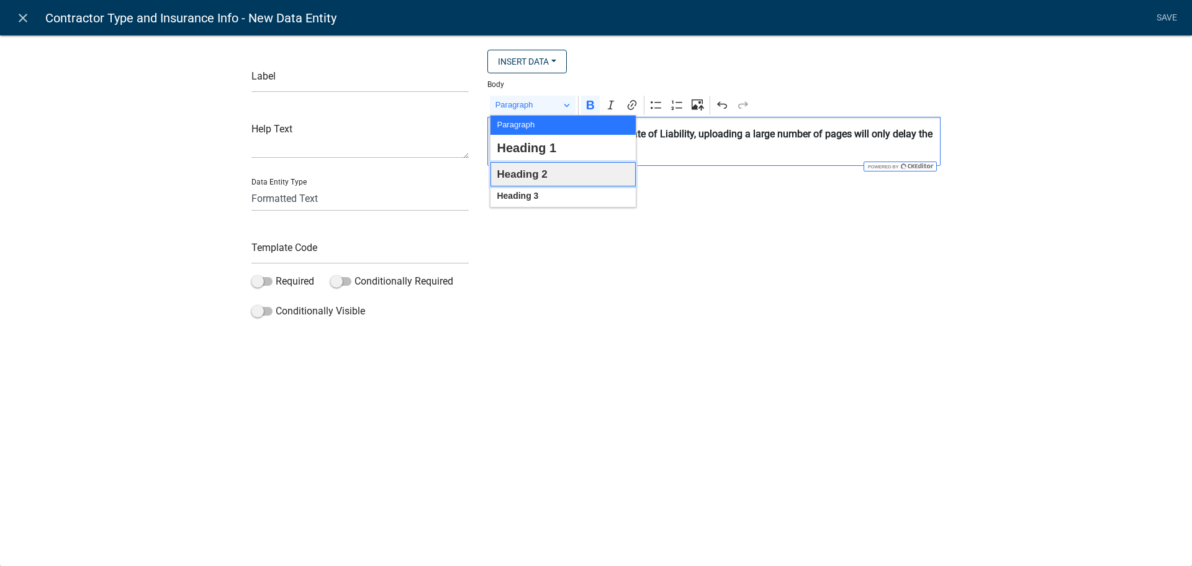
click at [549, 171] on button "Heading 2" at bounding box center [562, 174] width 145 height 24
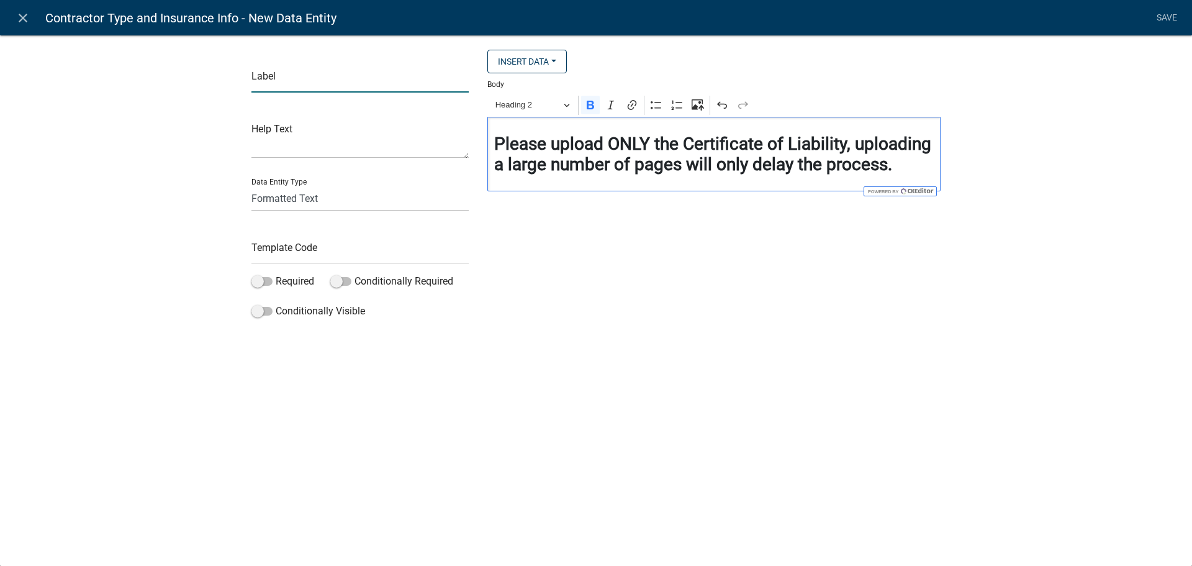
click at [296, 83] on input "text" at bounding box center [359, 79] width 217 height 25
type input "Only Liability"
click at [1172, 19] on li "Save" at bounding box center [1166, 18] width 31 height 24
click at [330, 250] on input "text" at bounding box center [359, 250] width 217 height 25
type input "onlycertificateofinsurance"
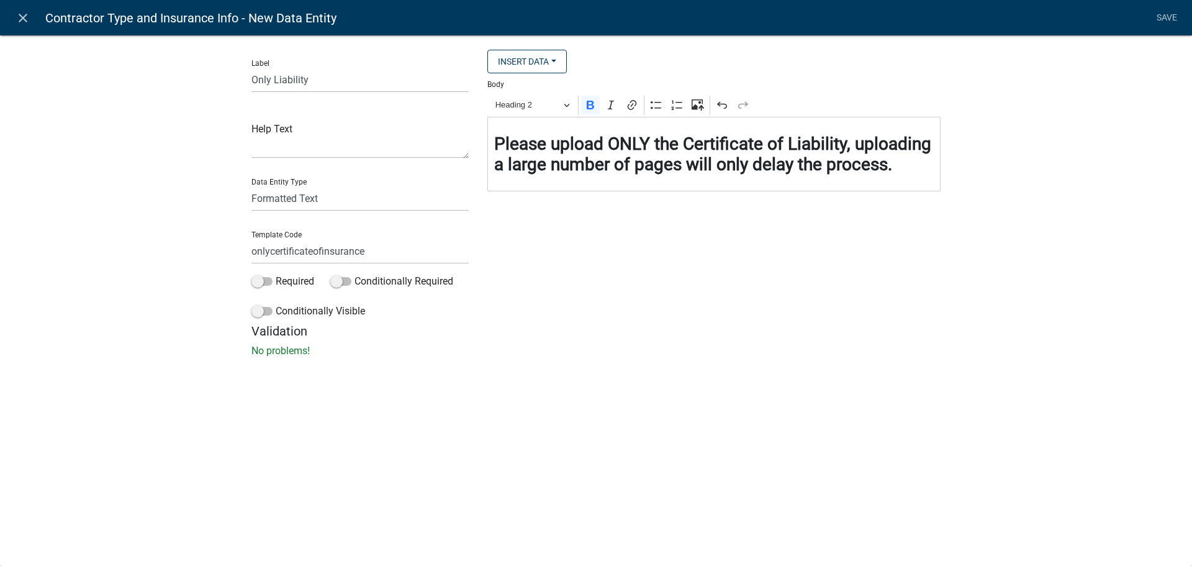
click at [1166, 20] on li "Save" at bounding box center [1166, 18] width 31 height 24
click at [1165, 12] on link "Save" at bounding box center [1166, 18] width 31 height 24
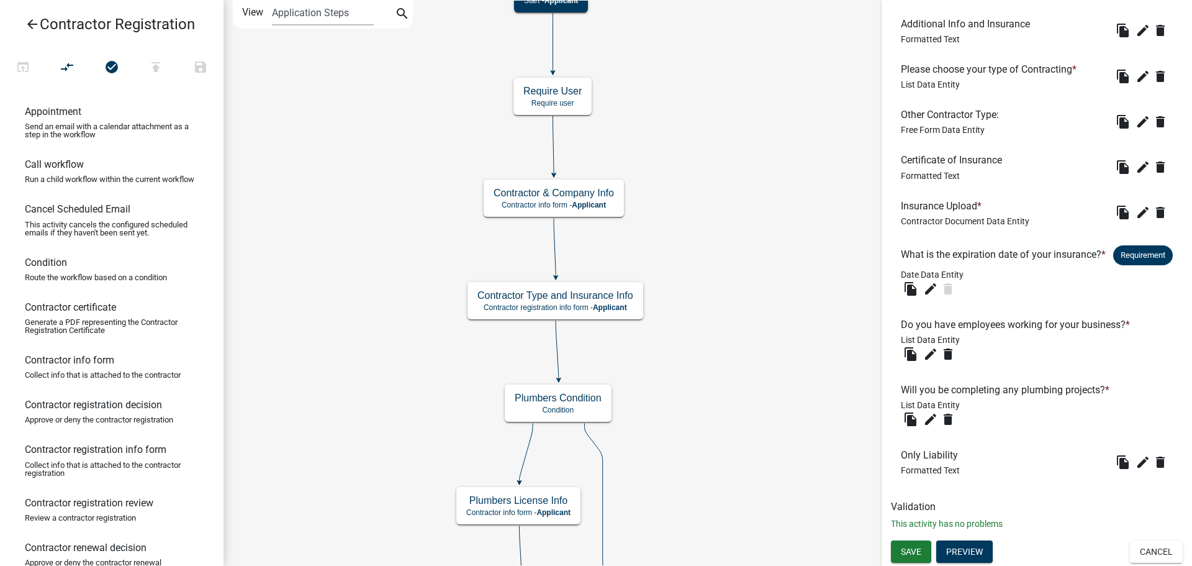
scroll to position [418, 0]
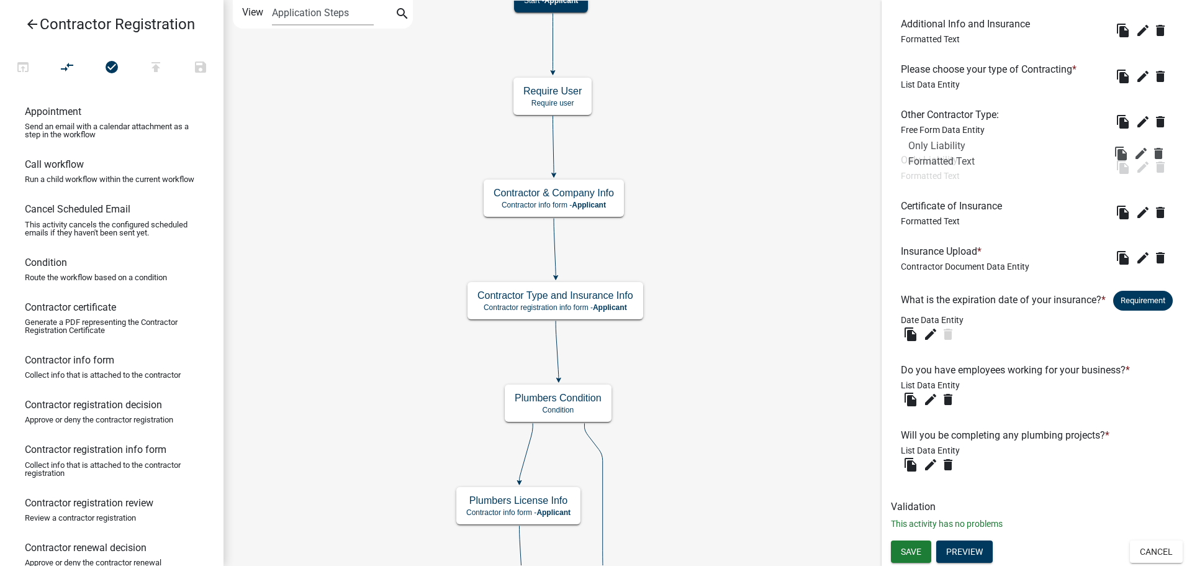
drag, startPoint x: 916, startPoint y: 468, endPoint x: 922, endPoint y: 159, distance: 308.6
click at [952, 548] on button "Preview" at bounding box center [964, 551] width 57 height 22
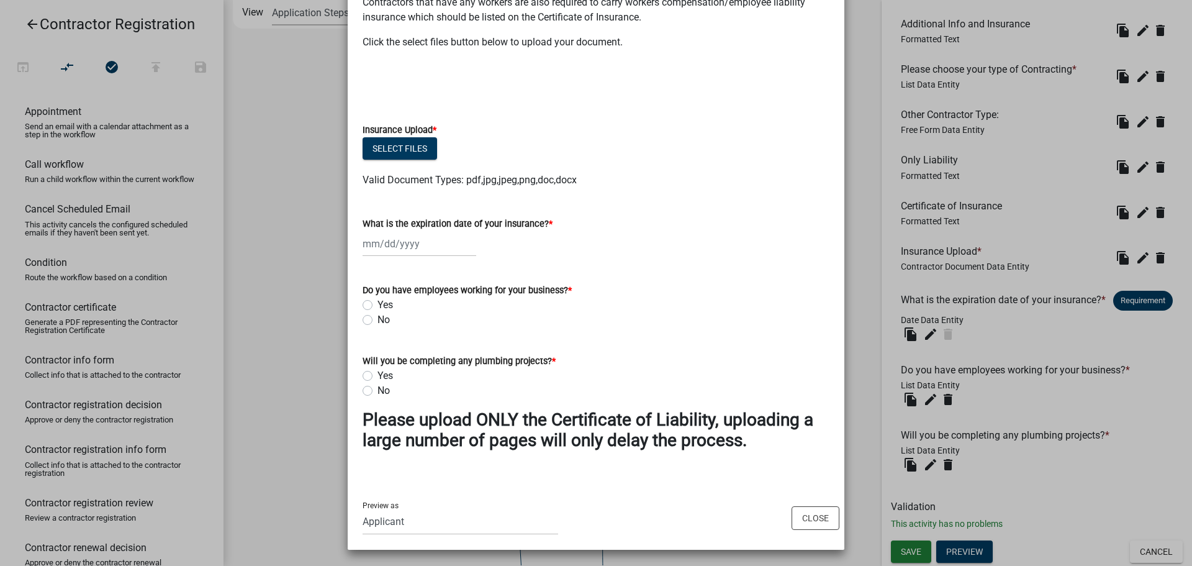
scroll to position [443, 0]
click at [792, 513] on button "Close" at bounding box center [816, 517] width 48 height 24
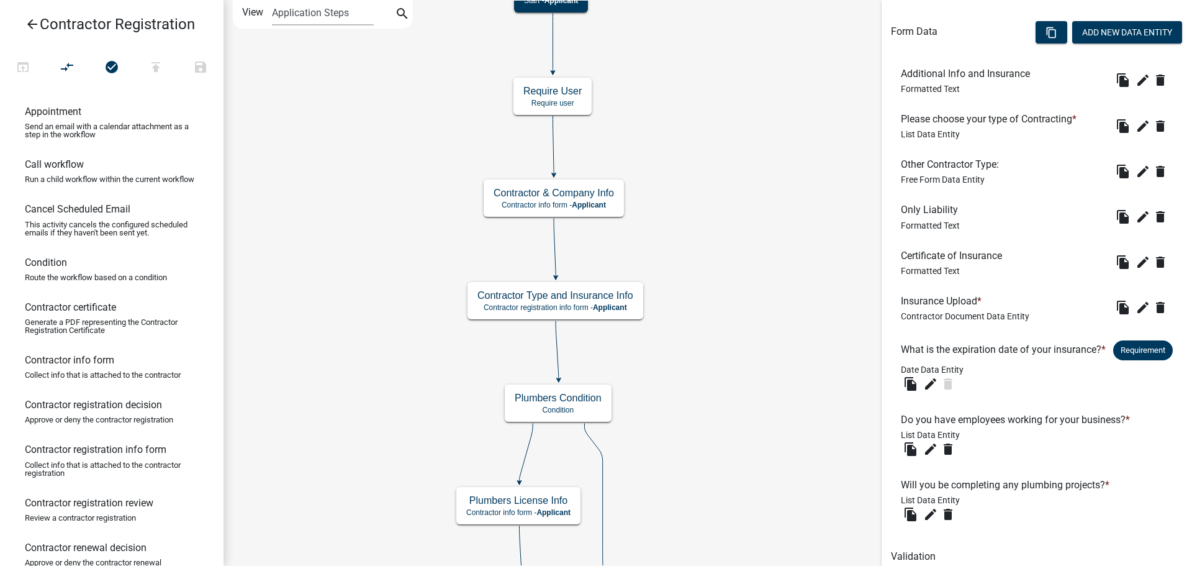
scroll to position [418, 0]
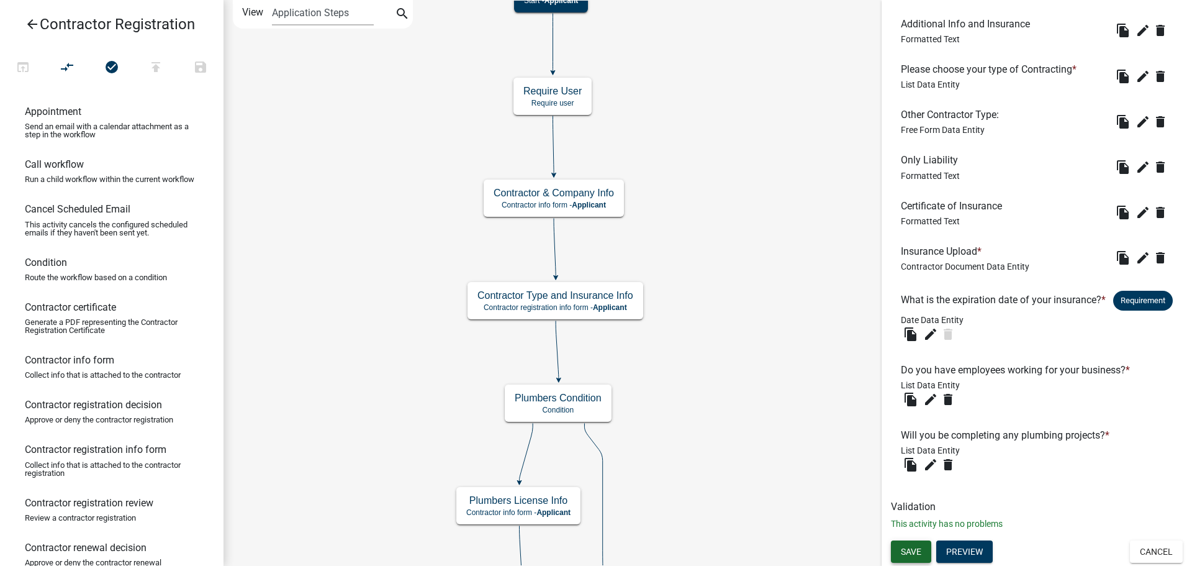
click at [903, 553] on span "Save" at bounding box center [911, 551] width 20 height 10
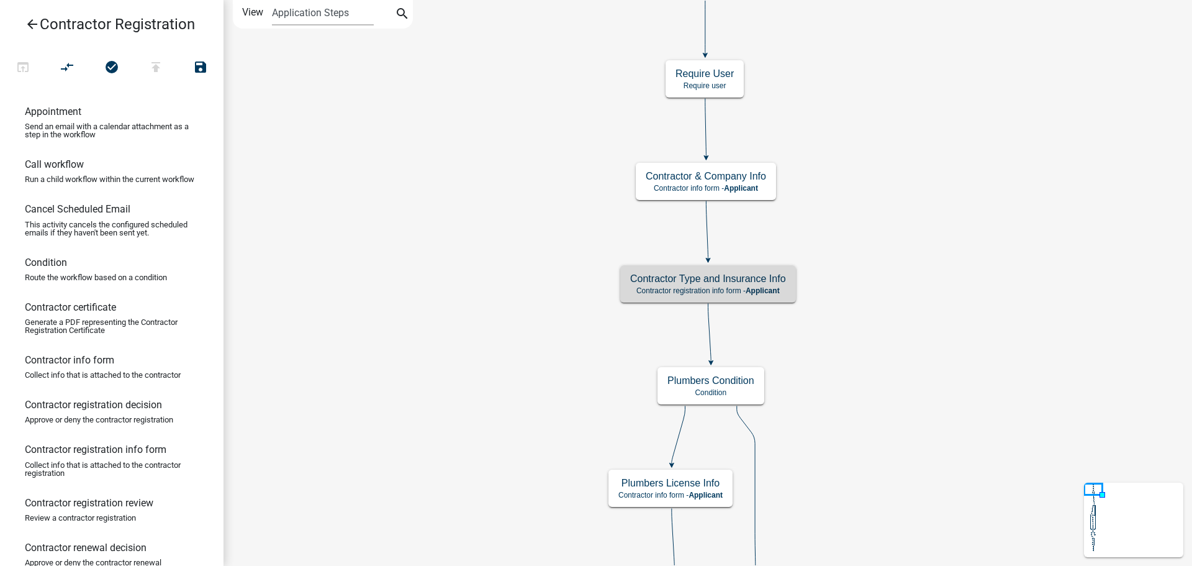
scroll to position [0, 0]
click at [756, 288] on span "Applicant" at bounding box center [763, 290] width 34 height 9
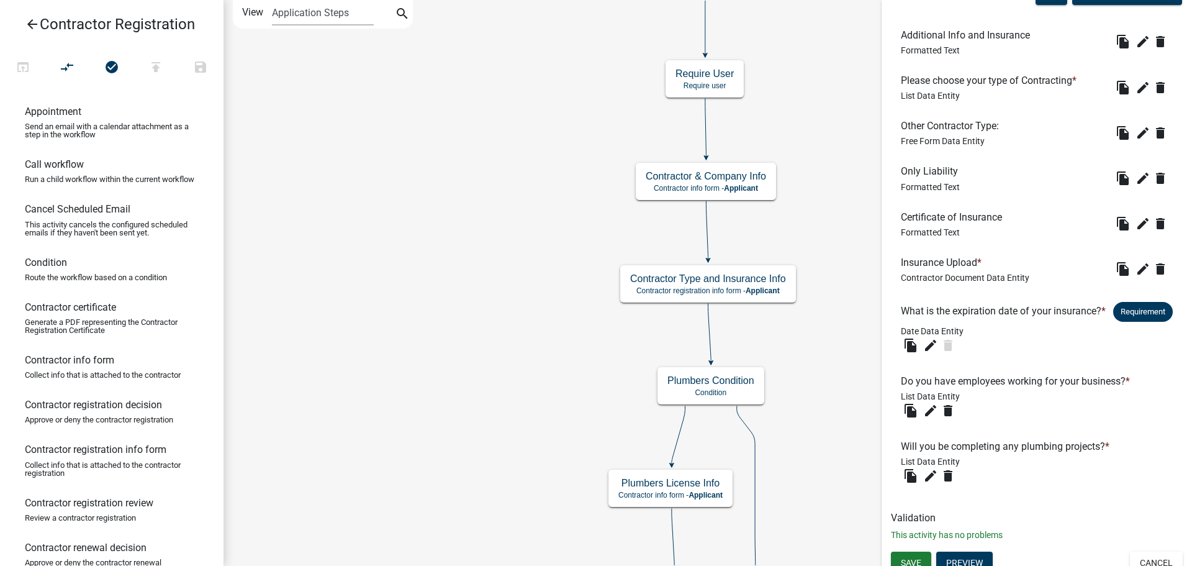
scroll to position [418, 0]
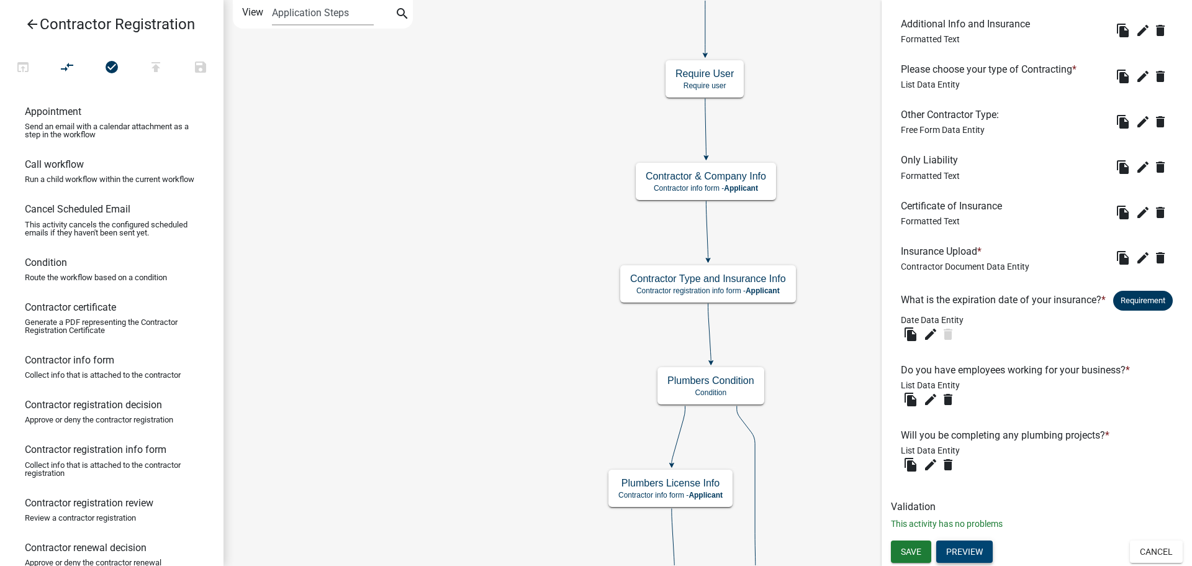
click at [959, 551] on button "Preview" at bounding box center [964, 551] width 57 height 22
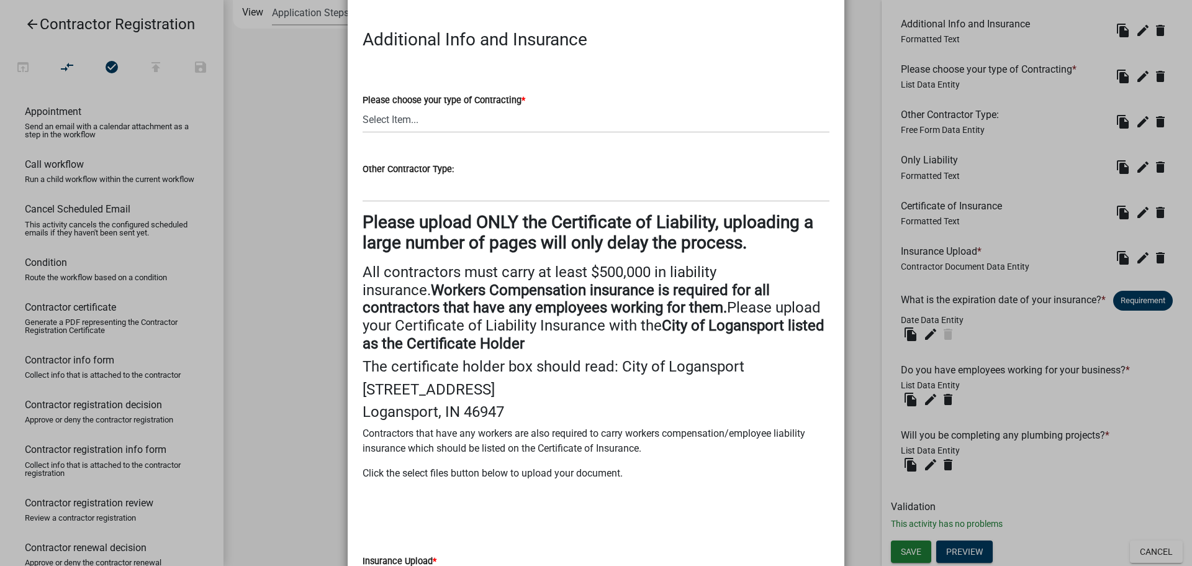
scroll to position [0, 0]
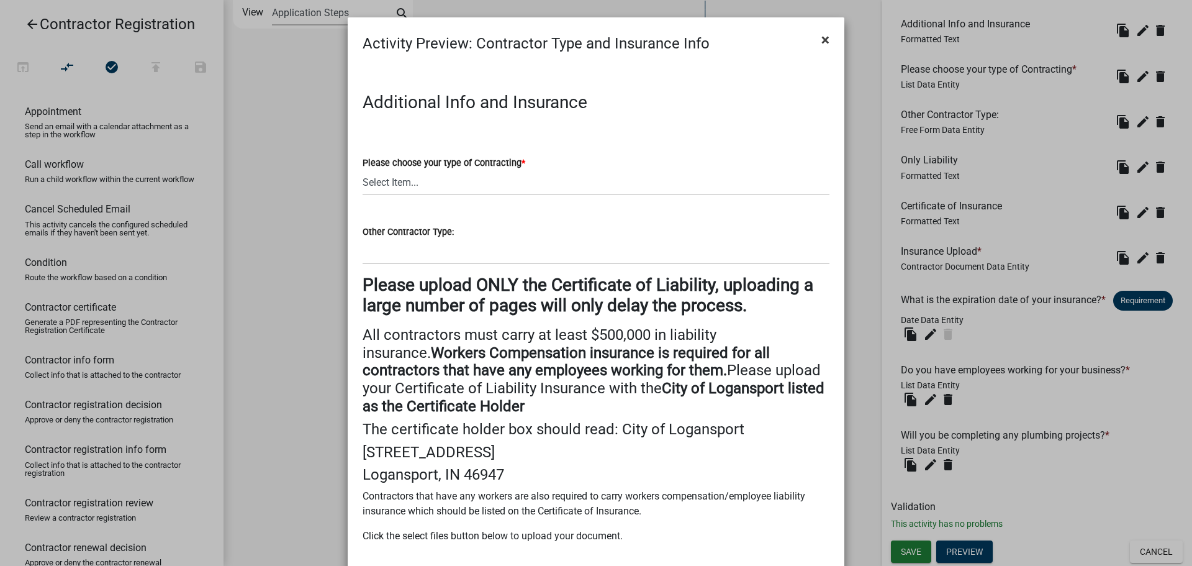
click at [821, 42] on span "×" at bounding box center [825, 39] width 8 height 17
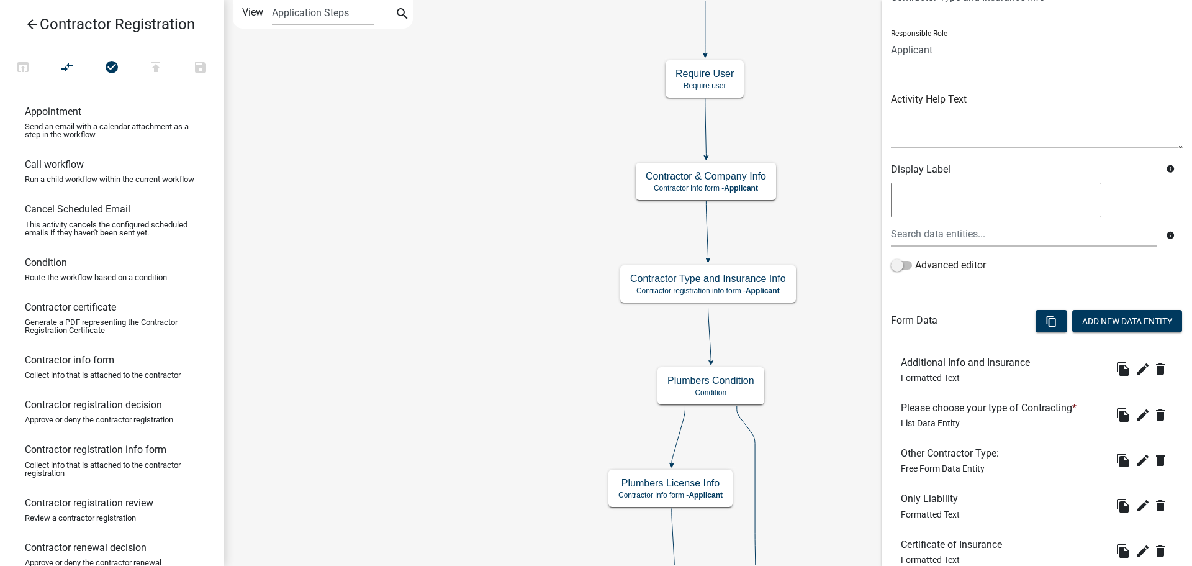
scroll to position [248, 0]
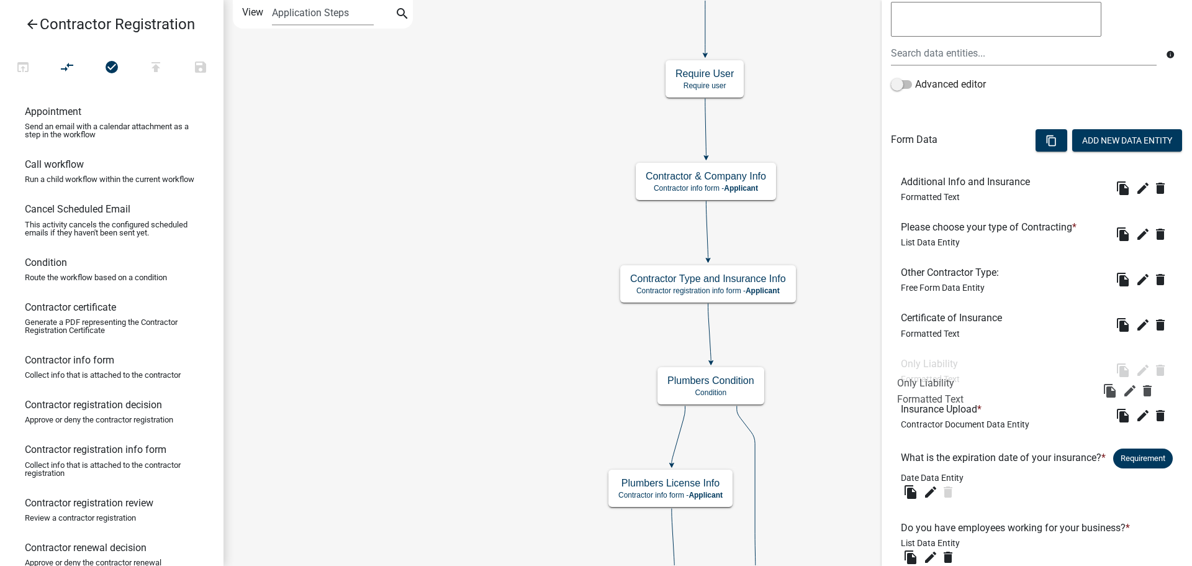
drag, startPoint x: 933, startPoint y: 321, endPoint x: 929, endPoint y: 384, distance: 62.8
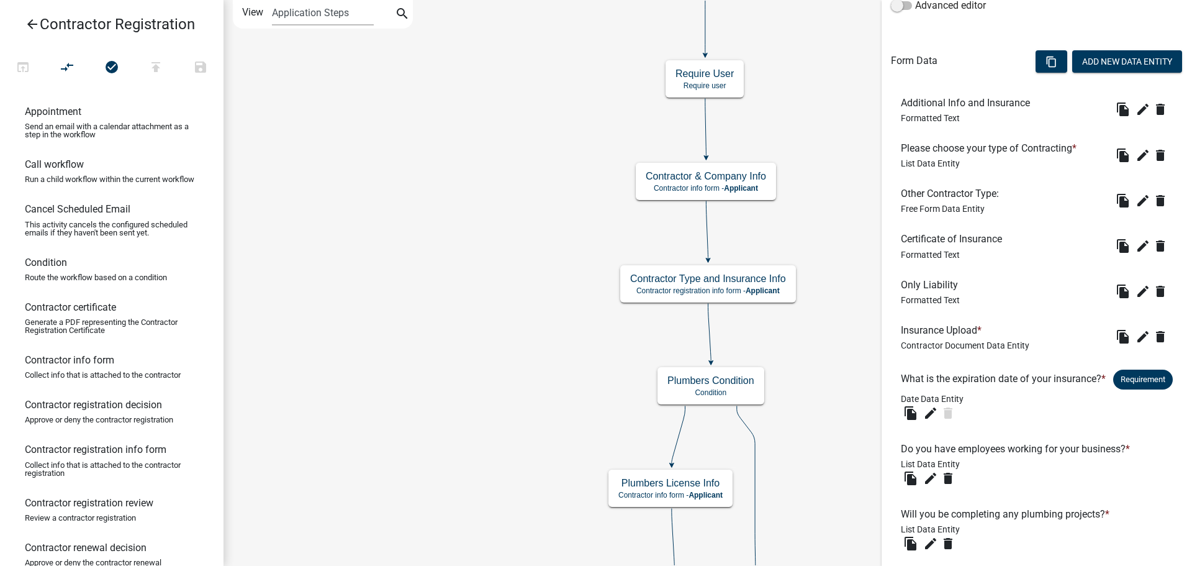
scroll to position [418, 0]
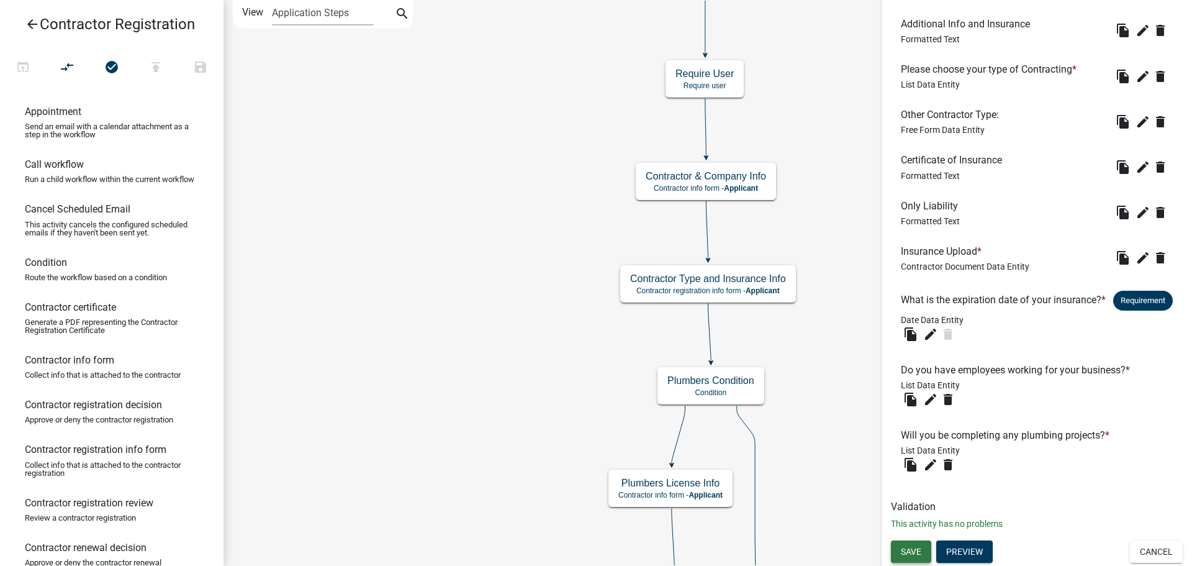
click at [912, 545] on button "Save" at bounding box center [911, 551] width 40 height 22
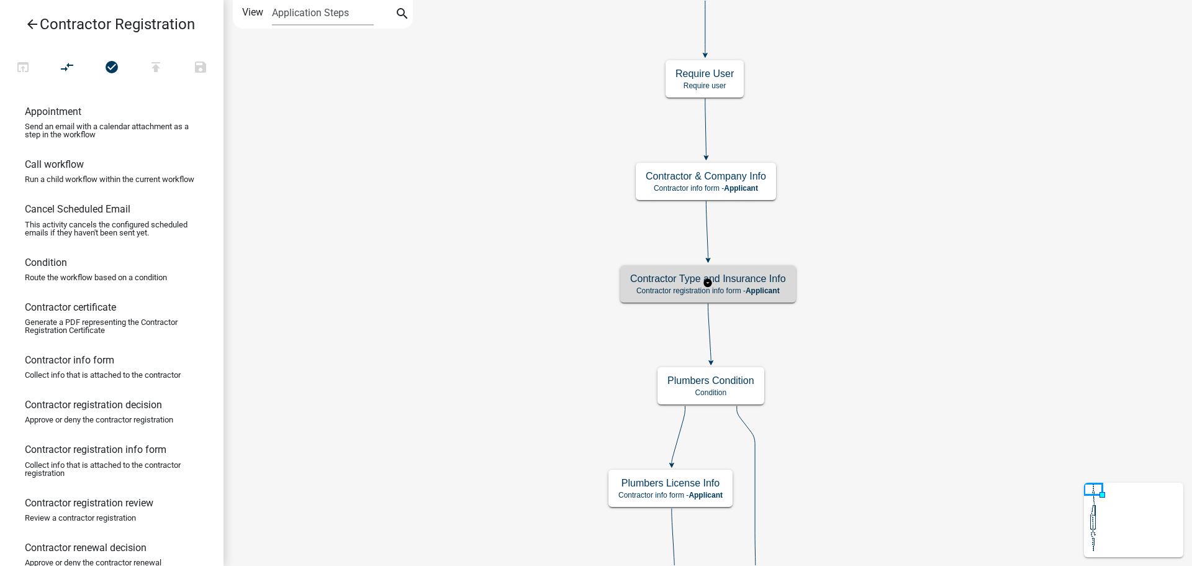
click at [664, 284] on h5 "Contractor Type and Insurance Info" at bounding box center [708, 279] width 156 height 12
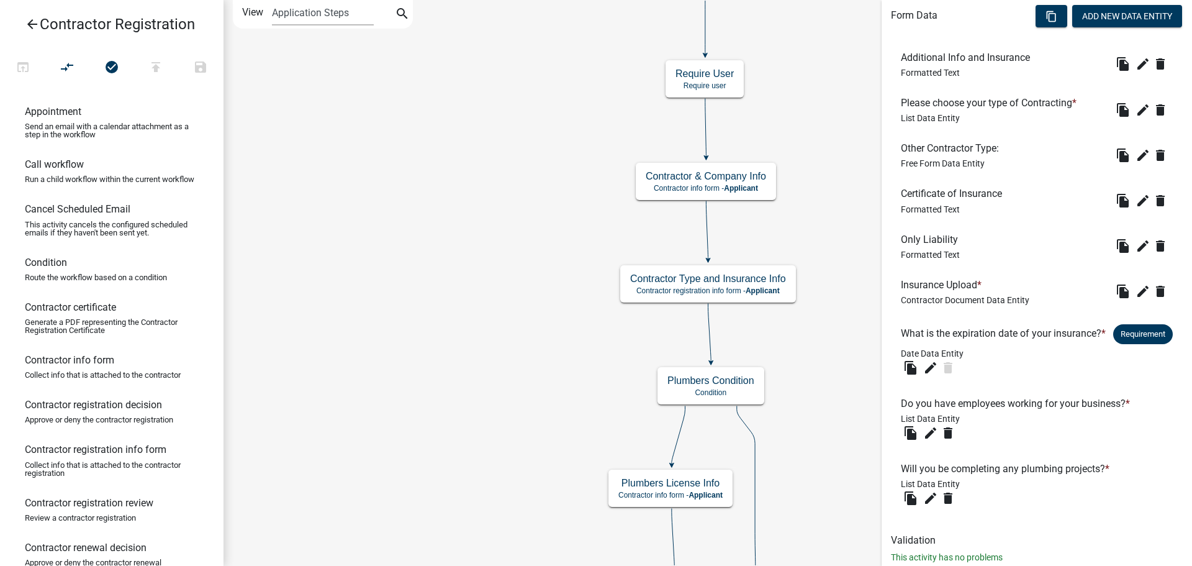
scroll to position [418, 0]
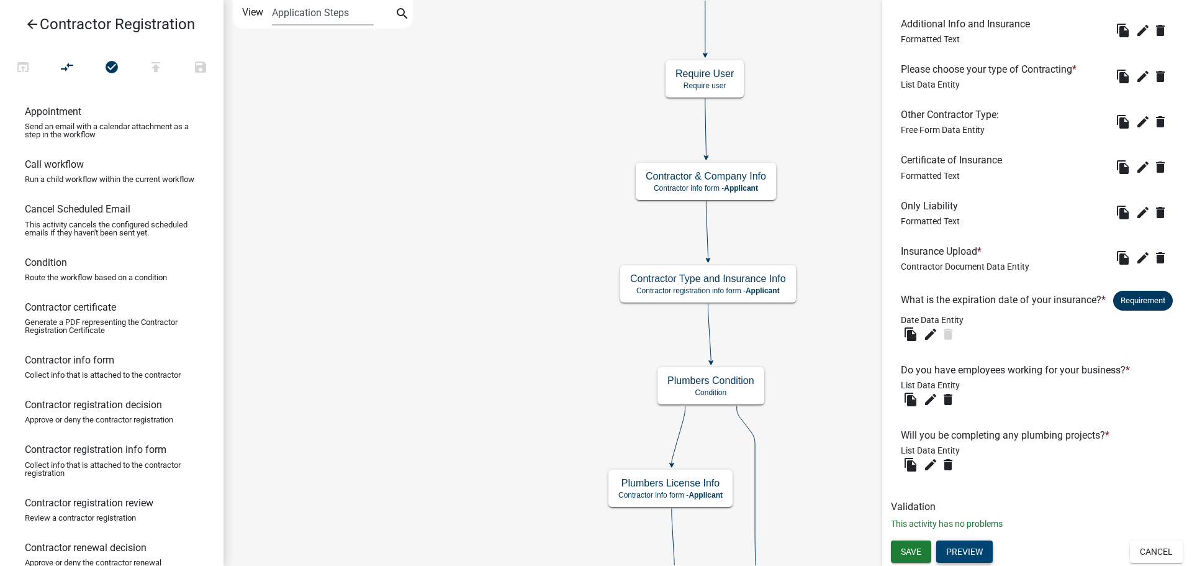
click at [962, 554] on button "Preview" at bounding box center [964, 551] width 57 height 22
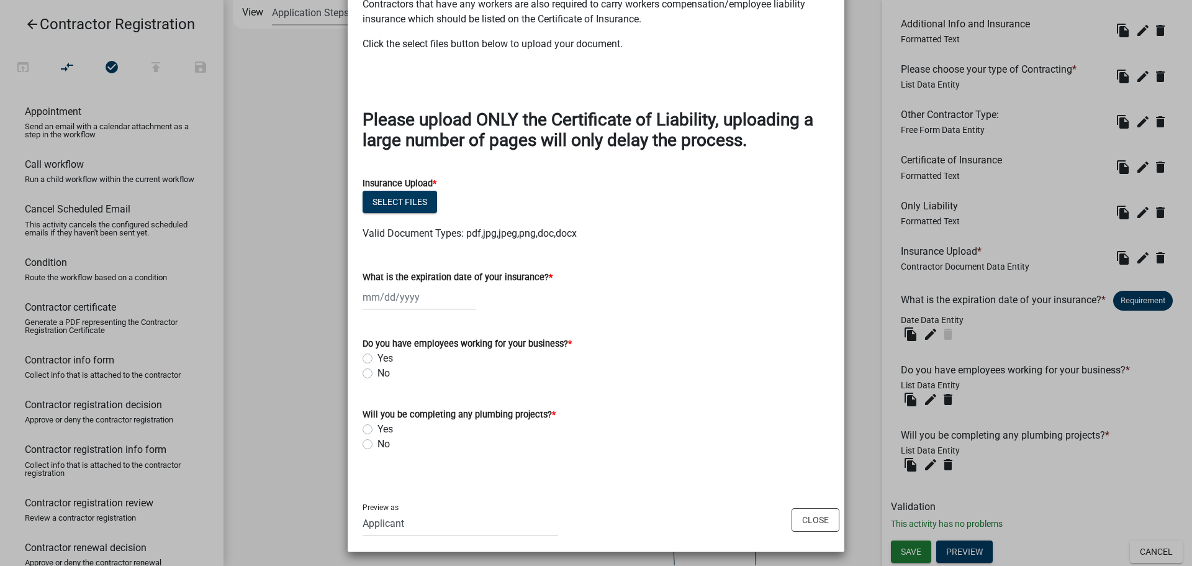
scroll to position [443, 0]
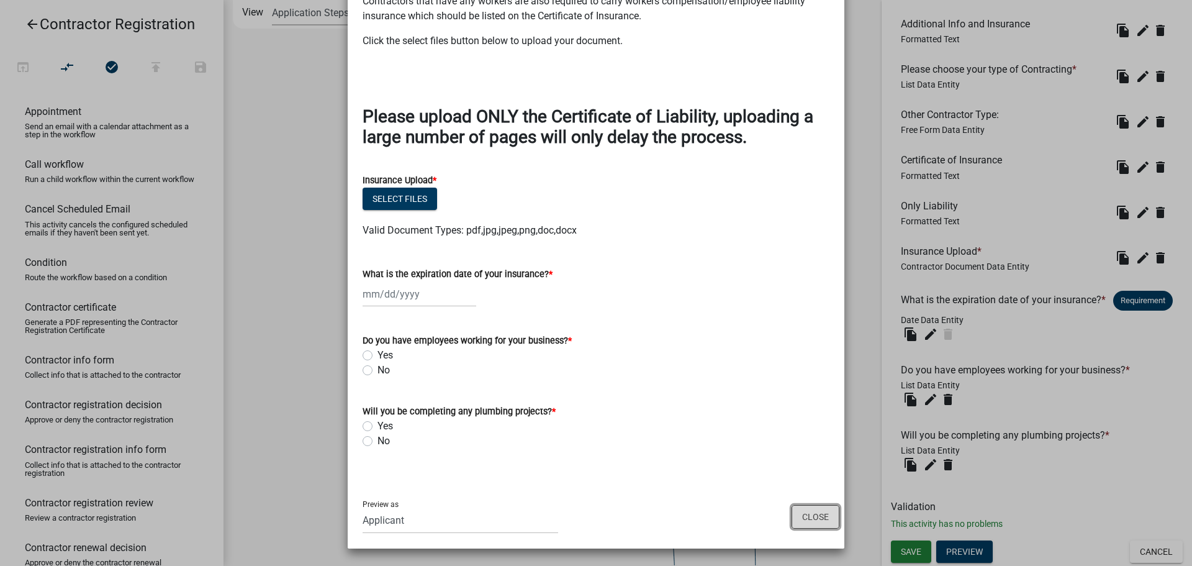
click at [810, 513] on button "Close" at bounding box center [816, 517] width 48 height 24
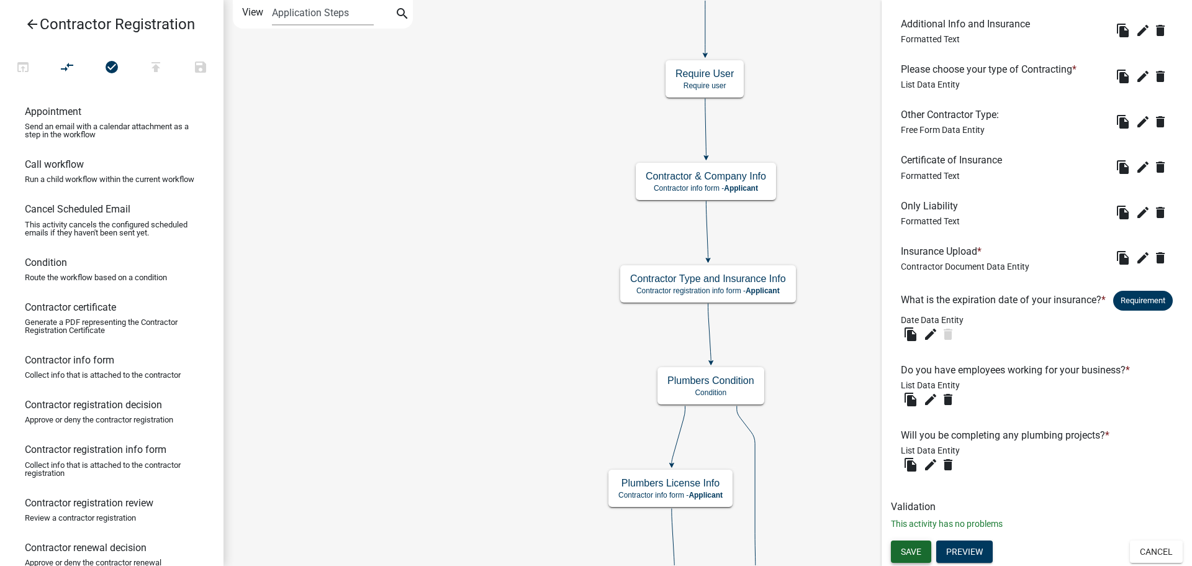
click at [914, 545] on button "Save" at bounding box center [911, 551] width 40 height 22
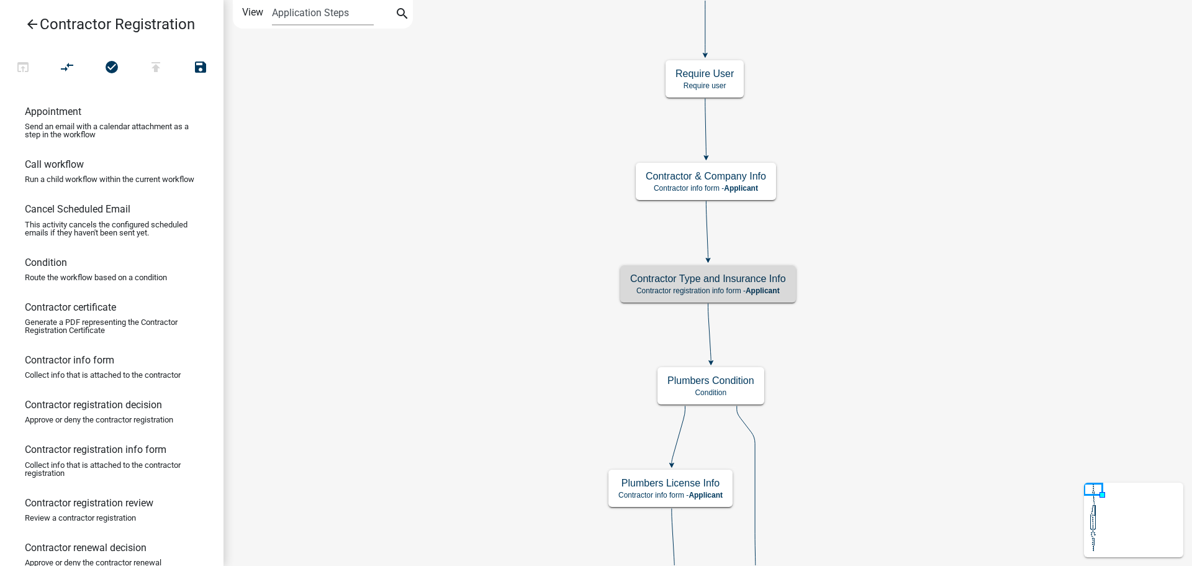
scroll to position [0, 0]
click at [27, 32] on icon "arrow_back" at bounding box center [32, 25] width 15 height 17
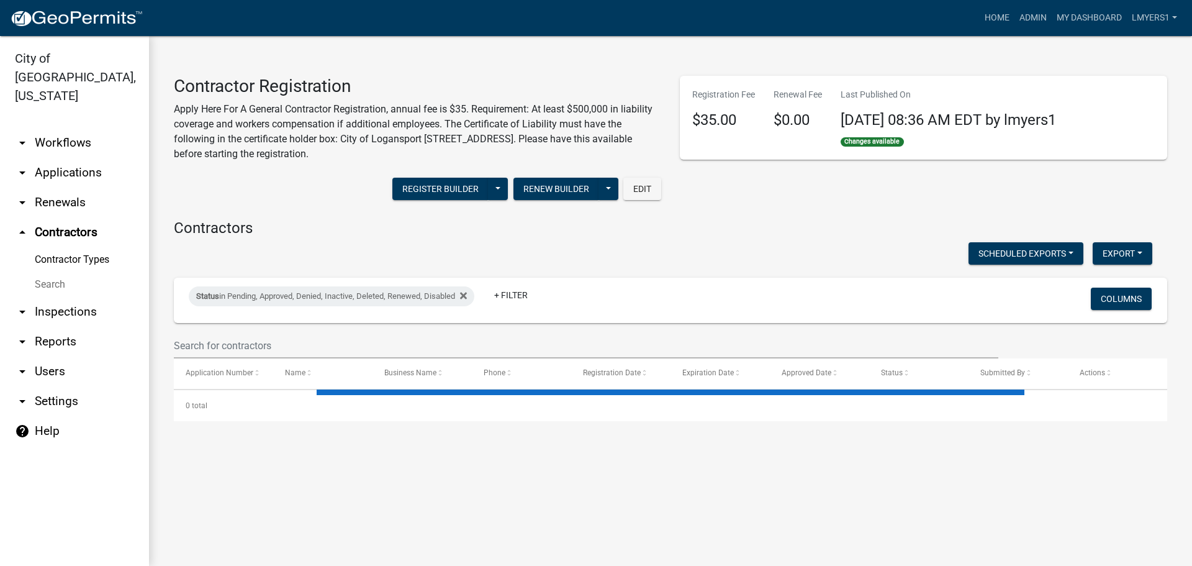
select select "3: 100"
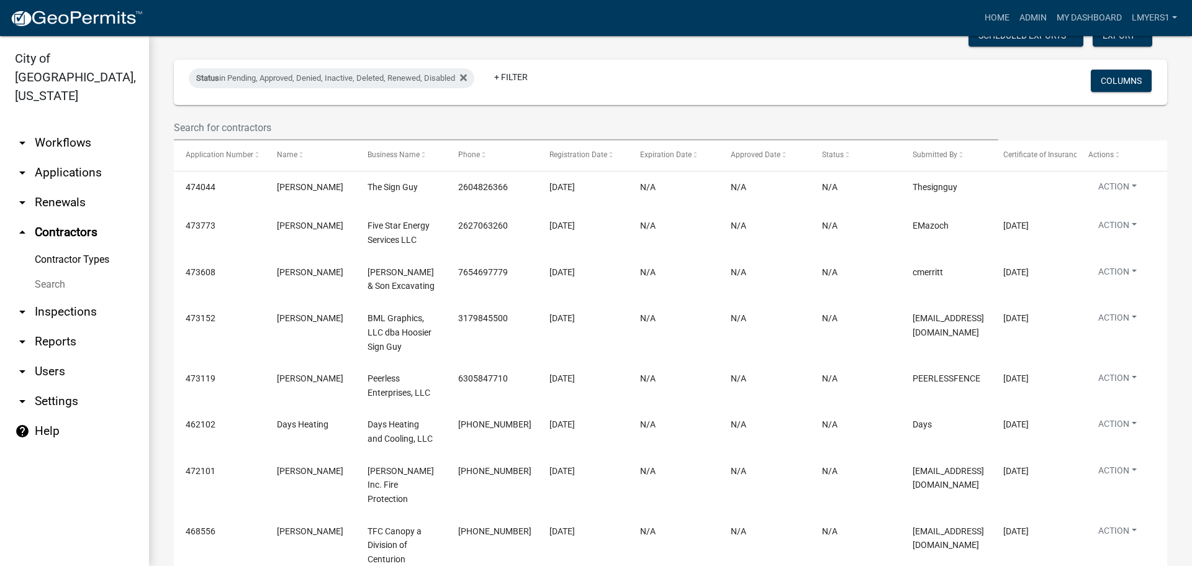
scroll to position [186, 0]
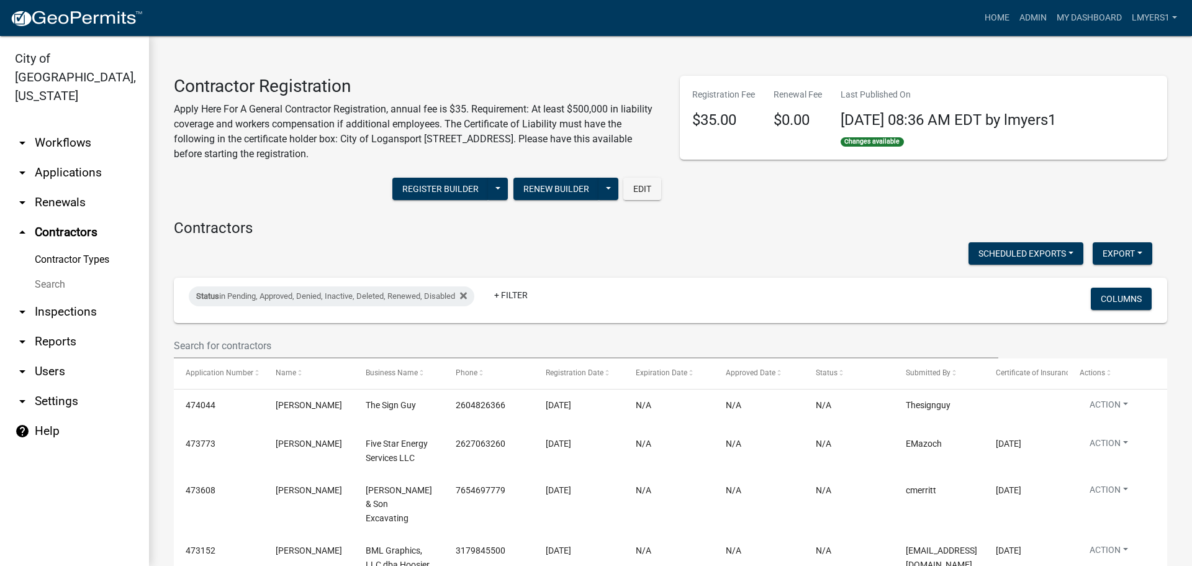
select select "3: 100"
